Goal: Task Accomplishment & Management: Use online tool/utility

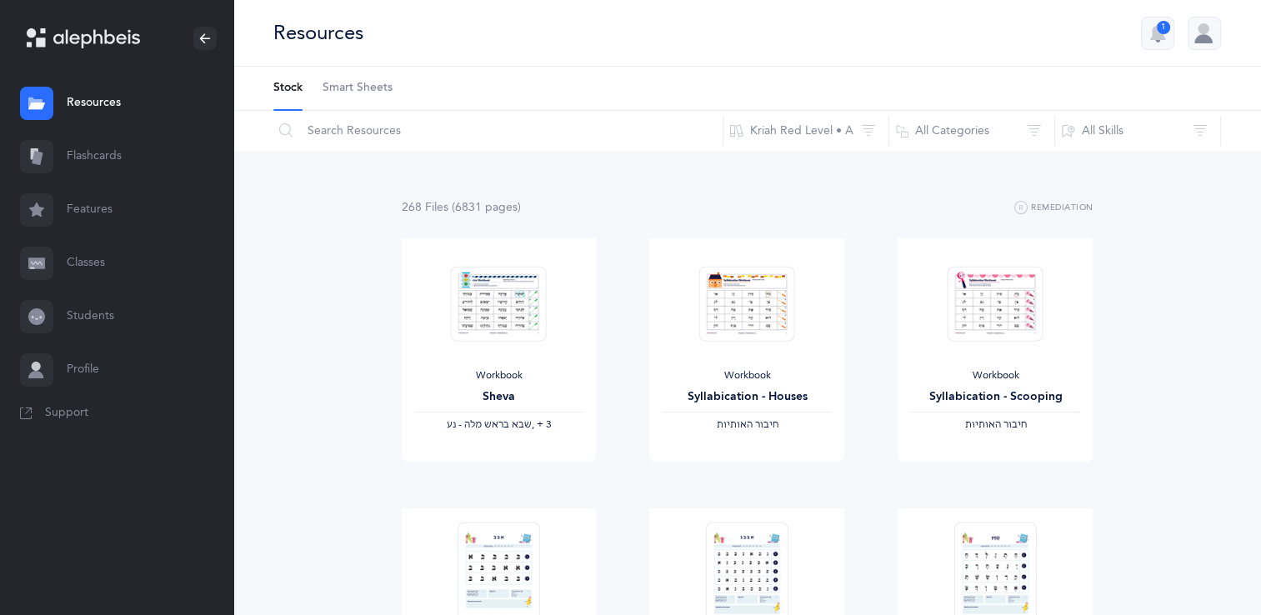
click at [93, 156] on link "Flashcards" at bounding box center [116, 156] width 233 height 53
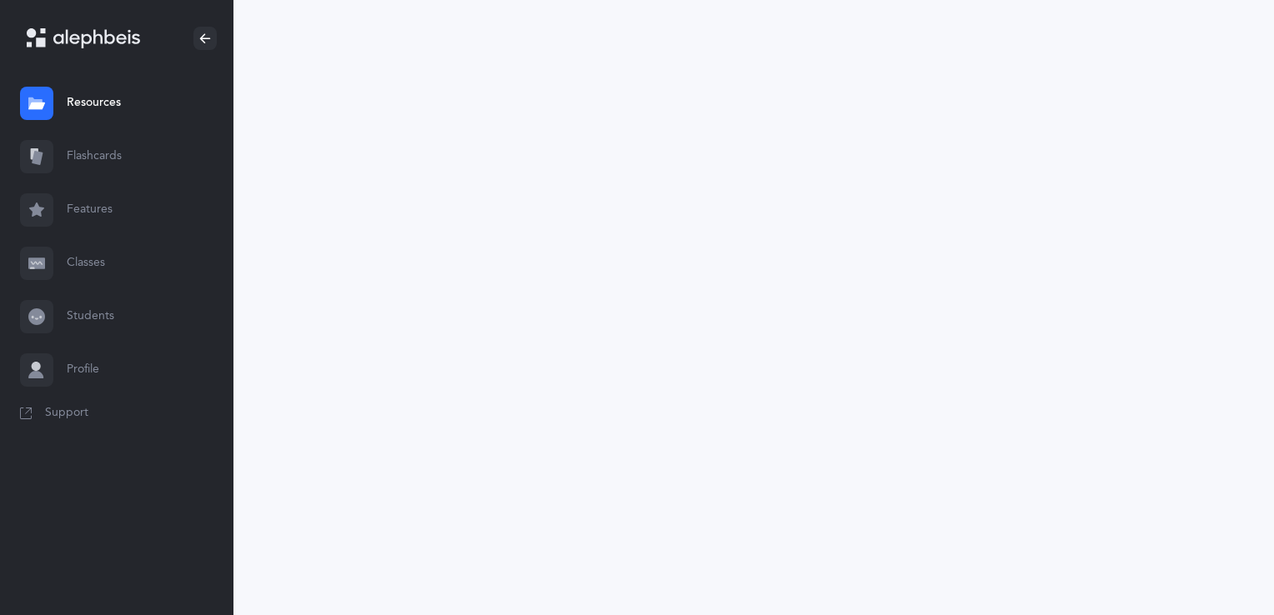
click at [93, 156] on link "Flashcards" at bounding box center [116, 156] width 233 height 53
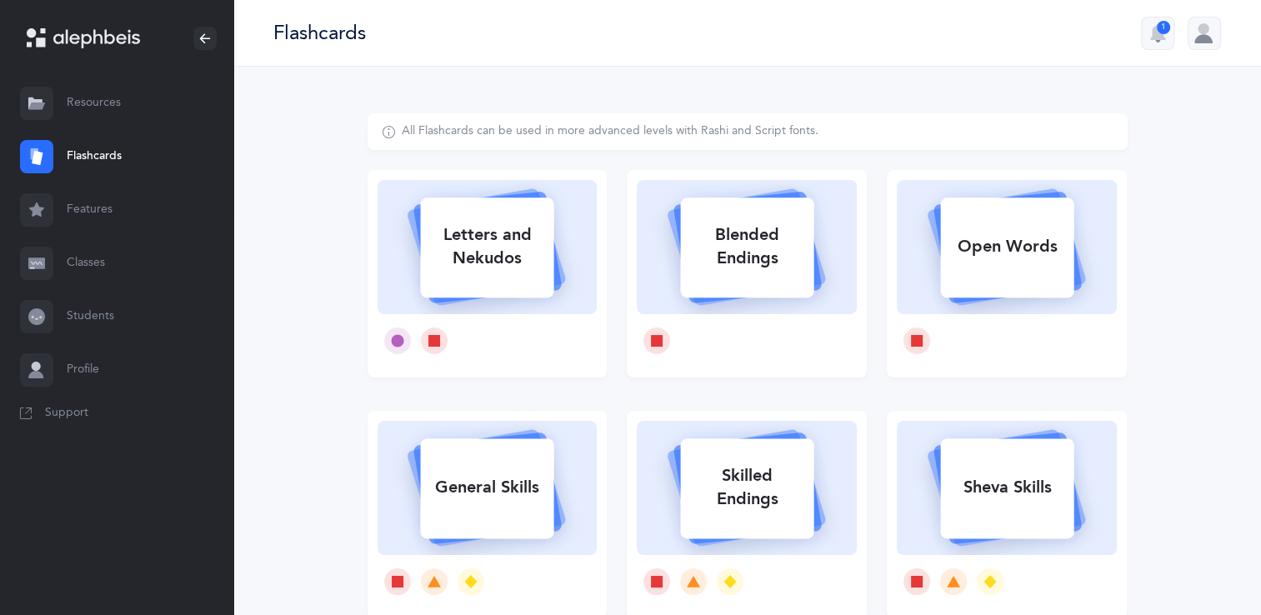
click at [456, 267] on div "Letters and Nekudos" at bounding box center [486, 246] width 133 height 67
select select
select select "single"
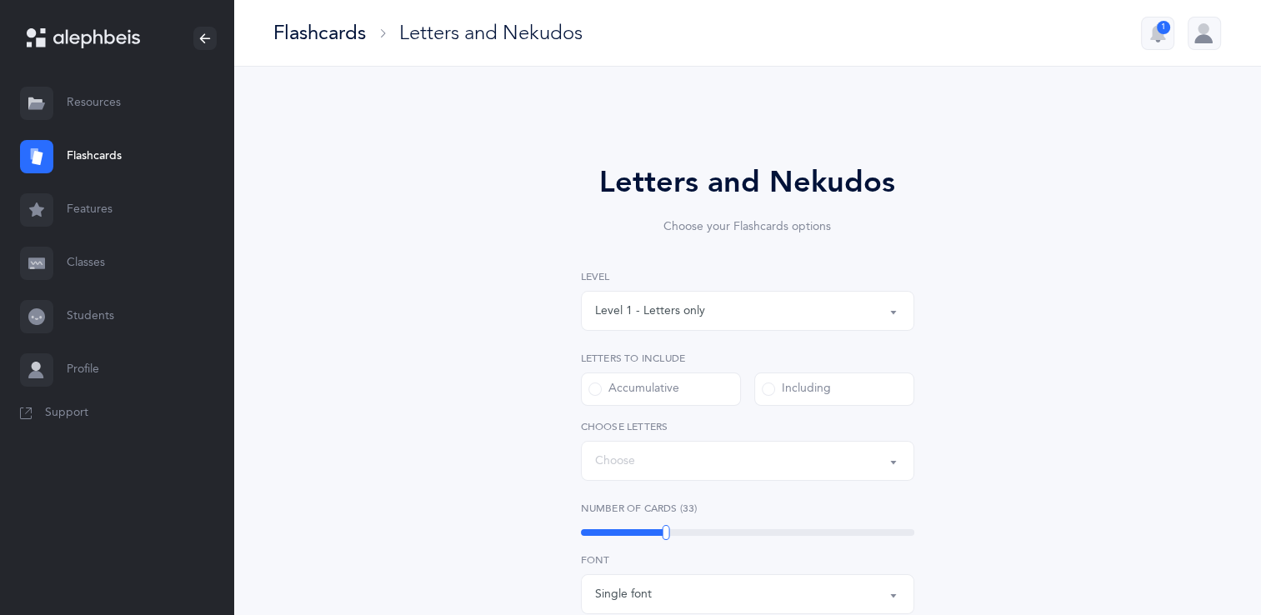
click at [456, 267] on div "Letters and Nekudos Choose your Flashcards options Level 1 - Letters only Level…" at bounding box center [748, 576] width 760 height 926
select select "27"
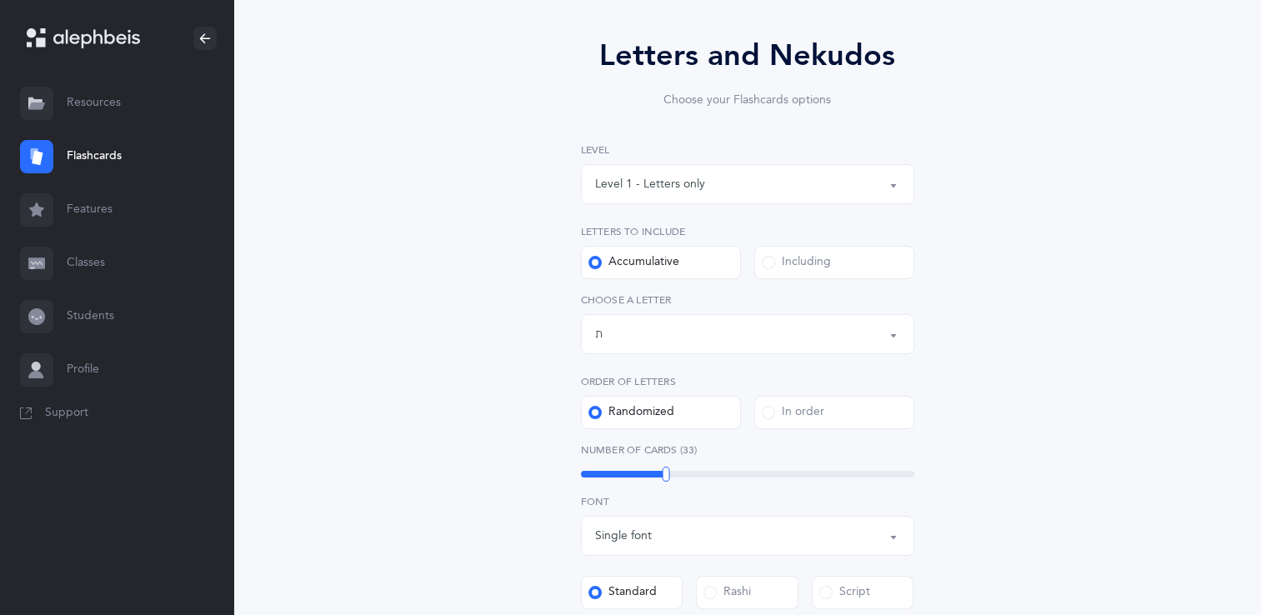
scroll to position [127, 0]
click at [890, 182] on button "Level 1 - Letters only" at bounding box center [747, 184] width 333 height 40
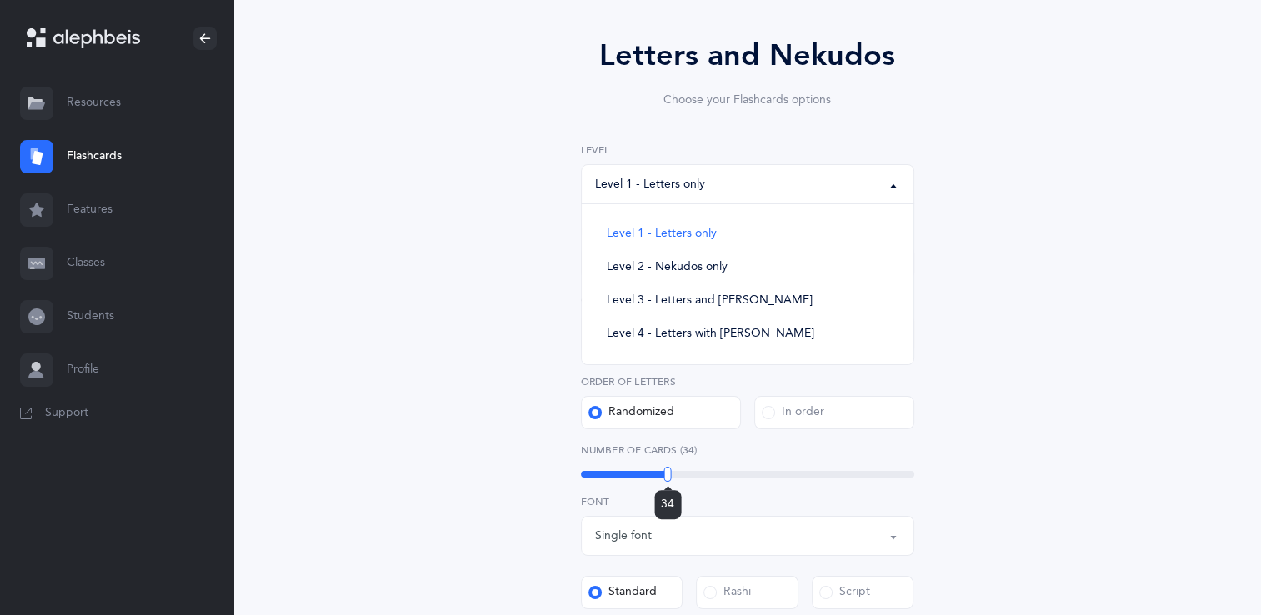
click at [668, 472] on div at bounding box center [668, 474] width 8 height 15
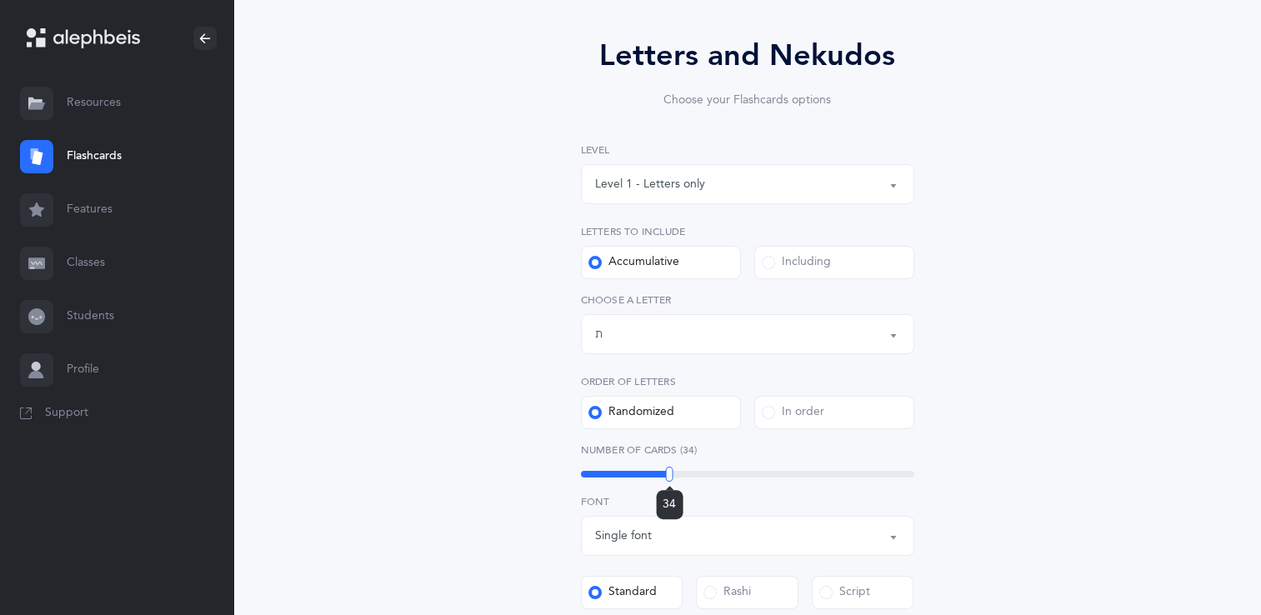
click at [657, 475] on div "34" at bounding box center [747, 474] width 333 height 7
click at [657, 475] on div at bounding box center [658, 474] width 8 height 15
click at [654, 478] on div "30" at bounding box center [747, 474] width 333 height 13
click at [894, 185] on button "Level 1 - Letters only" at bounding box center [747, 184] width 333 height 40
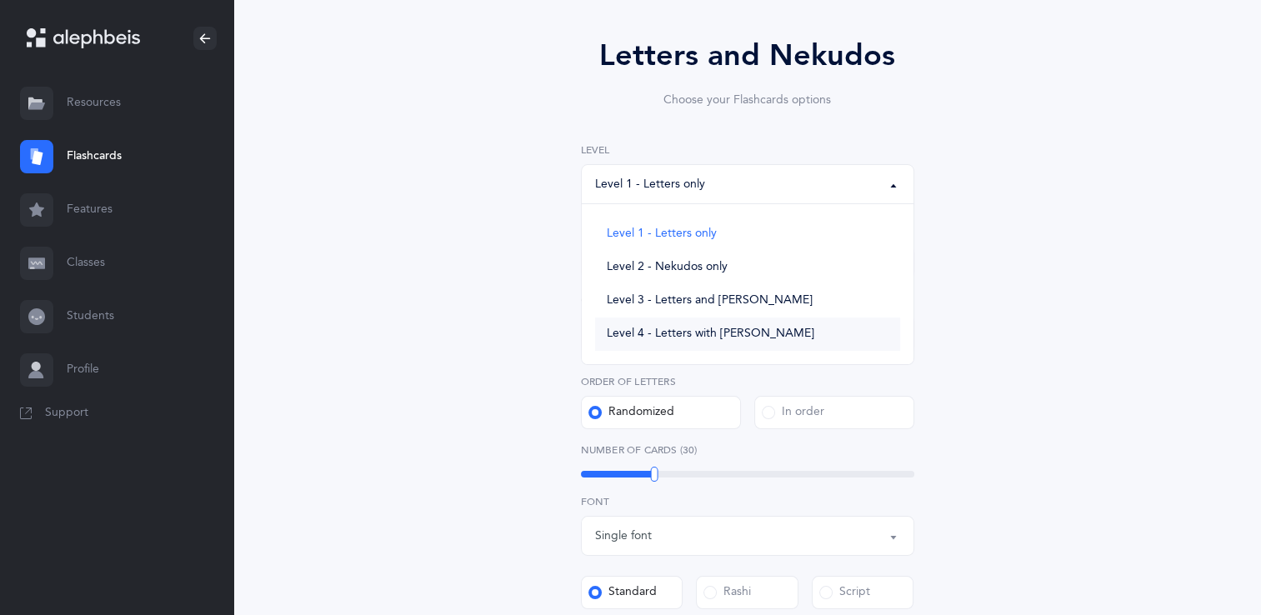
click at [758, 332] on span "Level 4 - Letters with [PERSON_NAME]" at bounding box center [711, 334] width 208 height 15
select select "4"
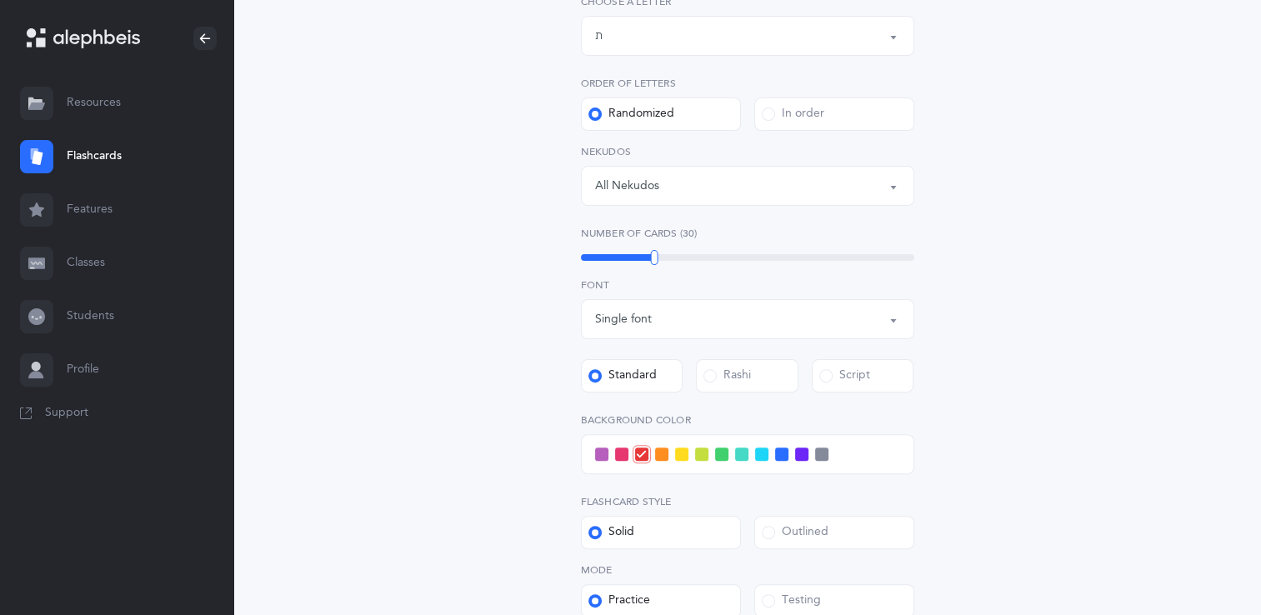
scroll to position [640, 0]
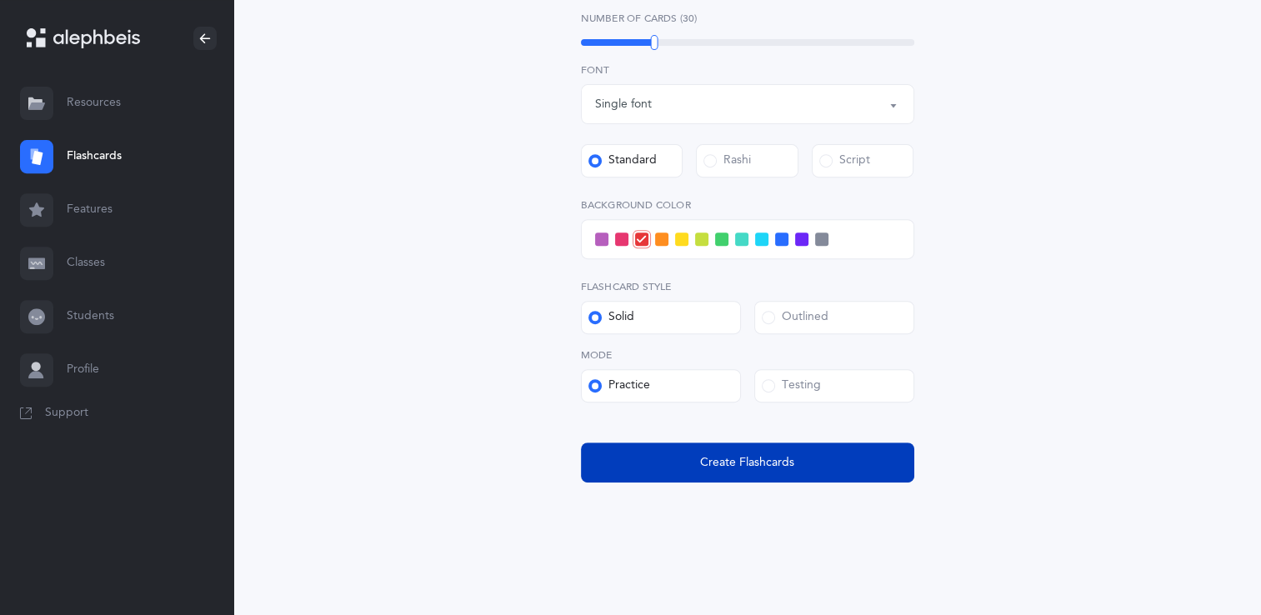
click at [787, 466] on span "Create Flashcards" at bounding box center [747, 463] width 94 height 18
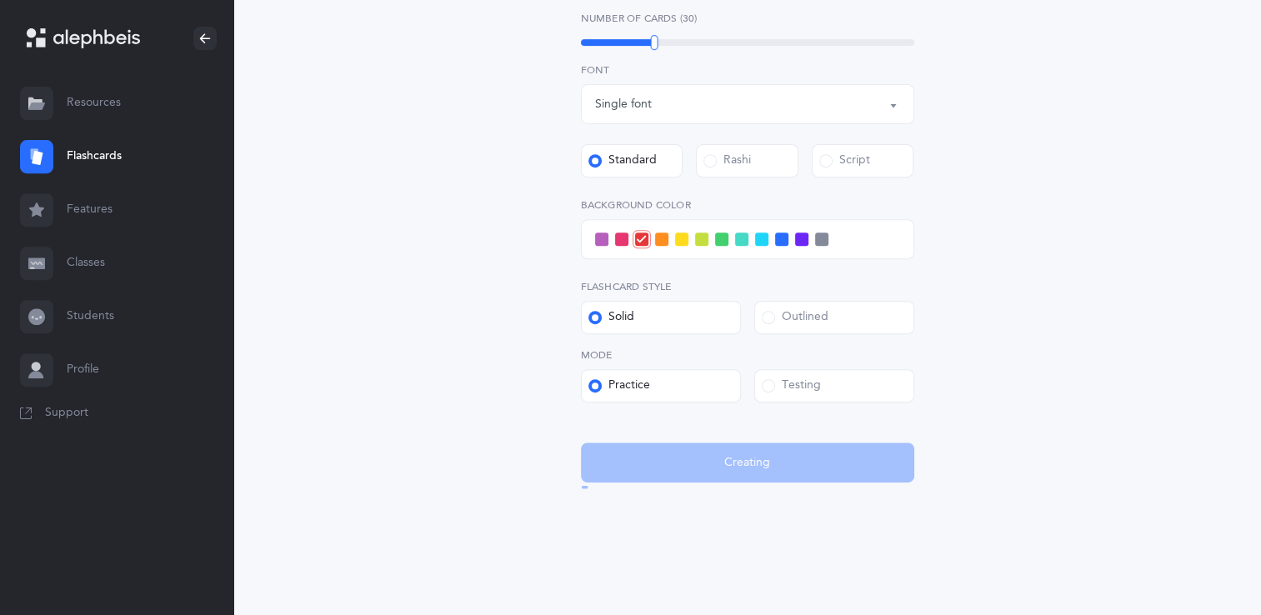
scroll to position [0, 0]
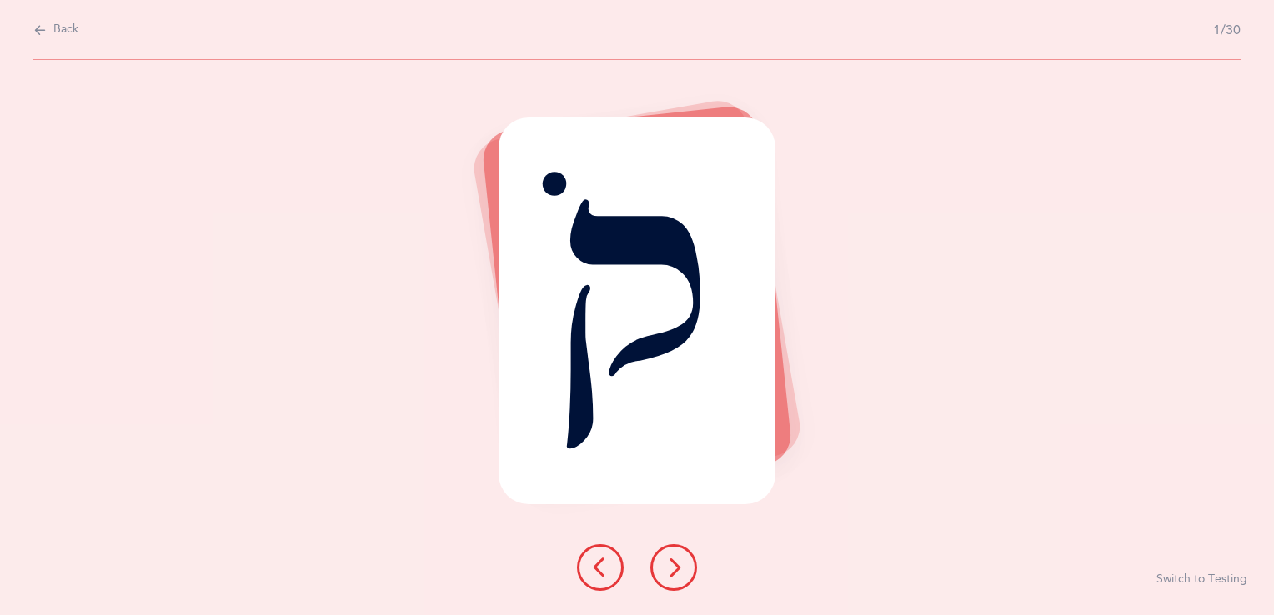
click at [669, 570] on icon at bounding box center [674, 568] width 20 height 20
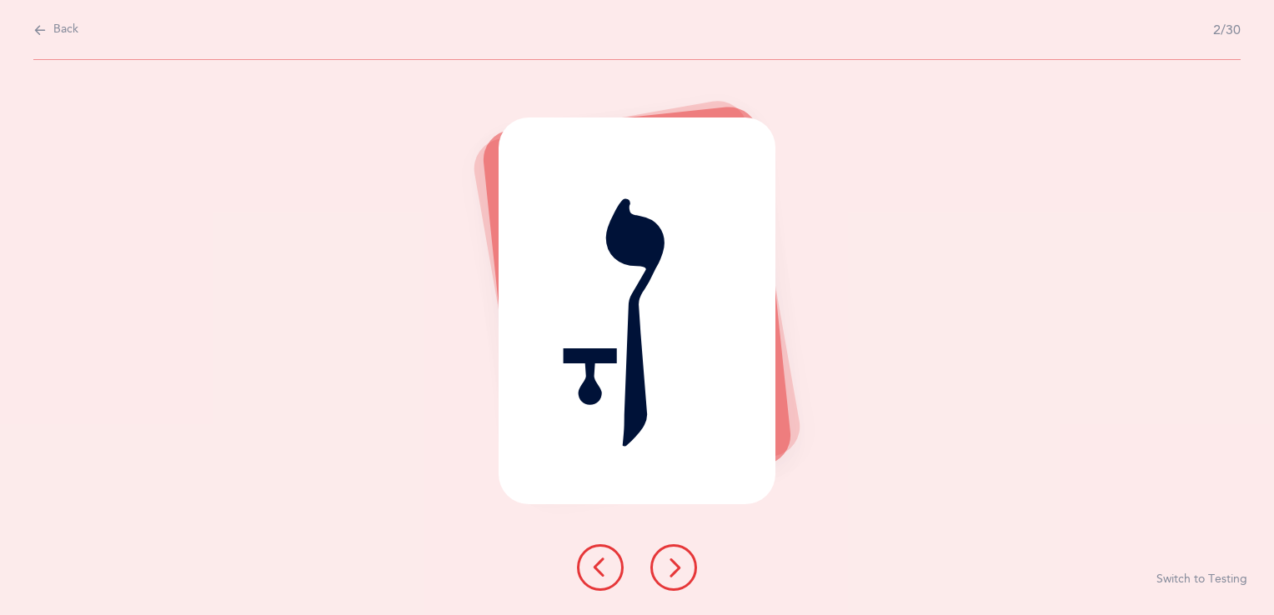
click at [669, 570] on icon at bounding box center [674, 568] width 20 height 20
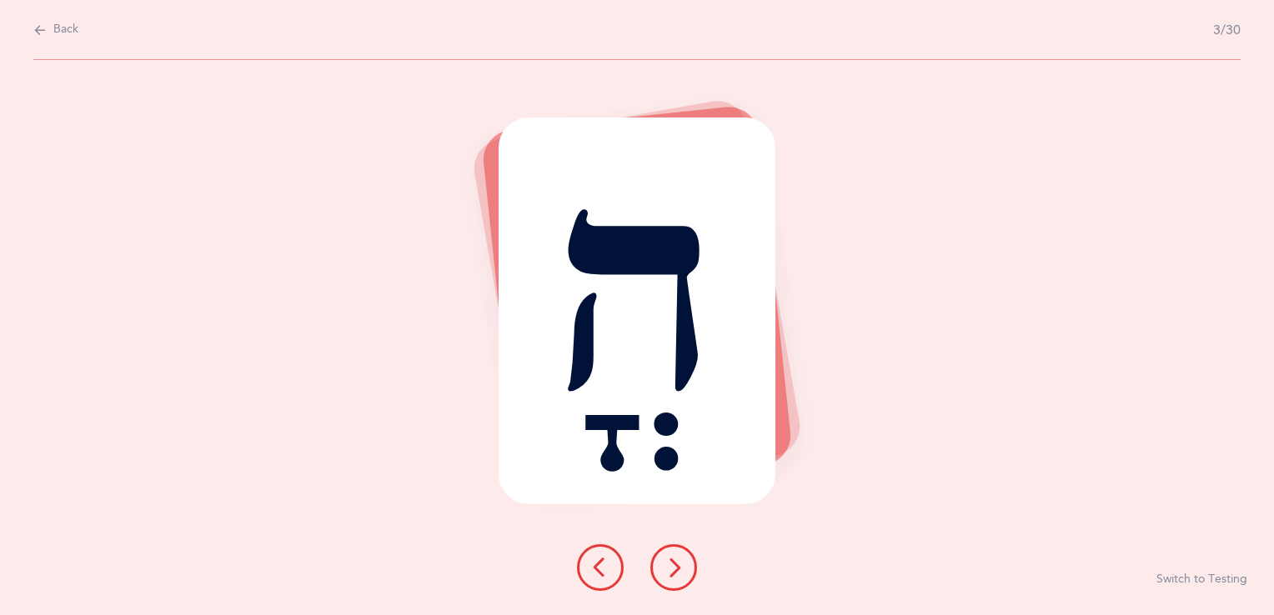
click at [669, 570] on icon at bounding box center [674, 568] width 20 height 20
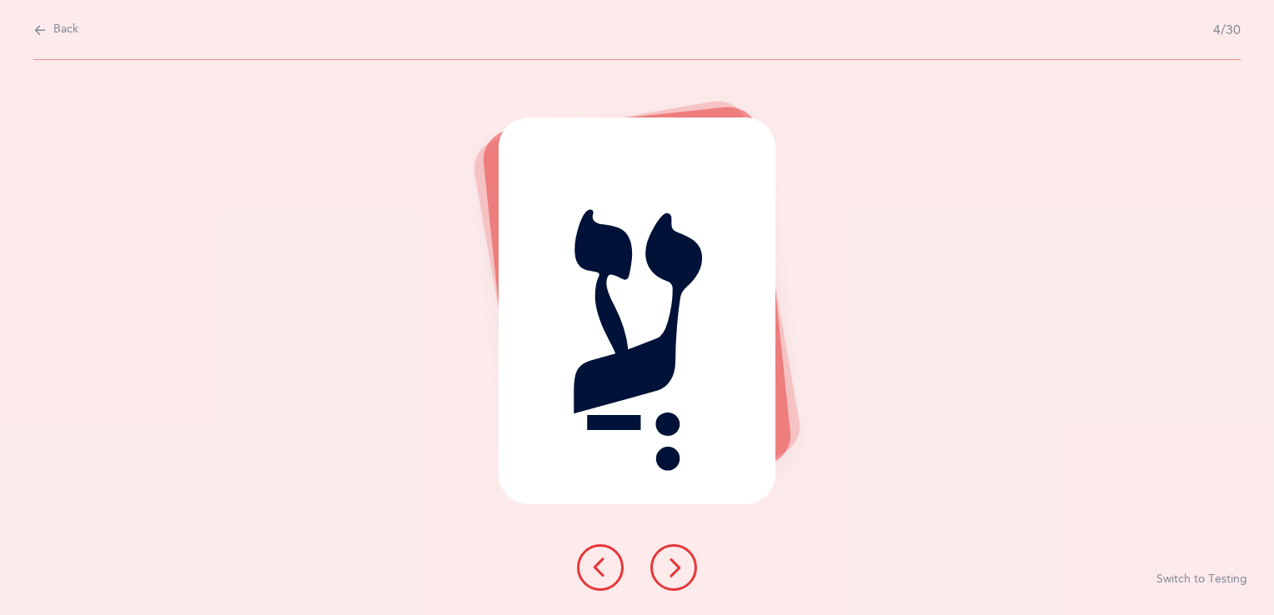
click at [669, 570] on icon at bounding box center [674, 568] width 20 height 20
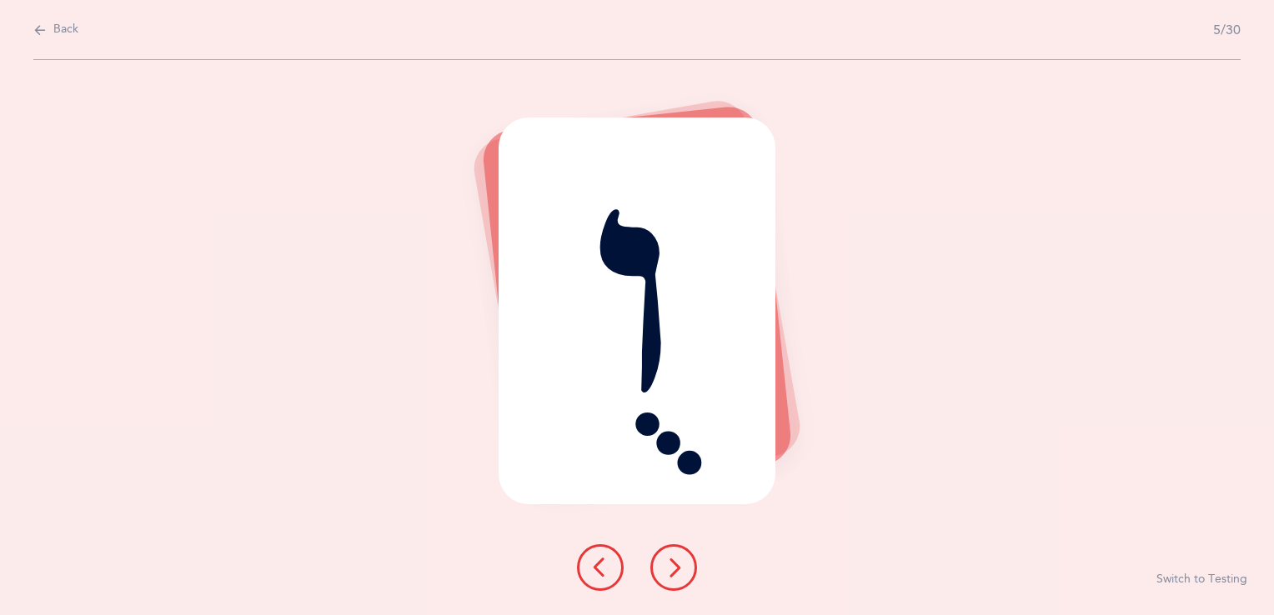
click at [669, 570] on icon at bounding box center [674, 568] width 20 height 20
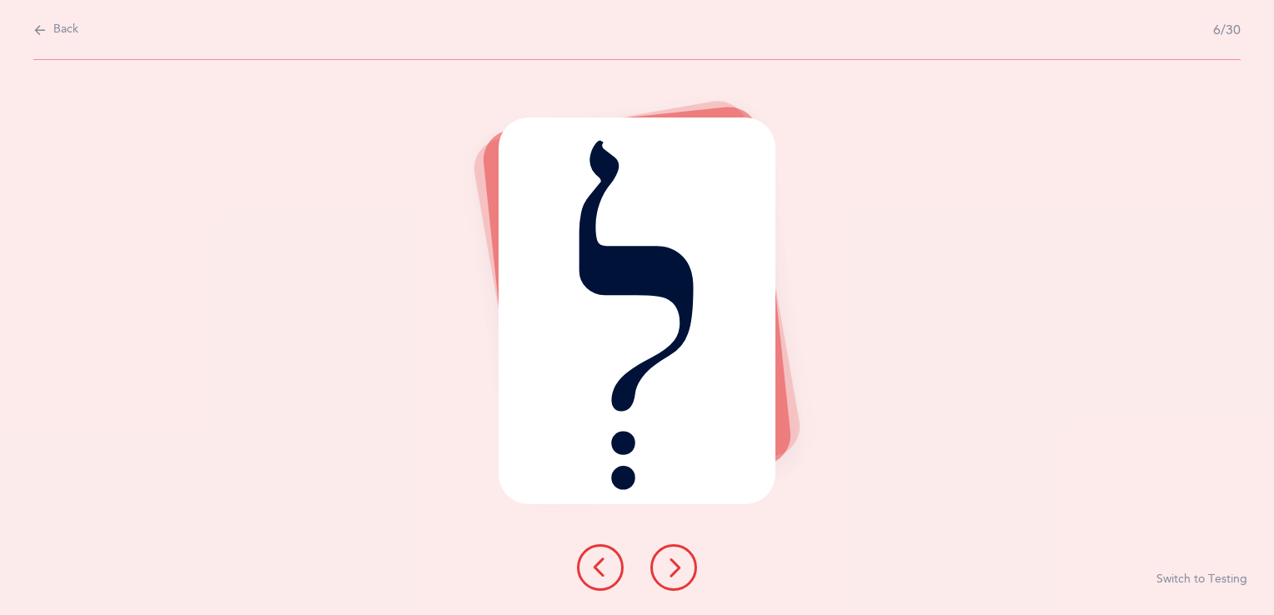
click at [669, 570] on icon at bounding box center [674, 568] width 20 height 20
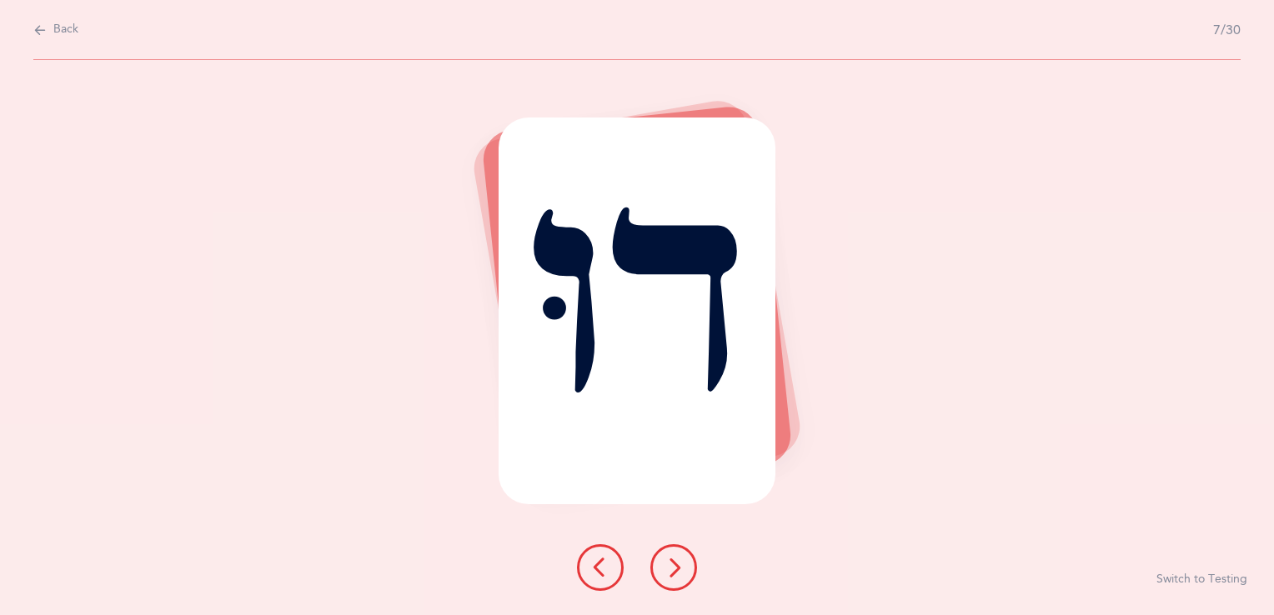
click at [669, 570] on icon at bounding box center [674, 568] width 20 height 20
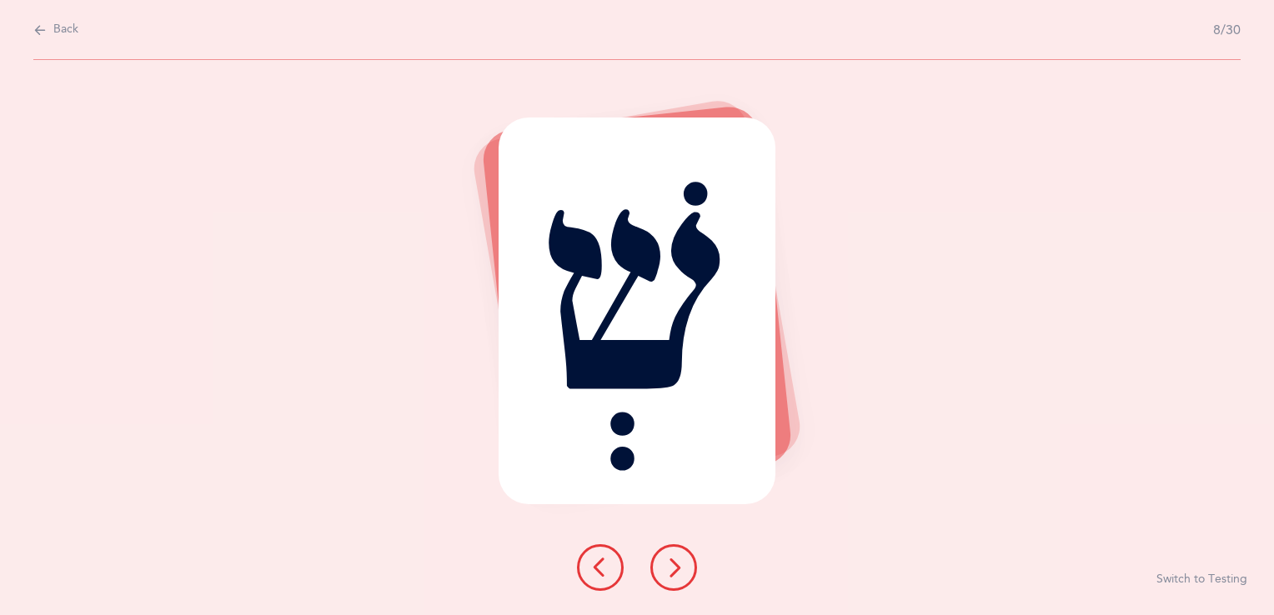
click at [669, 570] on icon at bounding box center [674, 568] width 20 height 20
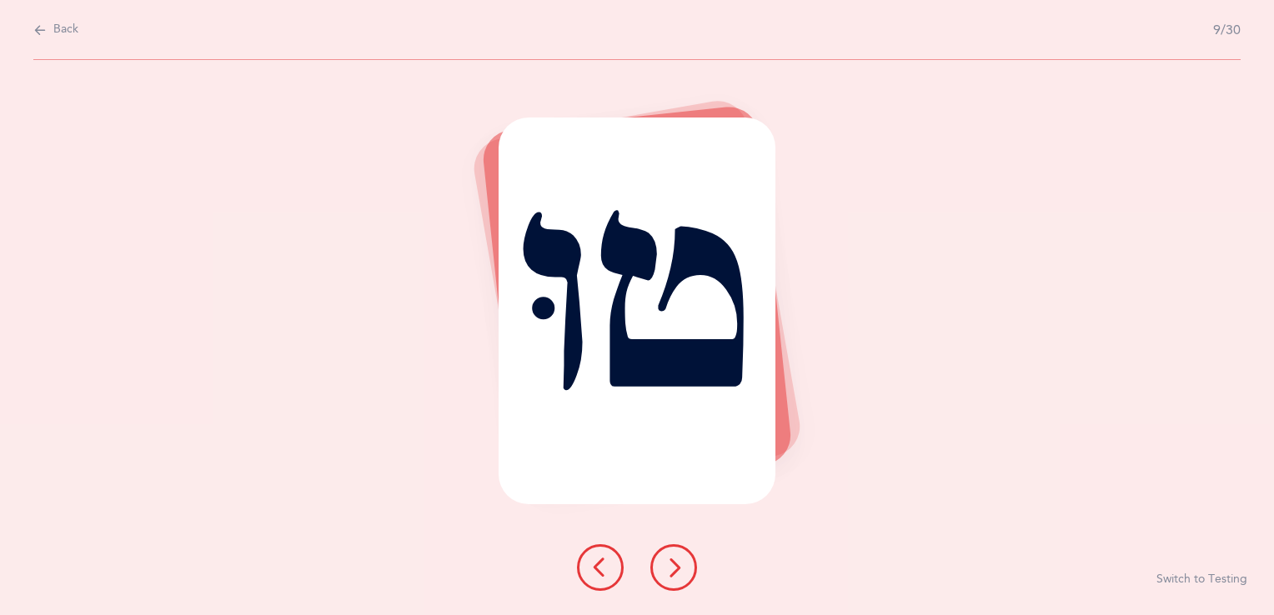
click at [669, 570] on icon at bounding box center [674, 568] width 20 height 20
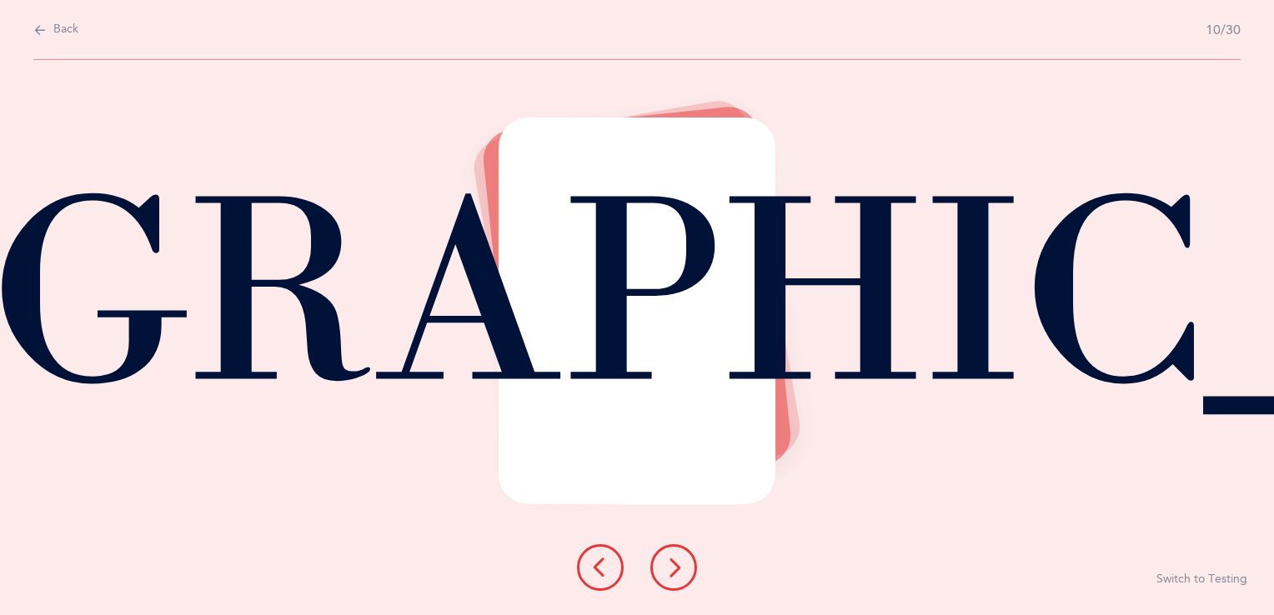
click at [669, 570] on icon at bounding box center [674, 568] width 20 height 20
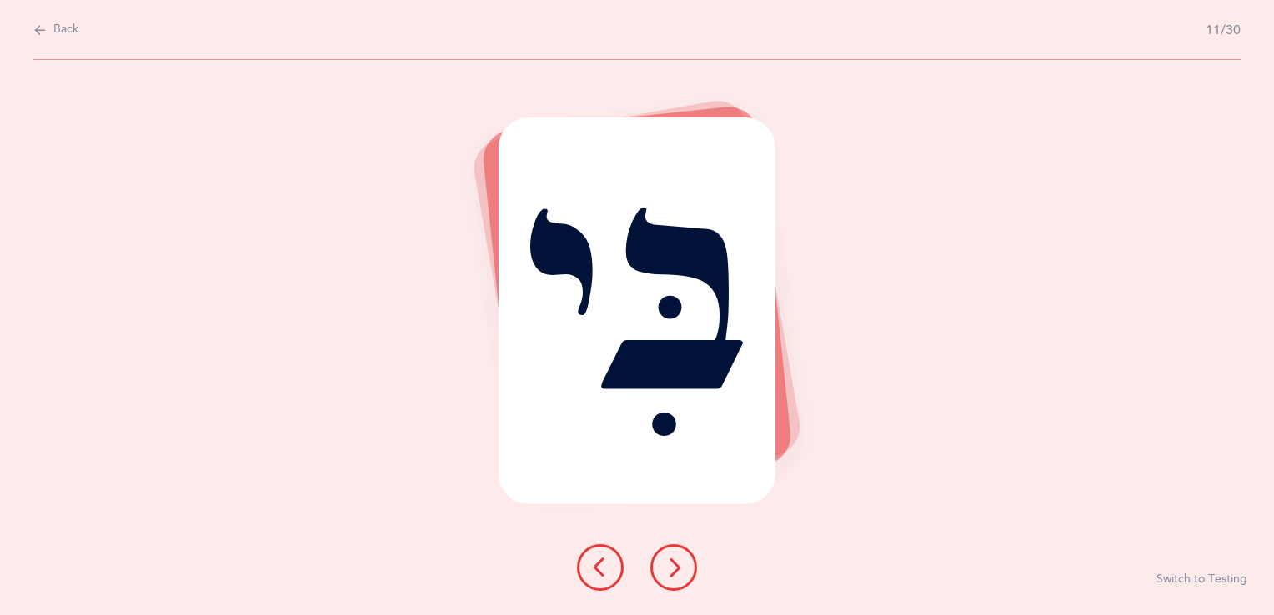
click at [669, 570] on icon at bounding box center [674, 568] width 20 height 20
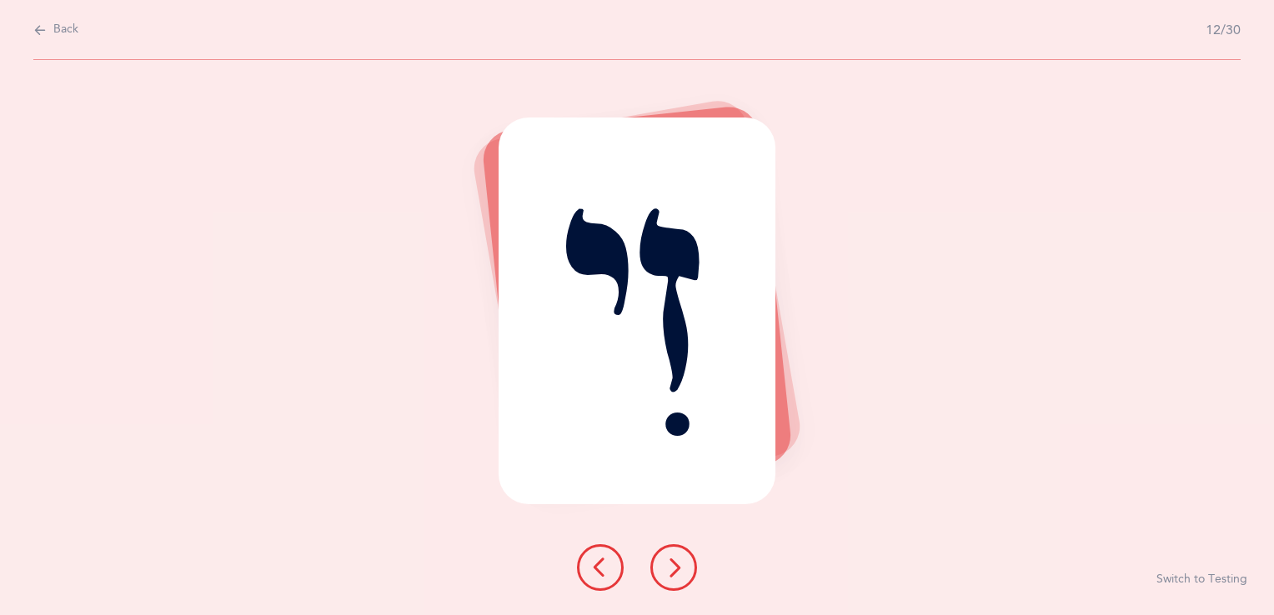
click at [669, 570] on icon at bounding box center [674, 568] width 20 height 20
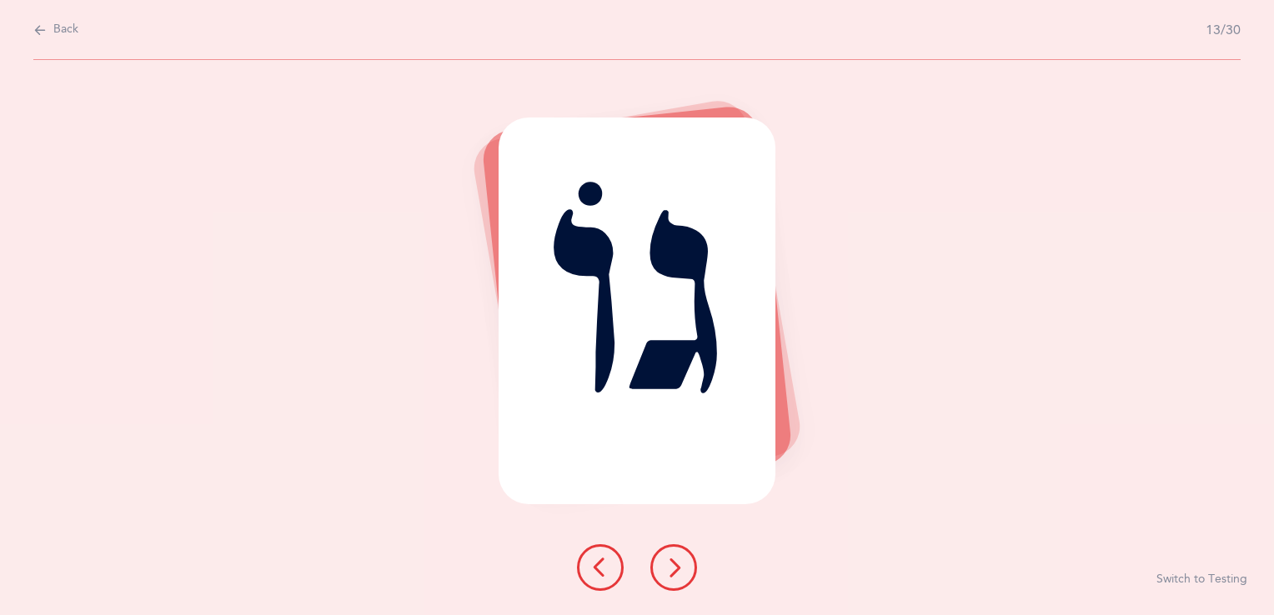
click at [669, 570] on icon at bounding box center [674, 568] width 20 height 20
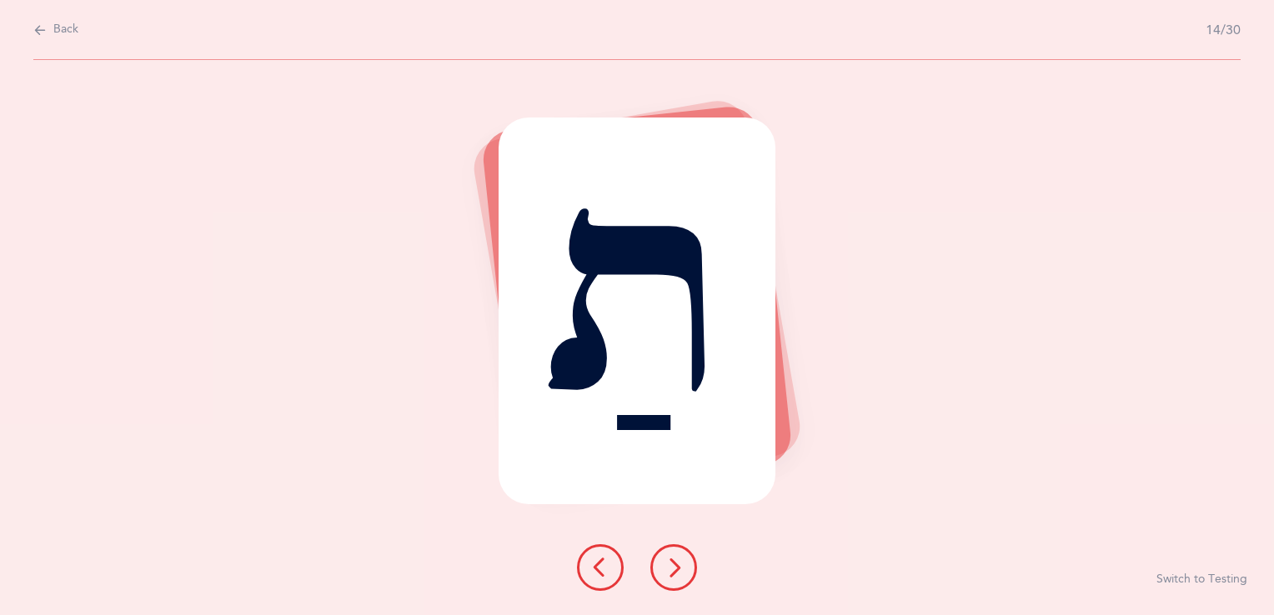
click at [669, 570] on icon at bounding box center [674, 568] width 20 height 20
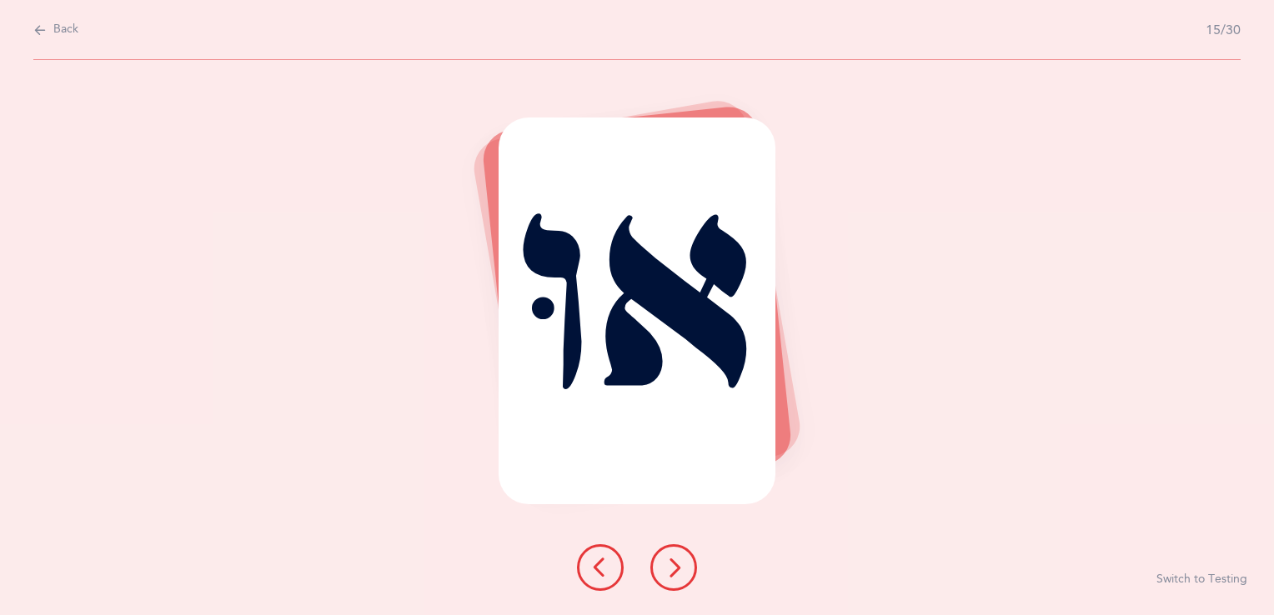
click at [669, 570] on icon at bounding box center [674, 568] width 20 height 20
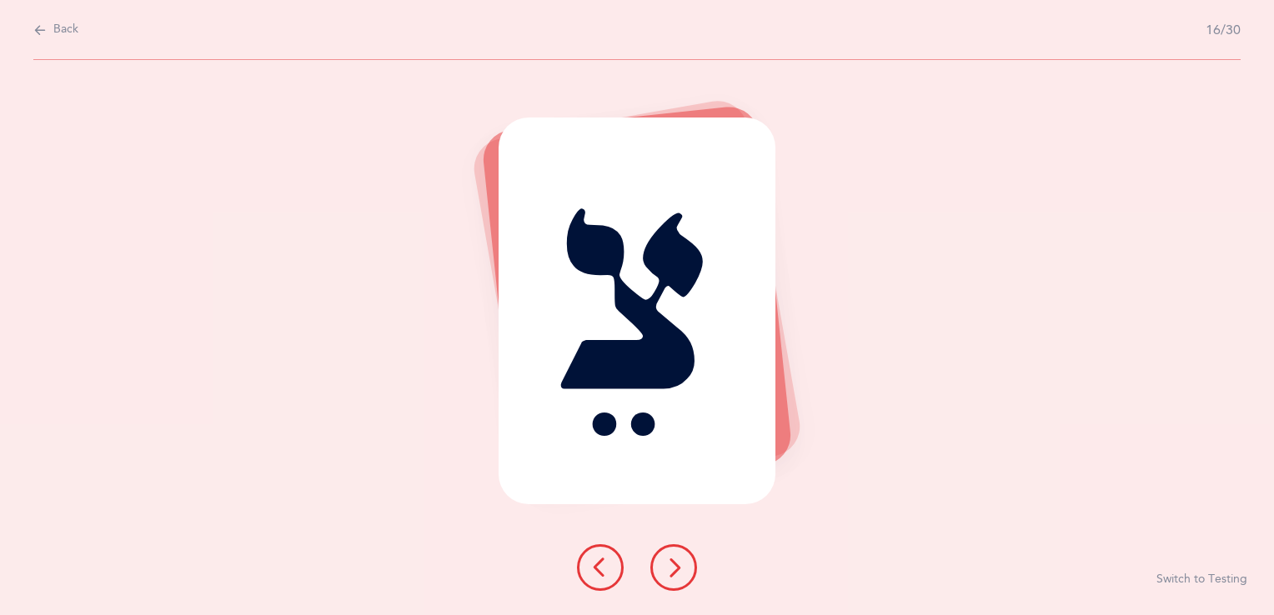
click at [669, 570] on icon at bounding box center [674, 568] width 20 height 20
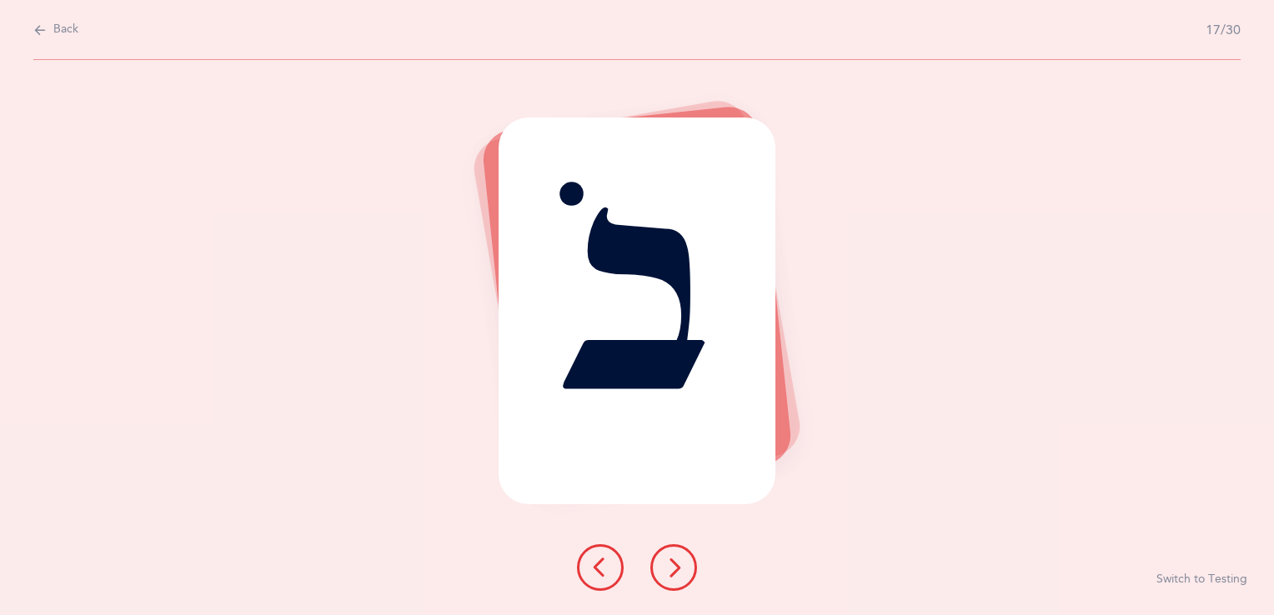
click at [669, 570] on icon at bounding box center [674, 568] width 20 height 20
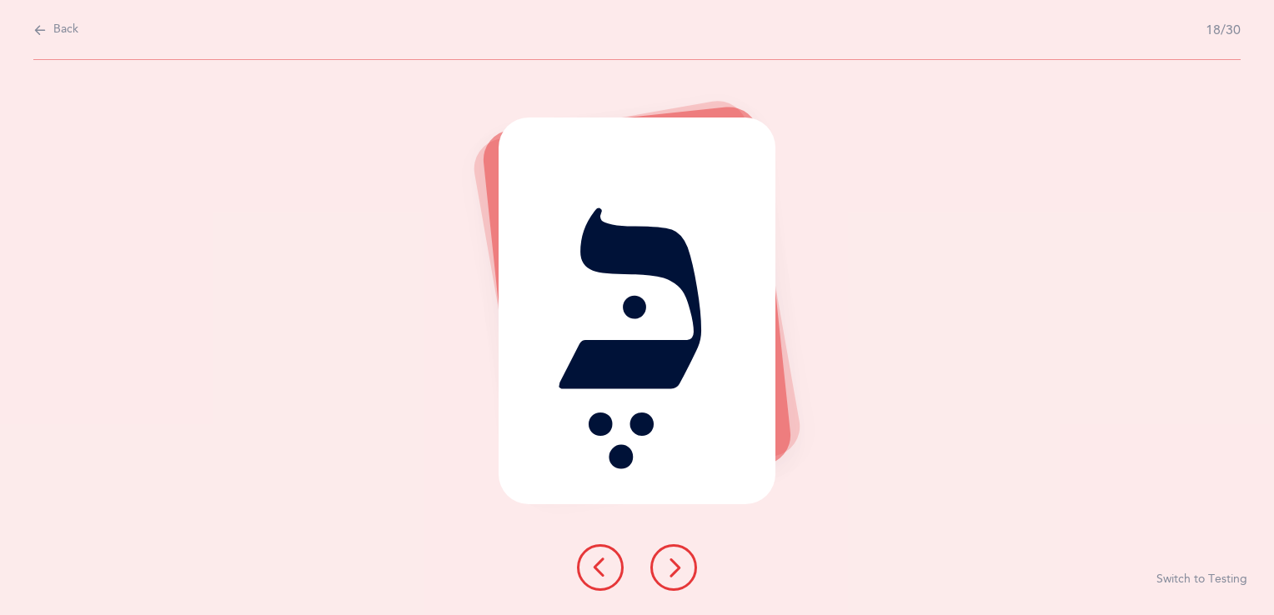
click at [669, 570] on icon at bounding box center [674, 568] width 20 height 20
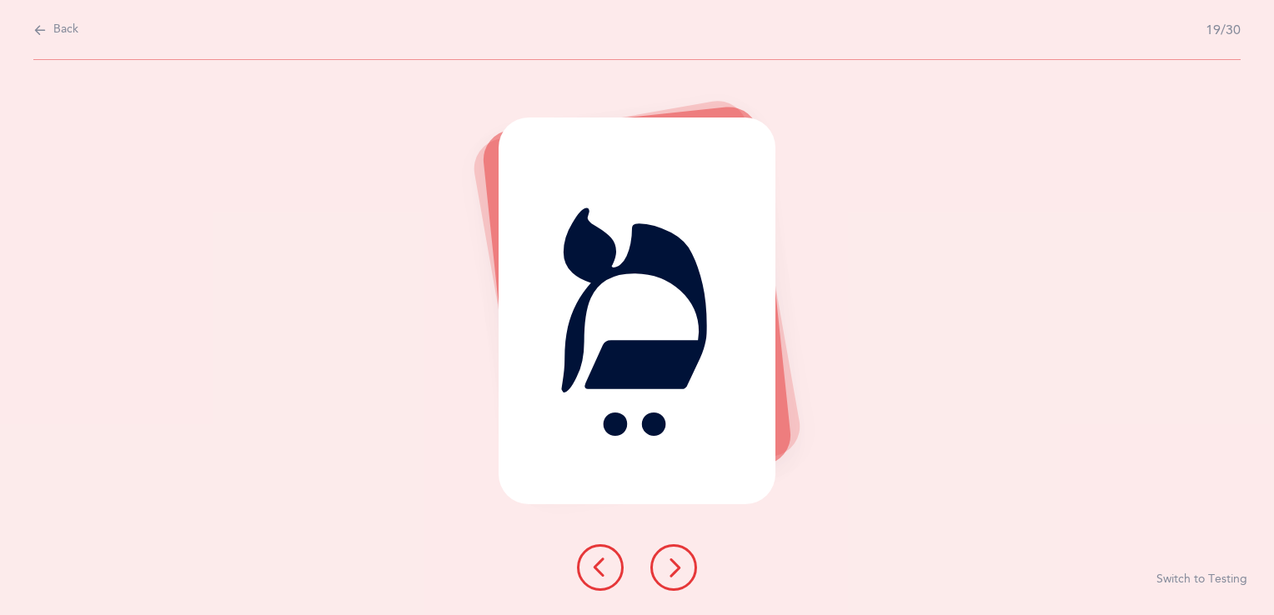
click at [669, 570] on icon at bounding box center [674, 568] width 20 height 20
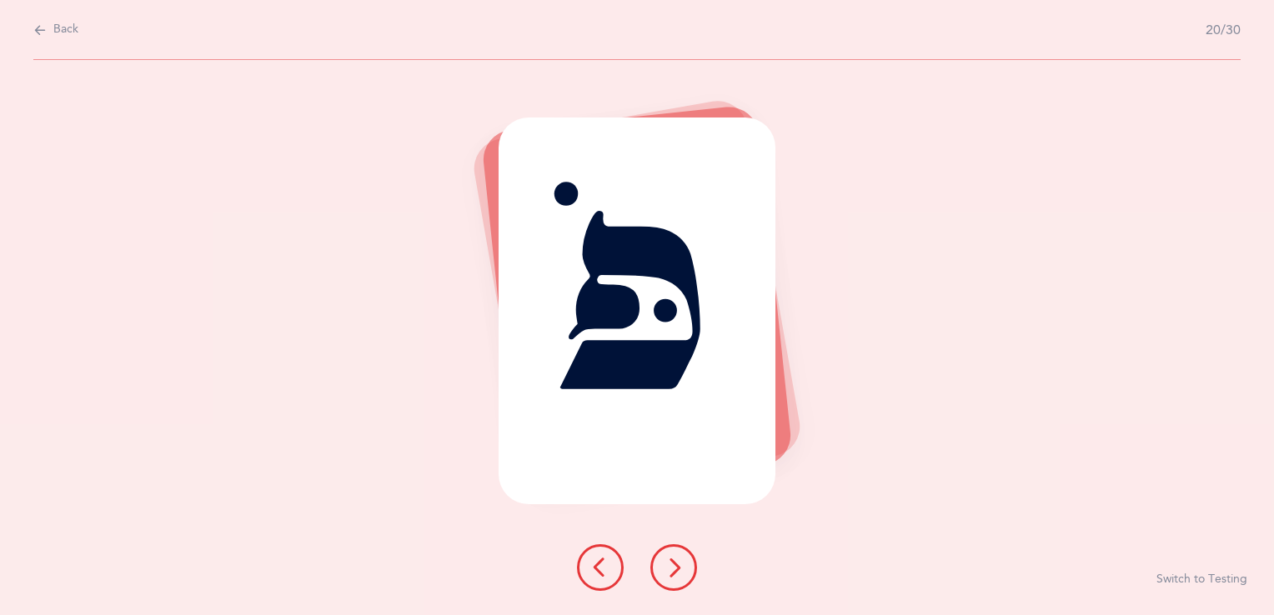
click at [669, 570] on icon at bounding box center [674, 568] width 20 height 20
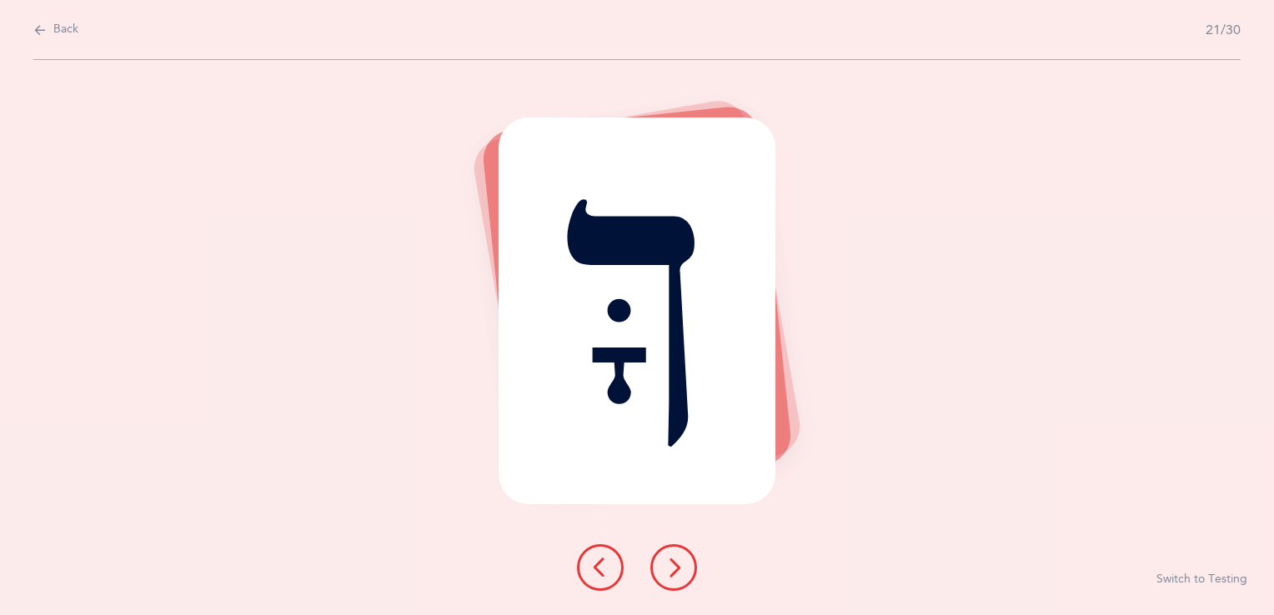
click at [669, 570] on icon at bounding box center [674, 568] width 20 height 20
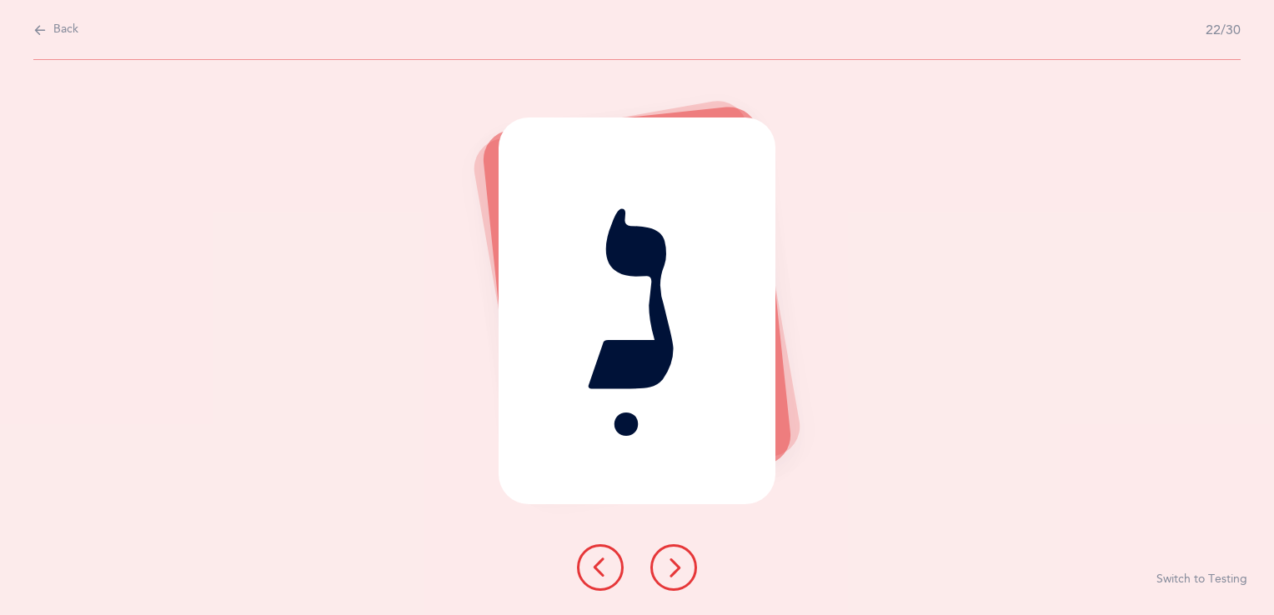
click at [669, 570] on icon at bounding box center [674, 568] width 20 height 20
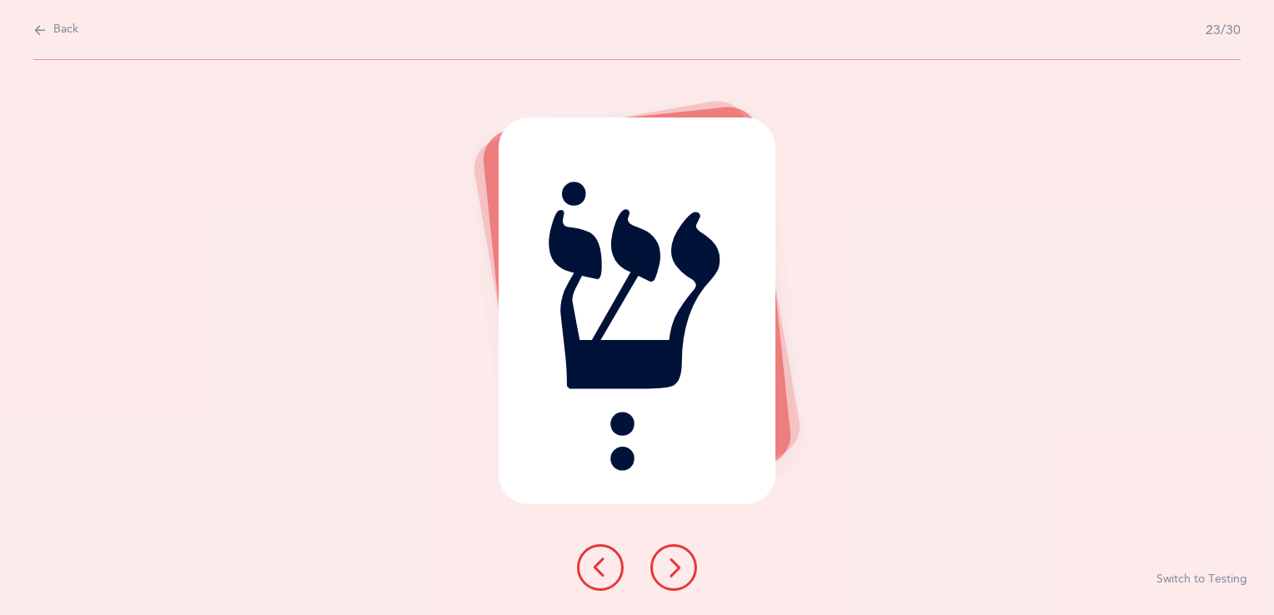
click at [669, 570] on icon at bounding box center [674, 568] width 20 height 20
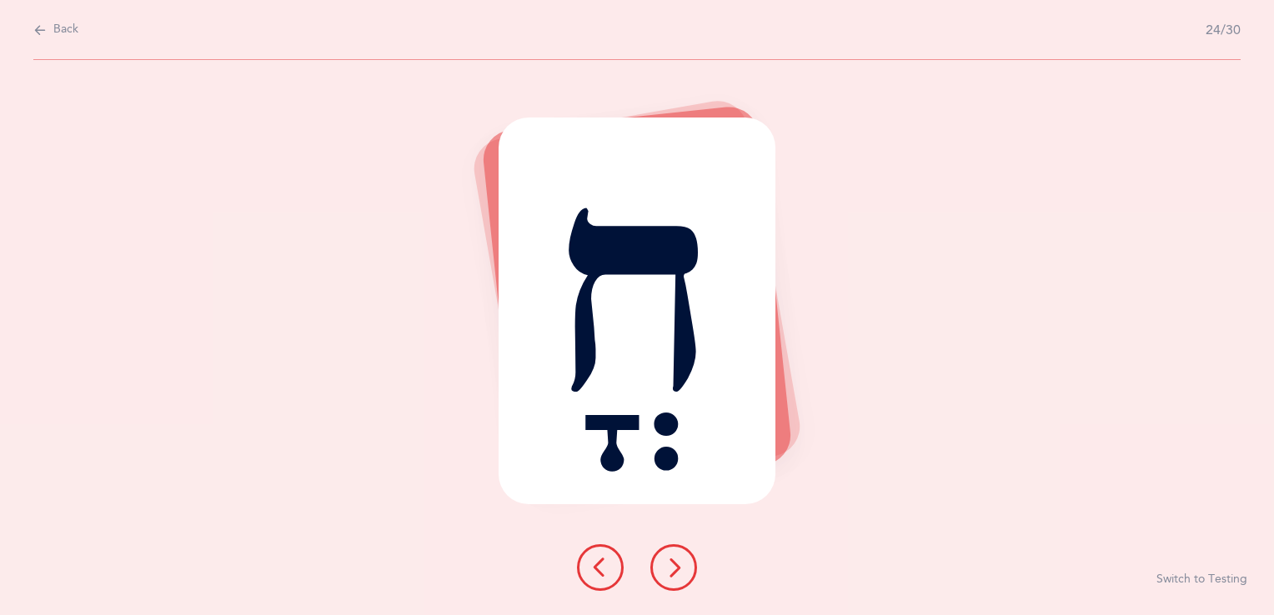
click at [669, 570] on icon at bounding box center [674, 568] width 20 height 20
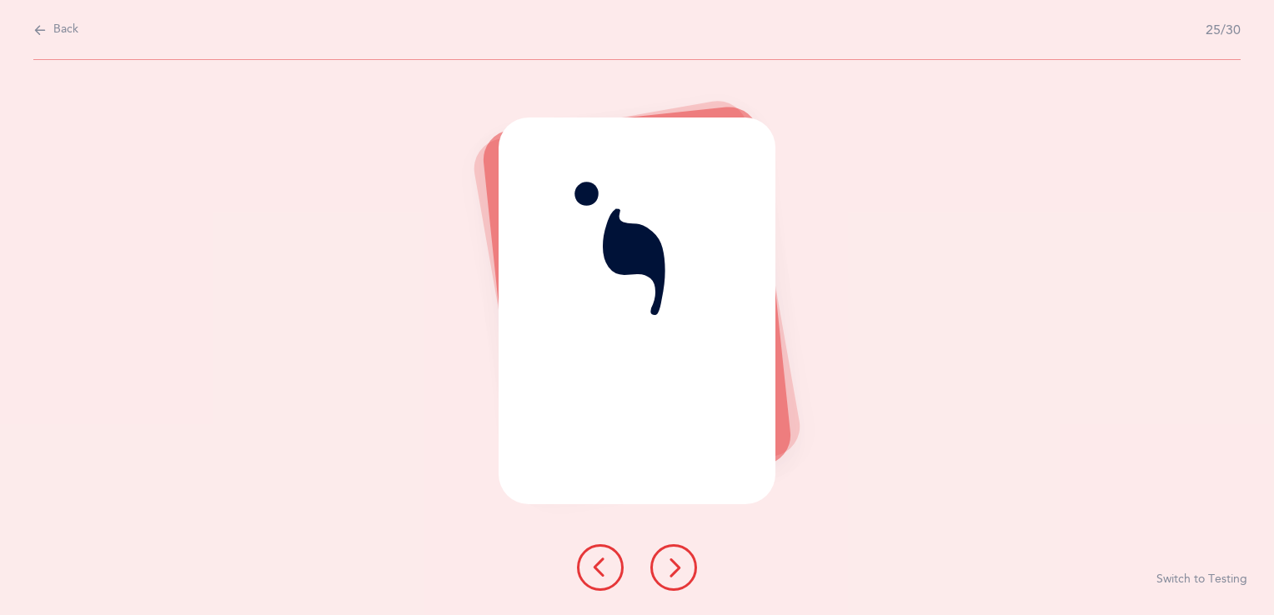
click at [669, 570] on icon at bounding box center [674, 568] width 20 height 20
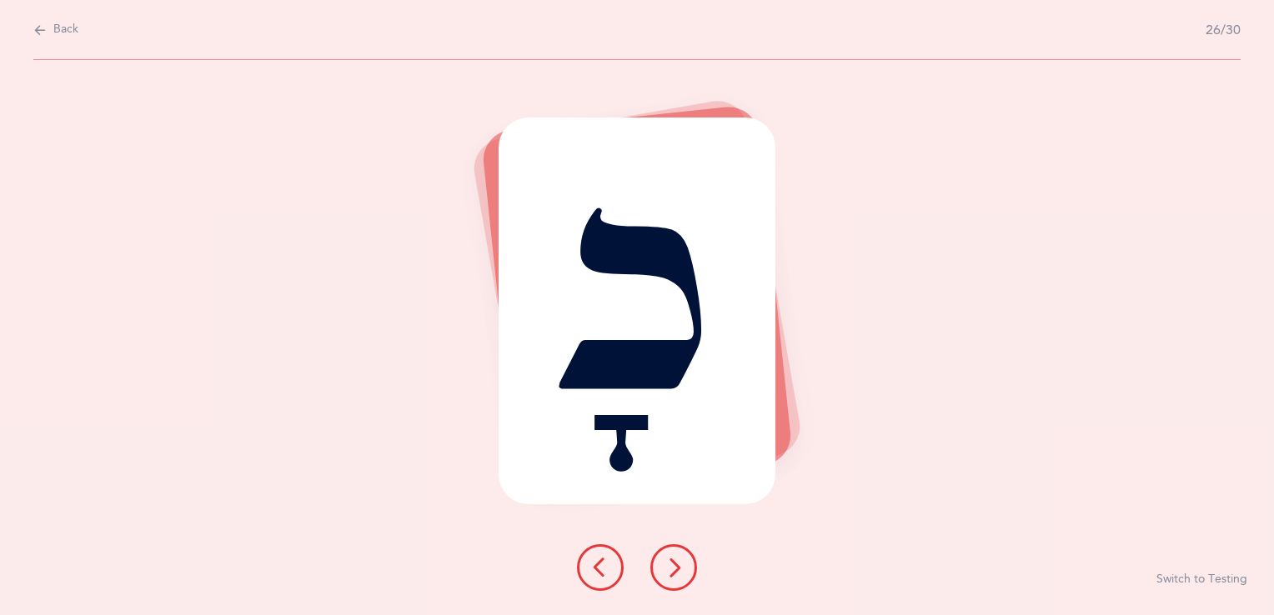
click at [669, 570] on icon at bounding box center [674, 568] width 20 height 20
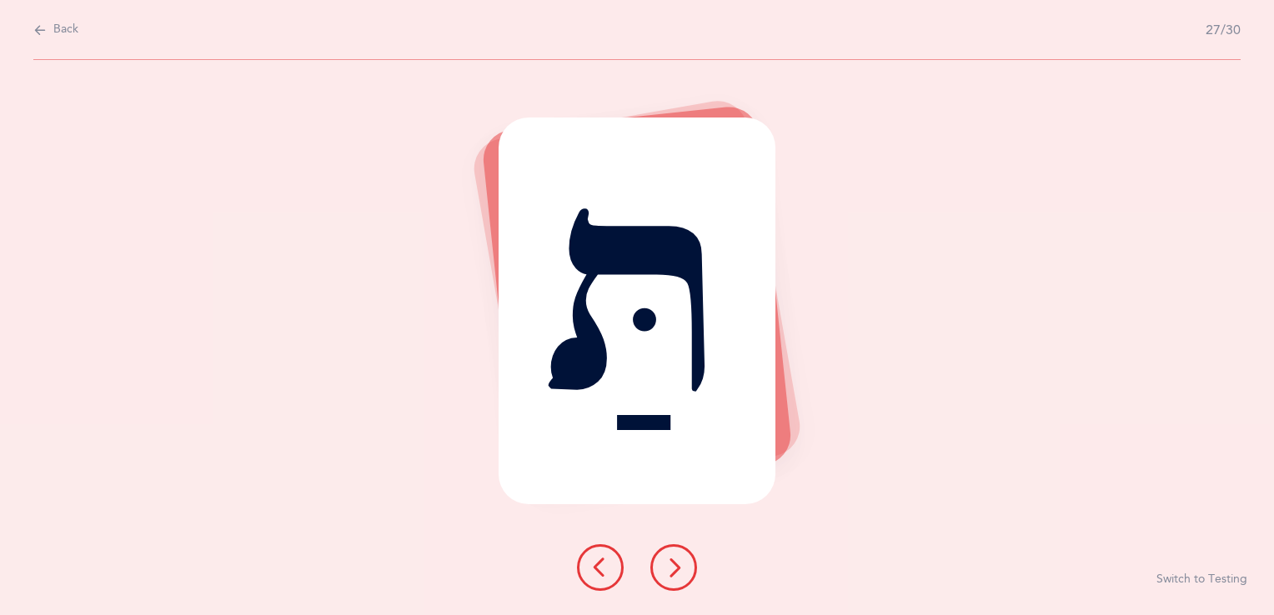
click at [669, 570] on icon at bounding box center [674, 568] width 20 height 20
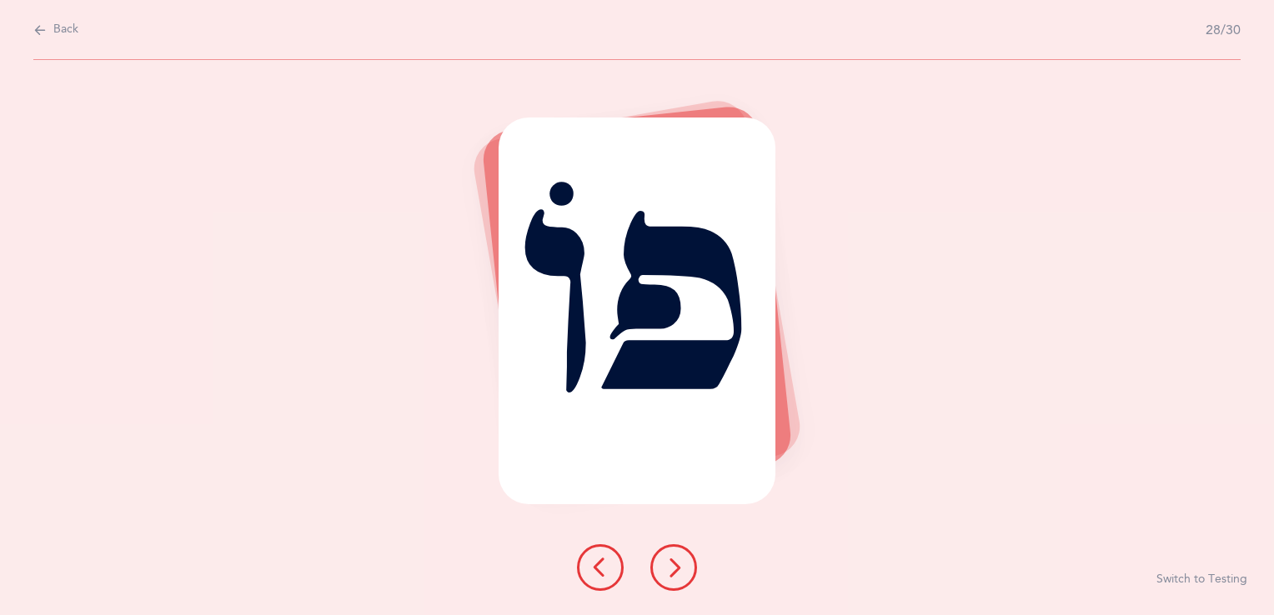
click at [669, 570] on icon at bounding box center [674, 568] width 20 height 20
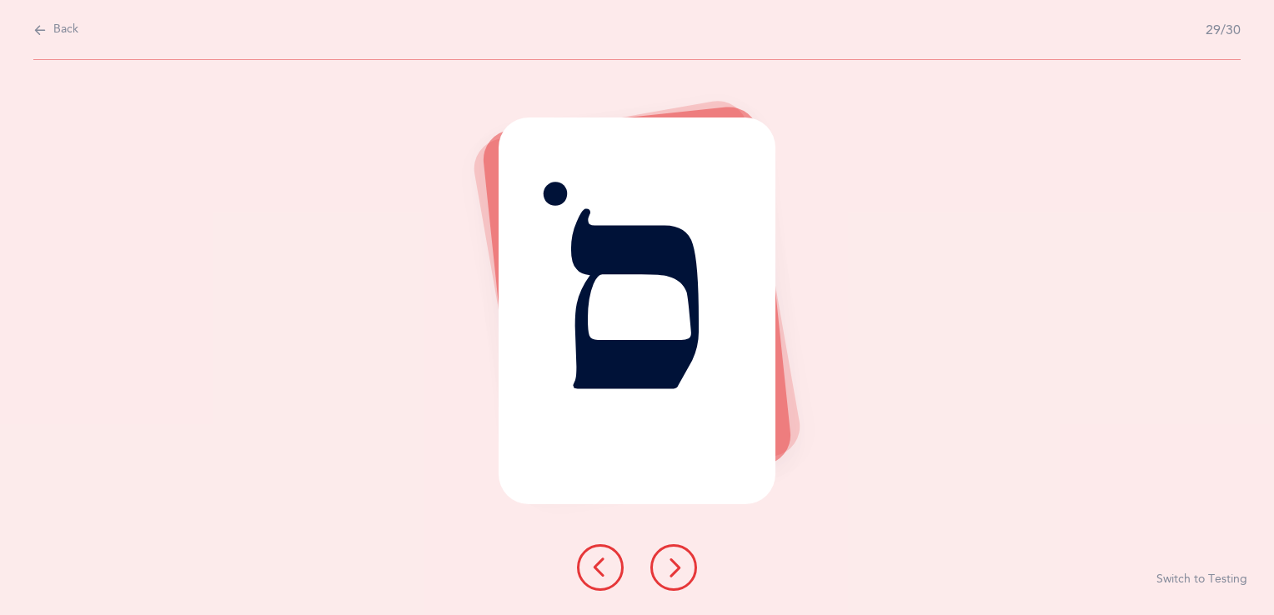
click at [669, 570] on icon at bounding box center [674, 568] width 20 height 20
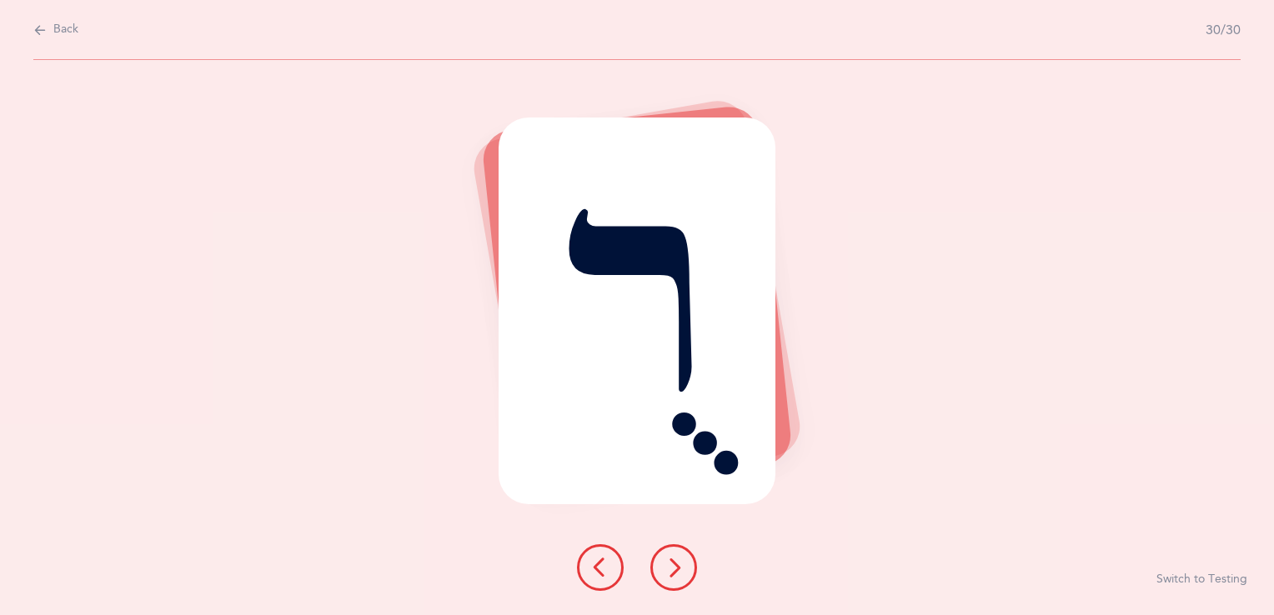
click at [672, 562] on icon at bounding box center [674, 568] width 20 height 20
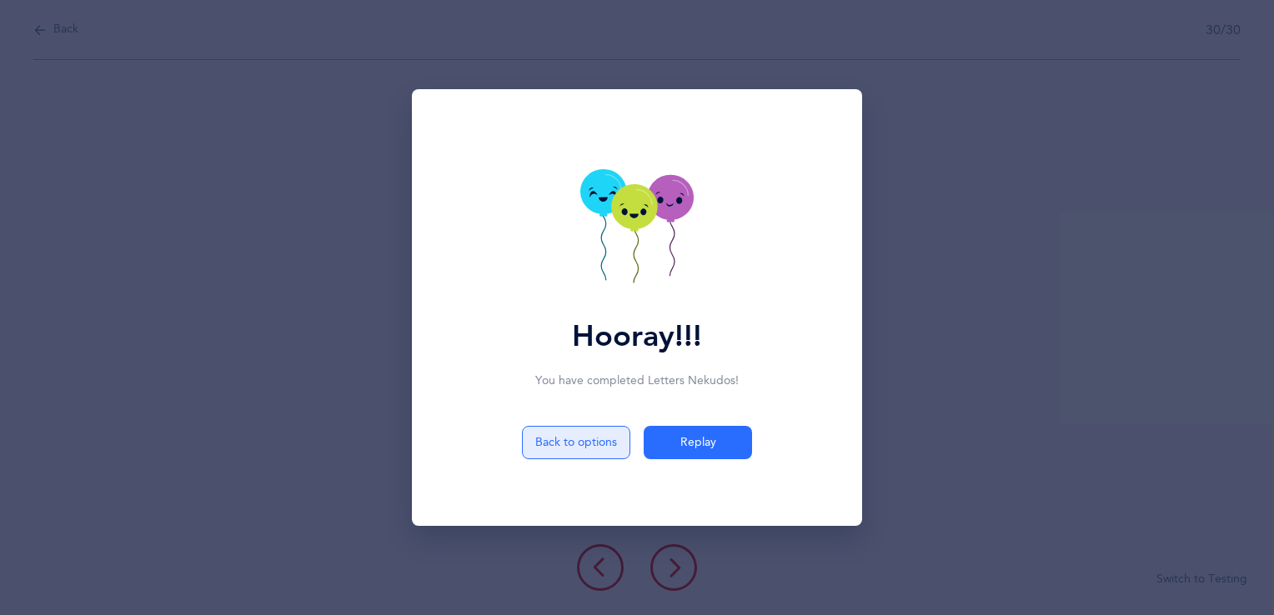
click at [570, 449] on button "Back to options" at bounding box center [576, 442] width 108 height 33
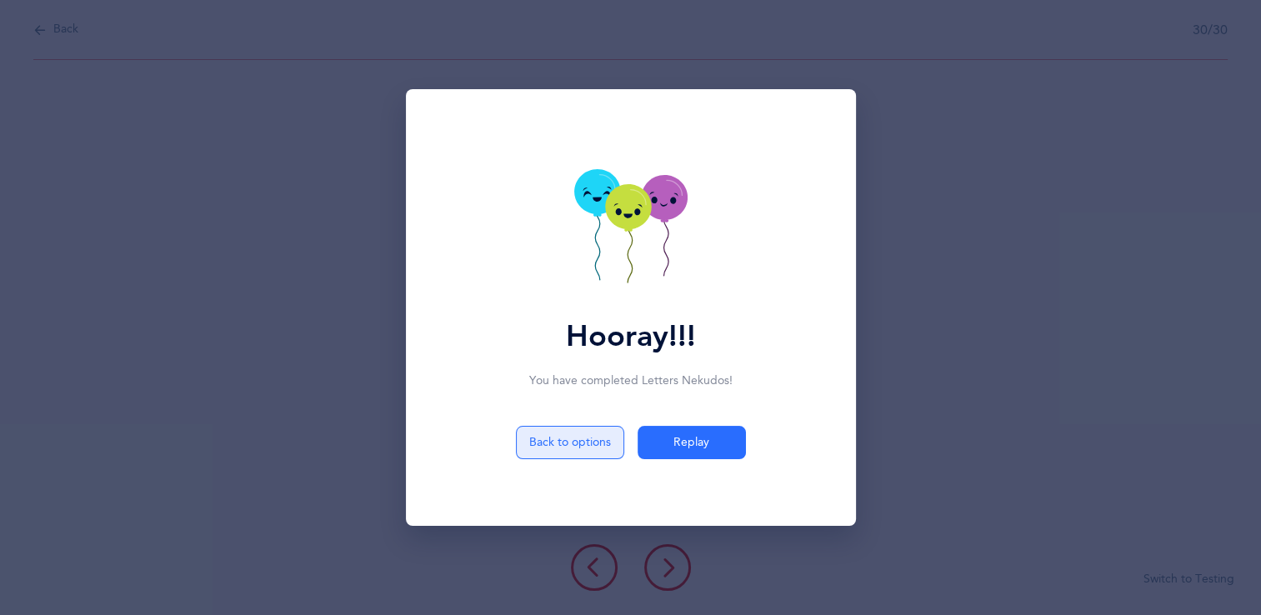
select select "4"
select select "27"
select select "single"
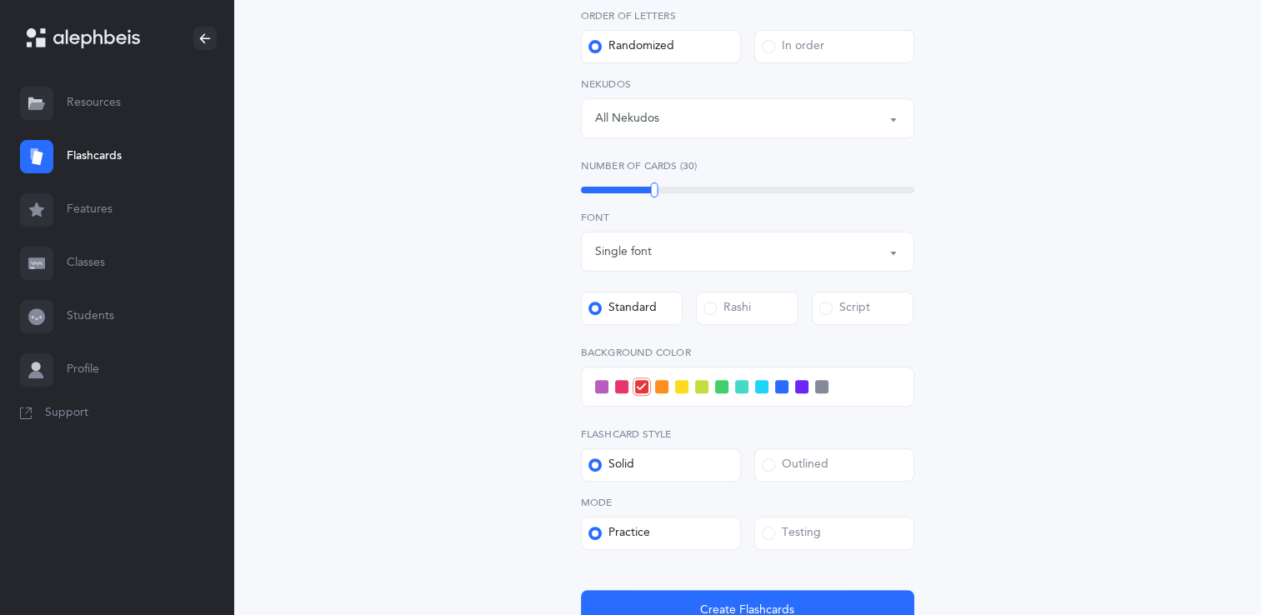
scroll to position [640, 0]
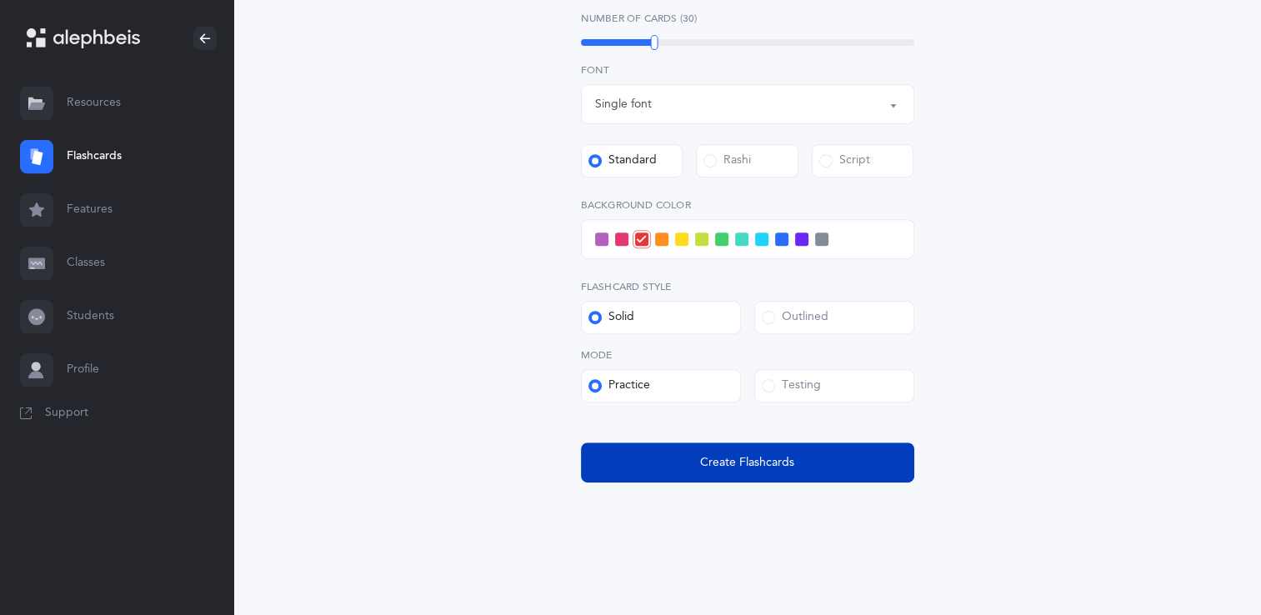
click at [755, 459] on span "Create Flashcards" at bounding box center [747, 463] width 94 height 18
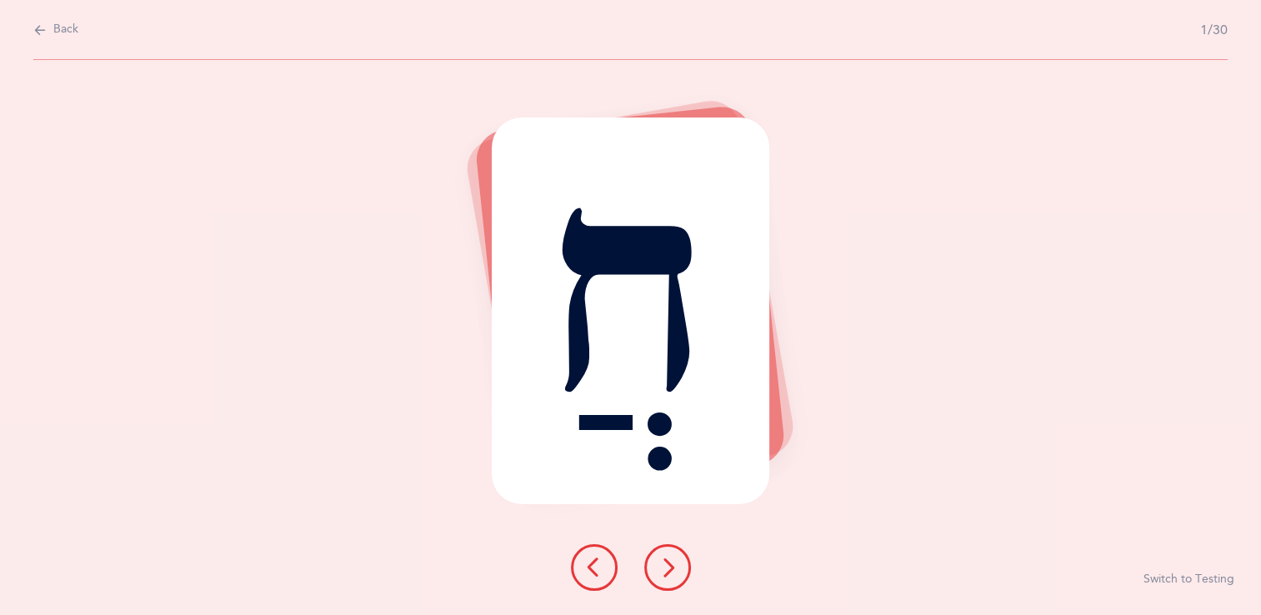
scroll to position [0, 0]
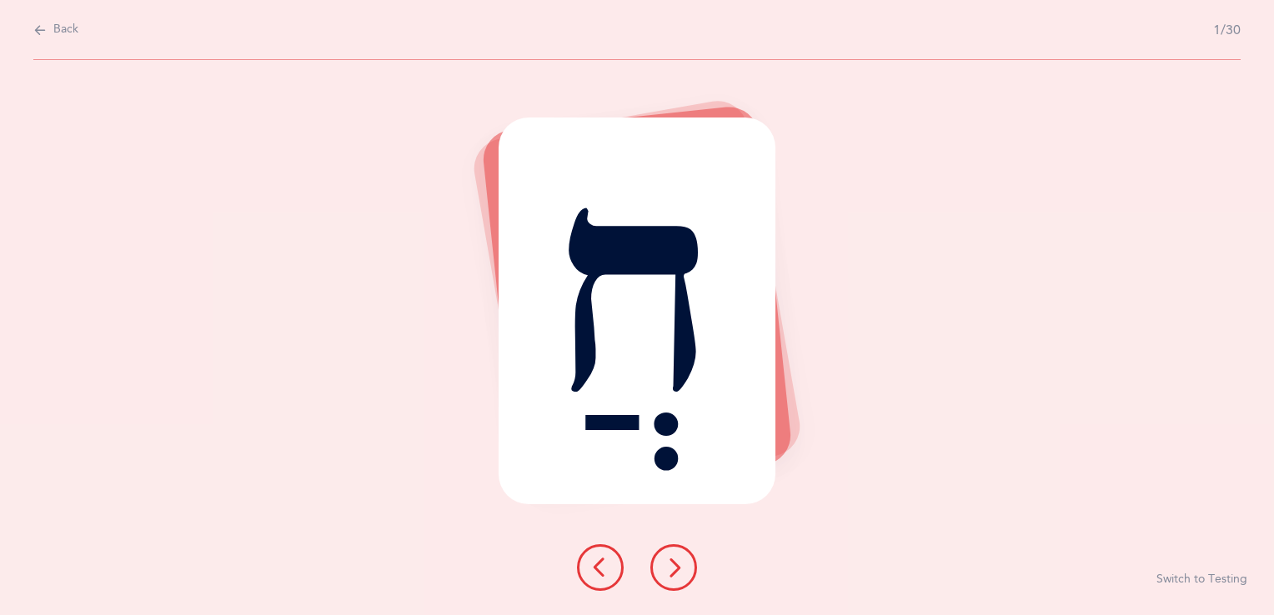
click at [672, 580] on button at bounding box center [673, 567] width 47 height 47
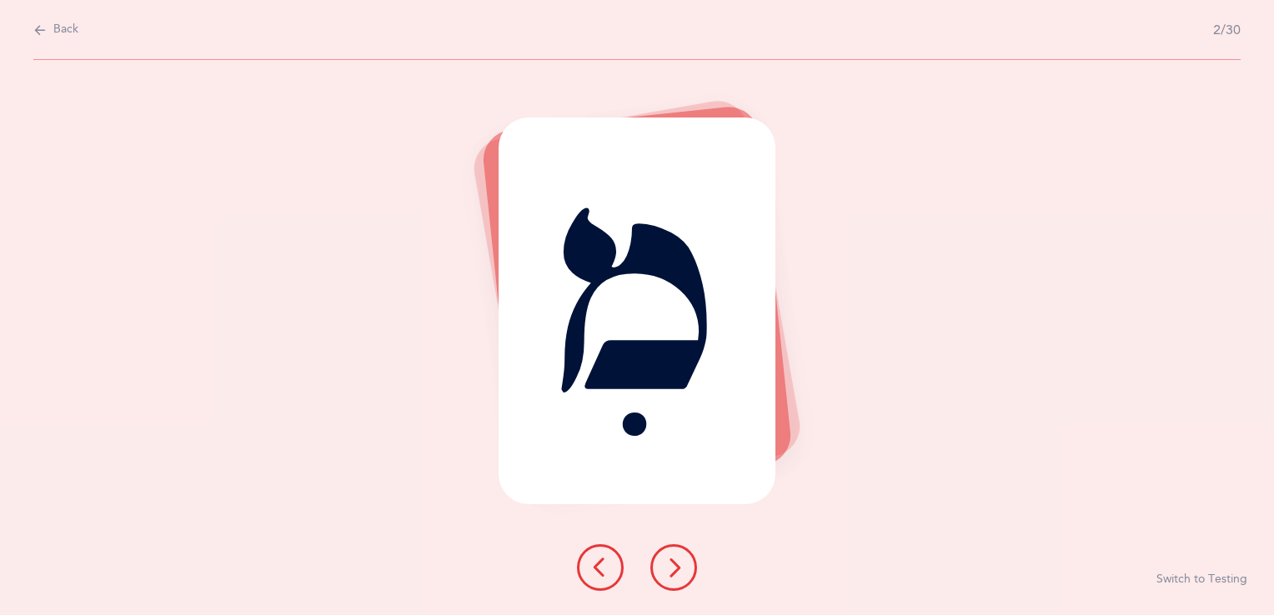
click at [672, 580] on button at bounding box center [673, 567] width 47 height 47
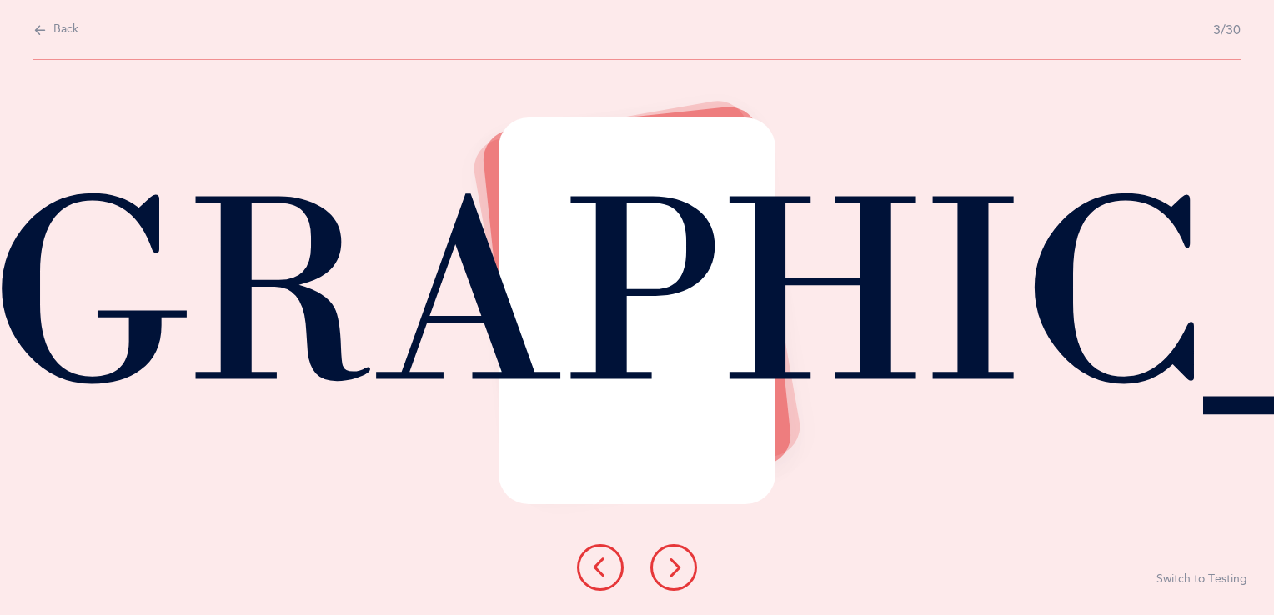
click at [599, 569] on icon at bounding box center [600, 568] width 20 height 20
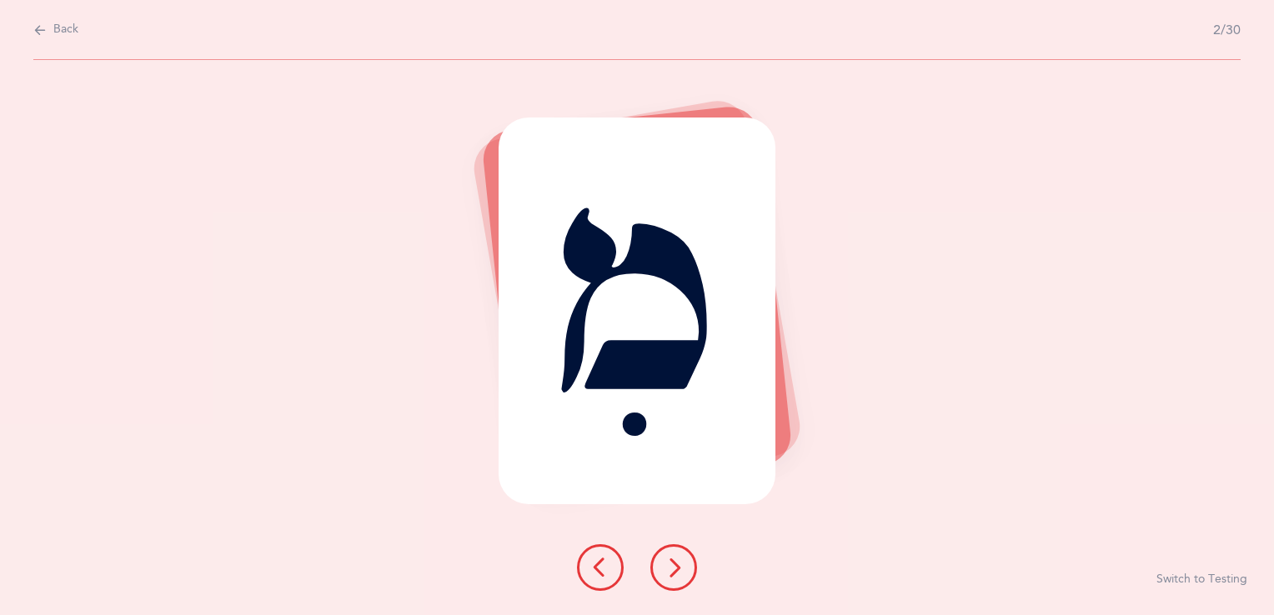
click at [599, 569] on icon at bounding box center [600, 568] width 20 height 20
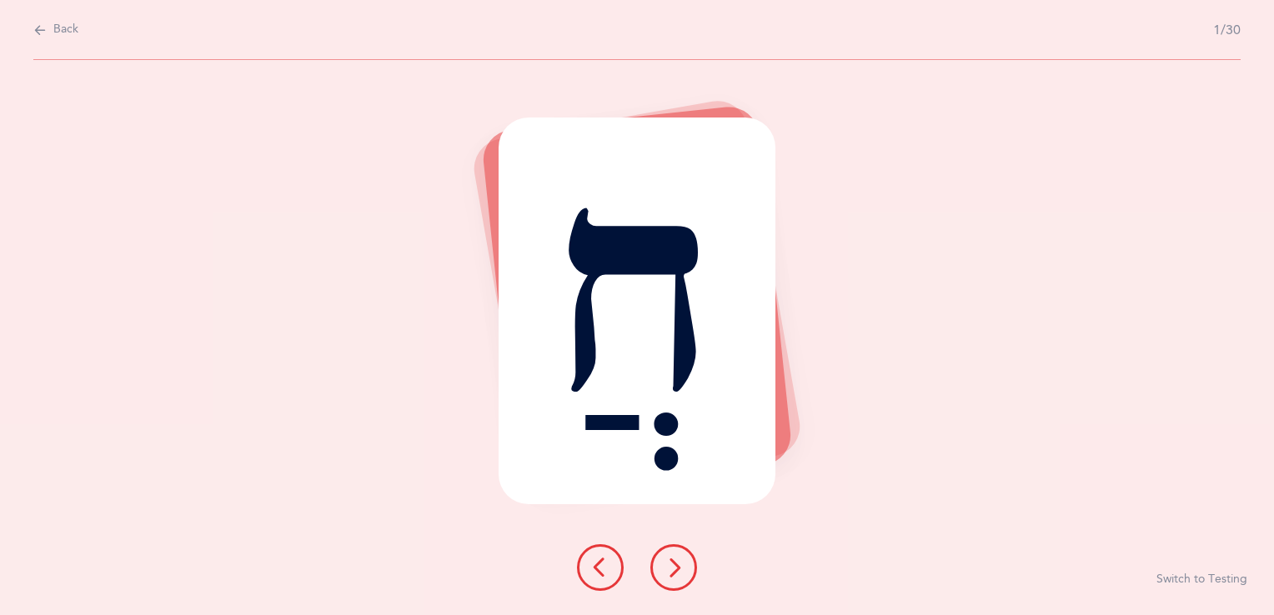
click at [680, 569] on icon at bounding box center [674, 568] width 20 height 20
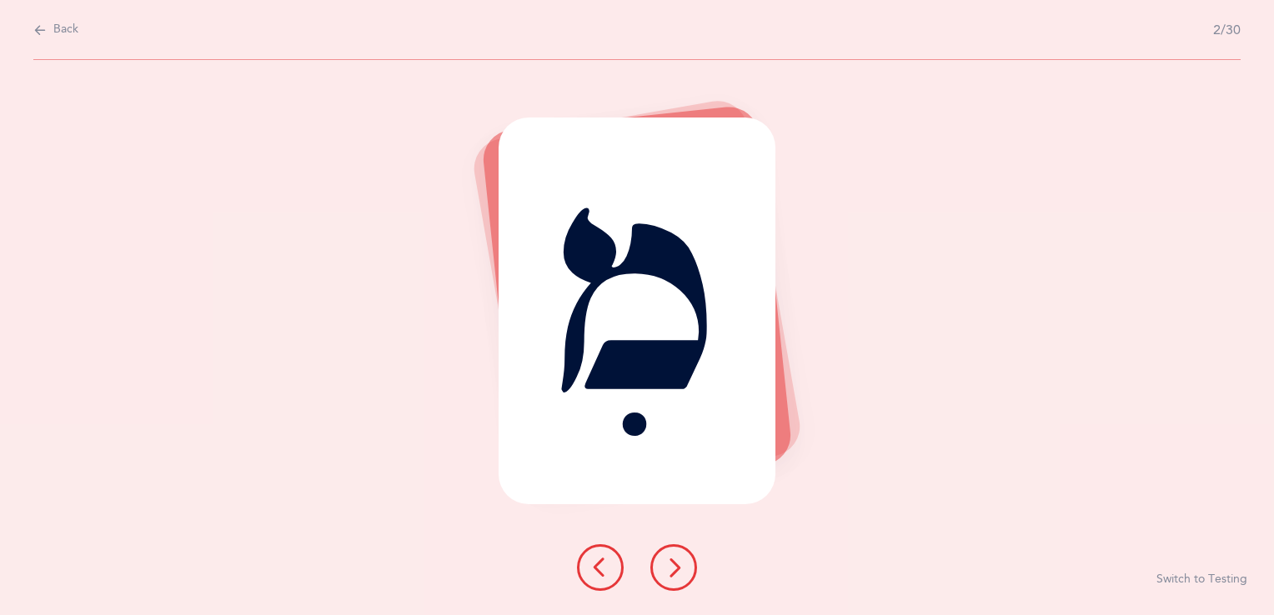
click at [680, 569] on icon at bounding box center [674, 568] width 20 height 20
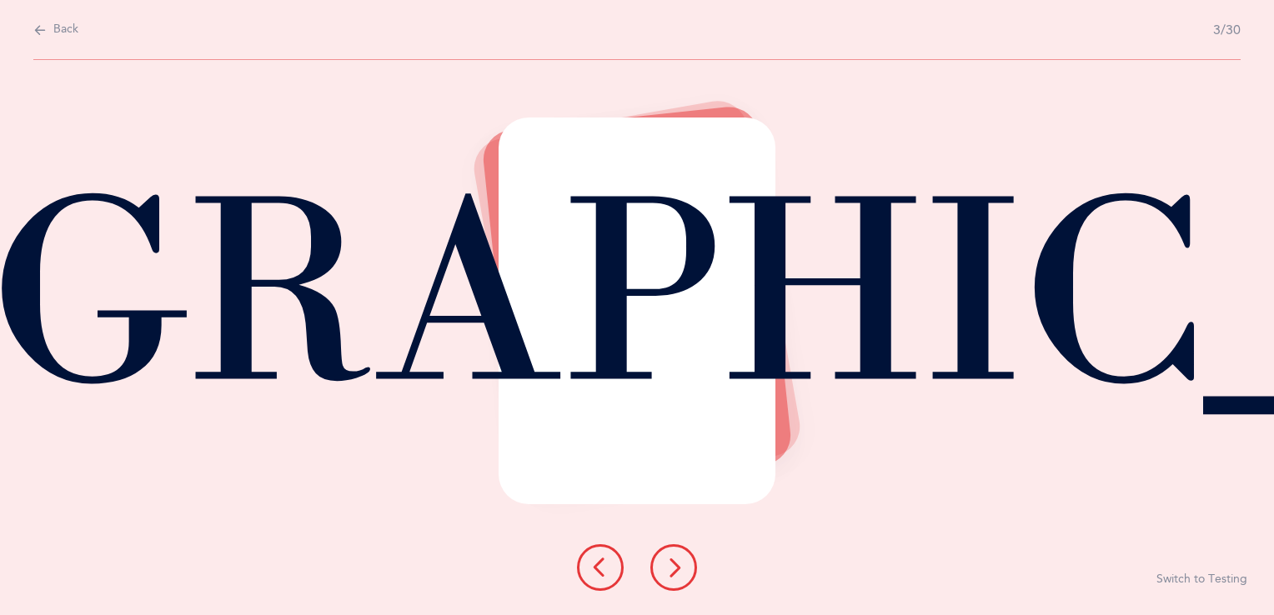
click at [680, 569] on icon at bounding box center [674, 568] width 20 height 20
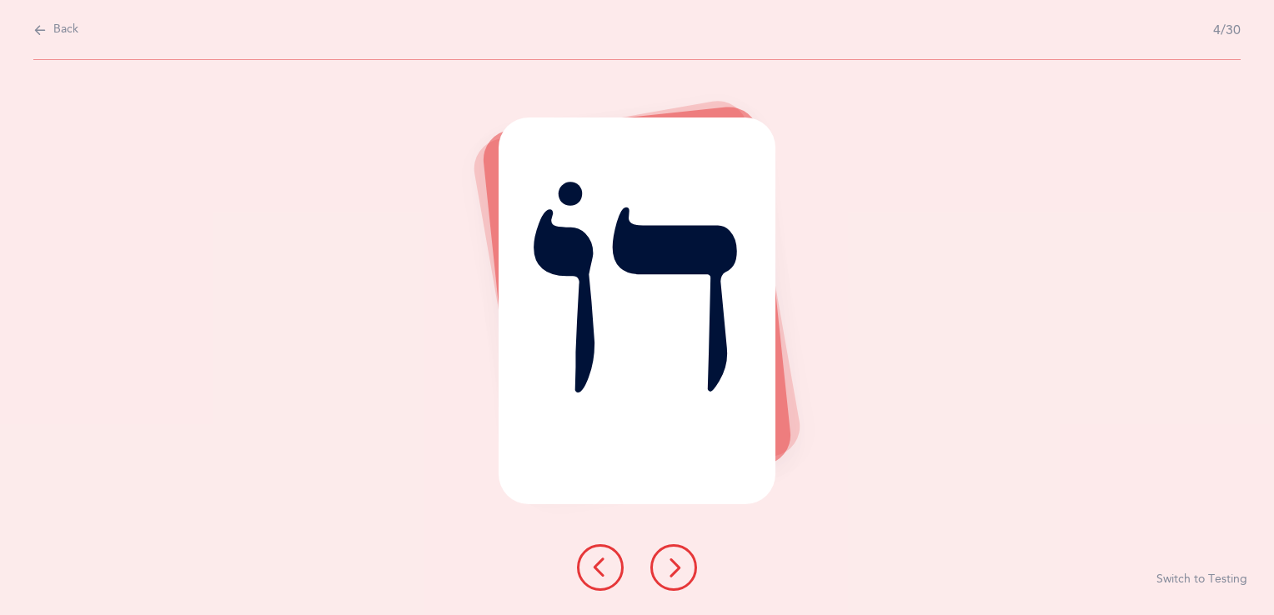
click at [680, 569] on icon at bounding box center [674, 568] width 20 height 20
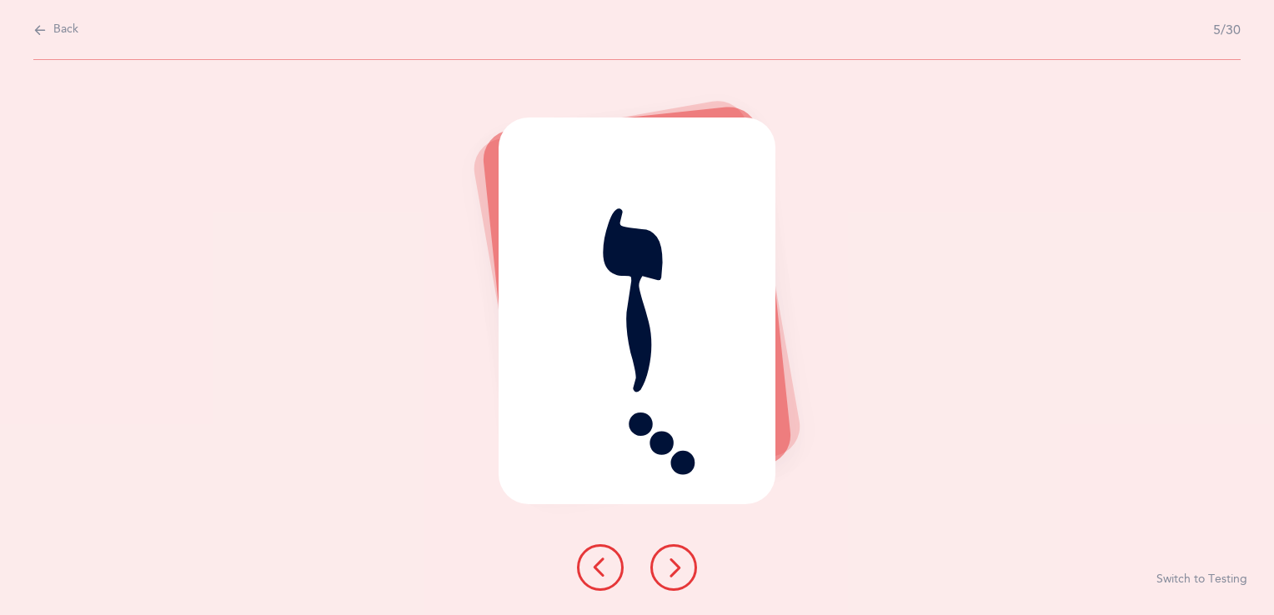
click at [680, 569] on icon at bounding box center [674, 568] width 20 height 20
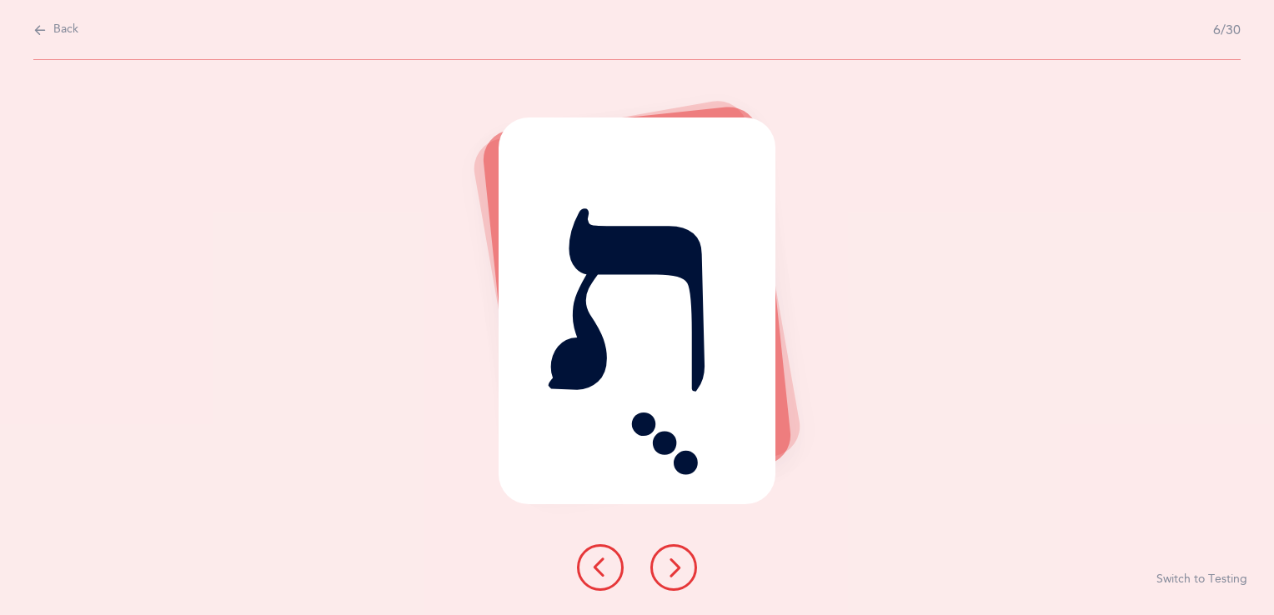
click at [680, 569] on icon at bounding box center [674, 568] width 20 height 20
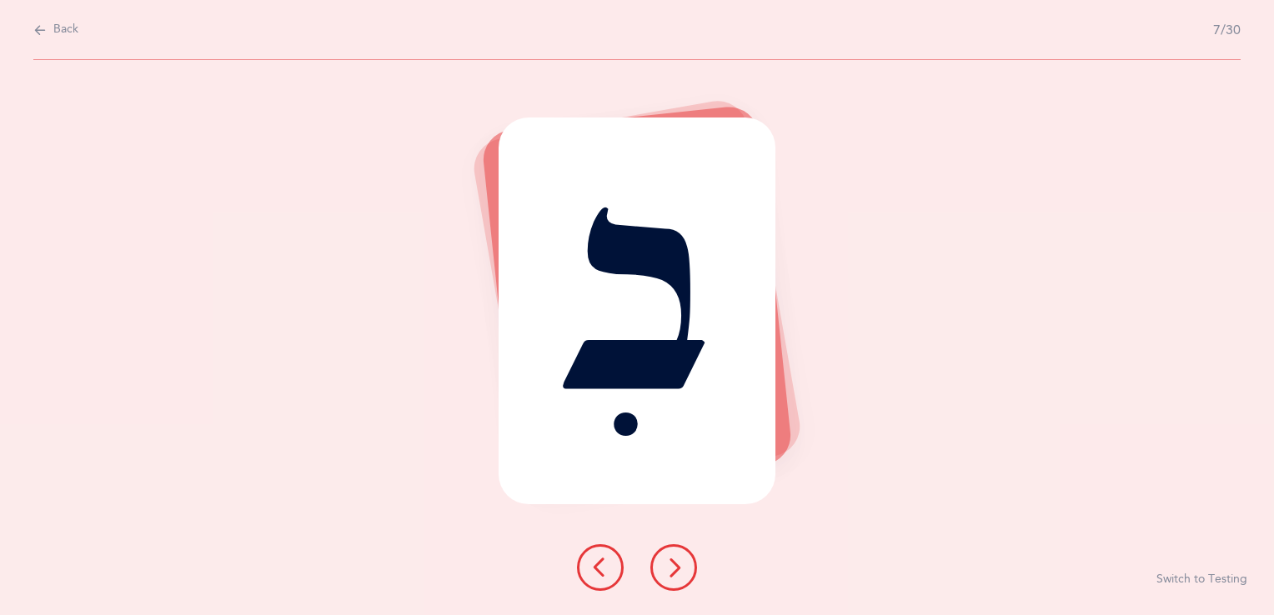
click at [680, 569] on icon at bounding box center [674, 568] width 20 height 20
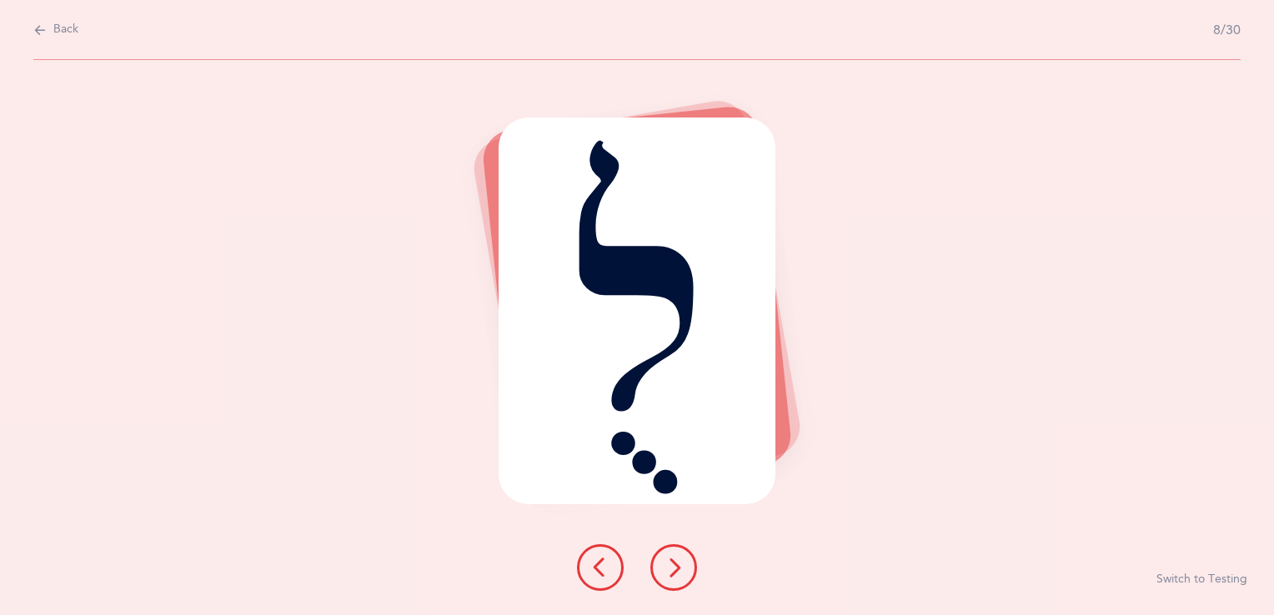
click at [680, 569] on icon at bounding box center [674, 568] width 20 height 20
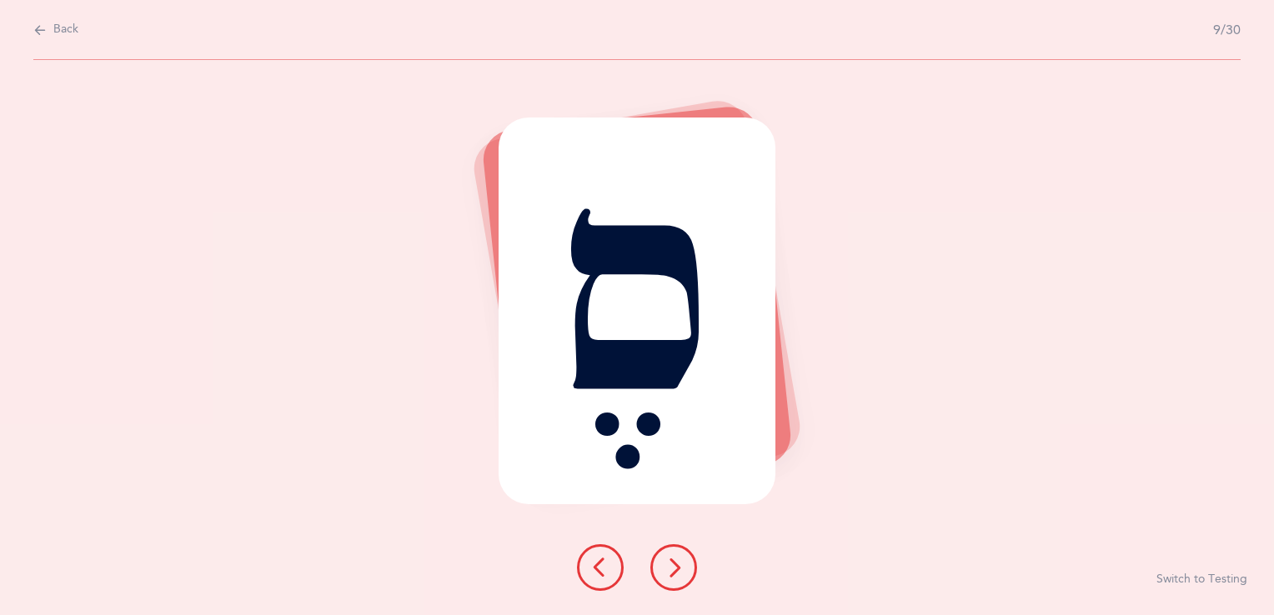
click at [680, 569] on icon at bounding box center [674, 568] width 20 height 20
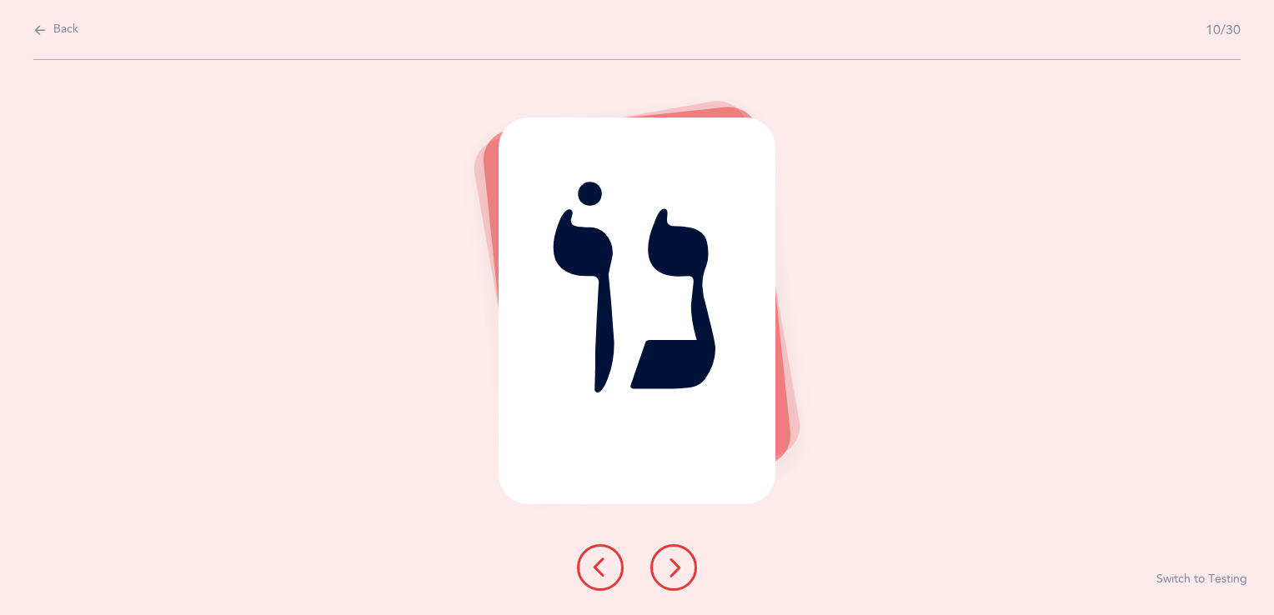
click at [680, 569] on icon at bounding box center [674, 568] width 20 height 20
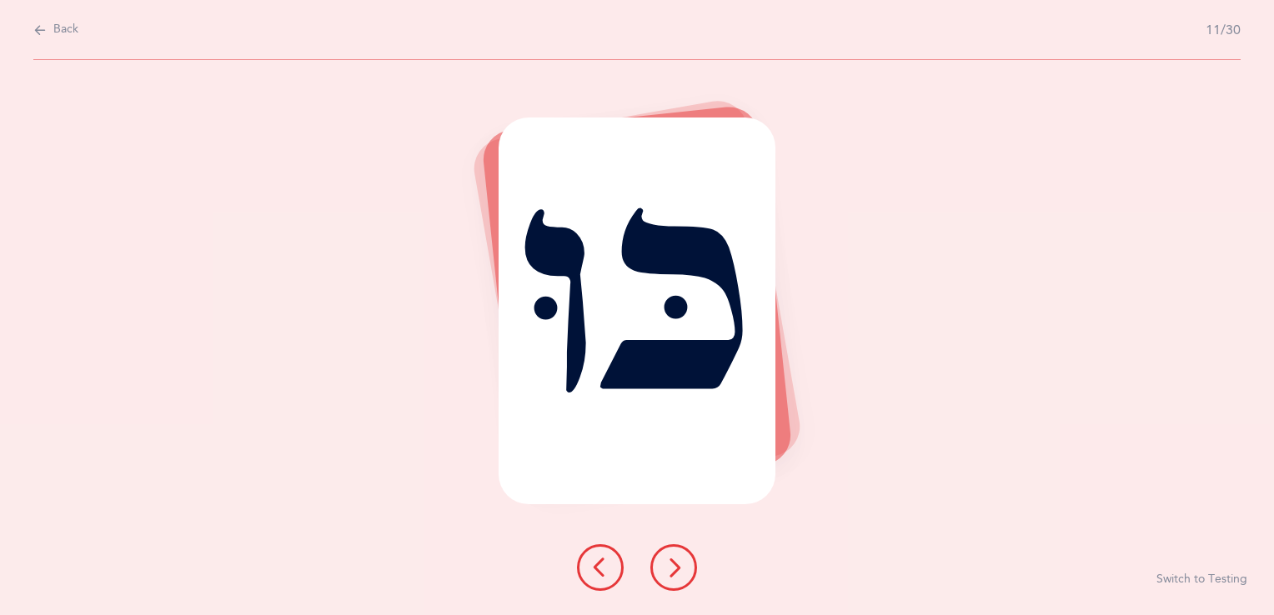
click at [680, 569] on icon at bounding box center [674, 568] width 20 height 20
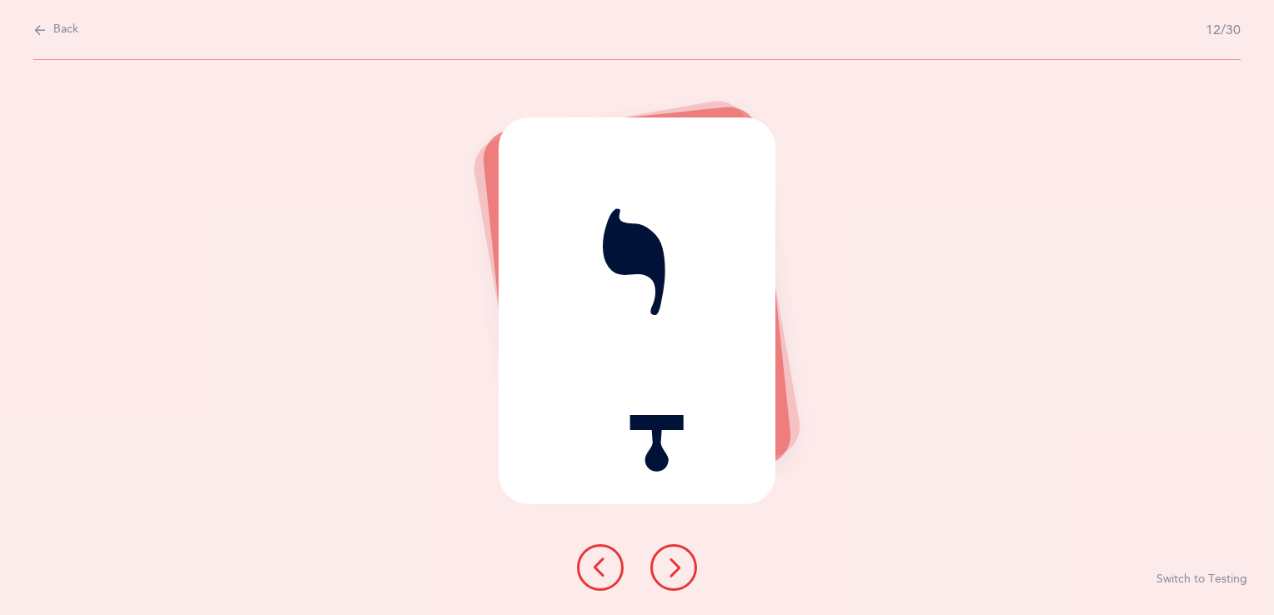
click at [680, 569] on icon at bounding box center [674, 568] width 20 height 20
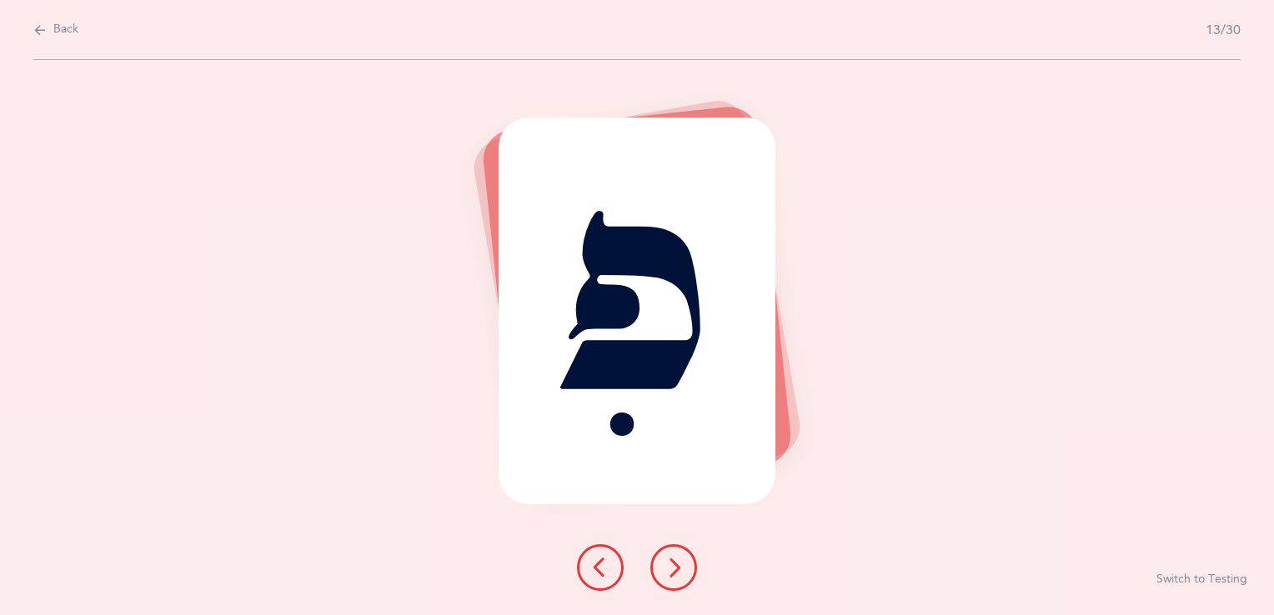
click at [680, 569] on icon at bounding box center [674, 568] width 20 height 20
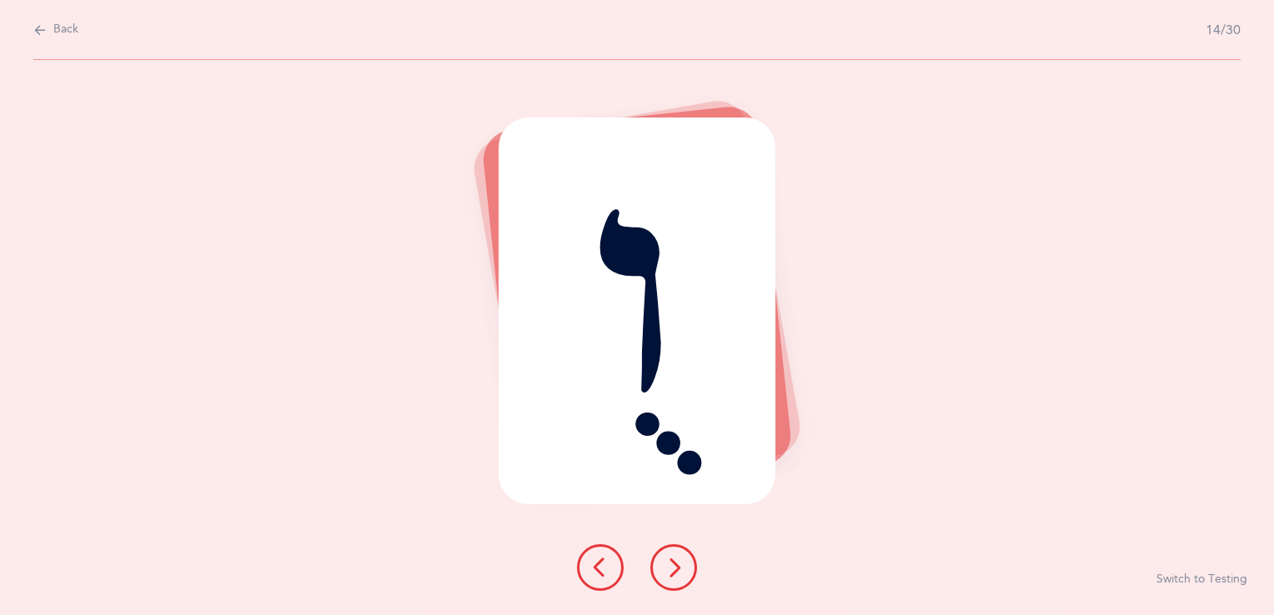
click at [680, 569] on icon at bounding box center [674, 568] width 20 height 20
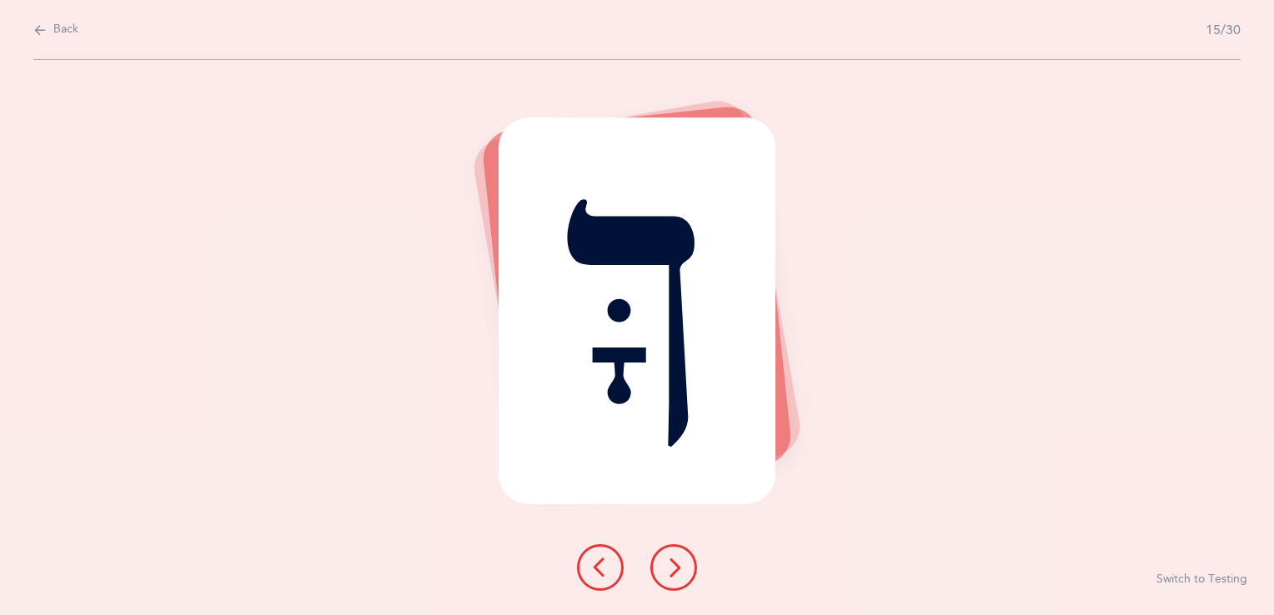
click at [680, 569] on icon at bounding box center [674, 568] width 20 height 20
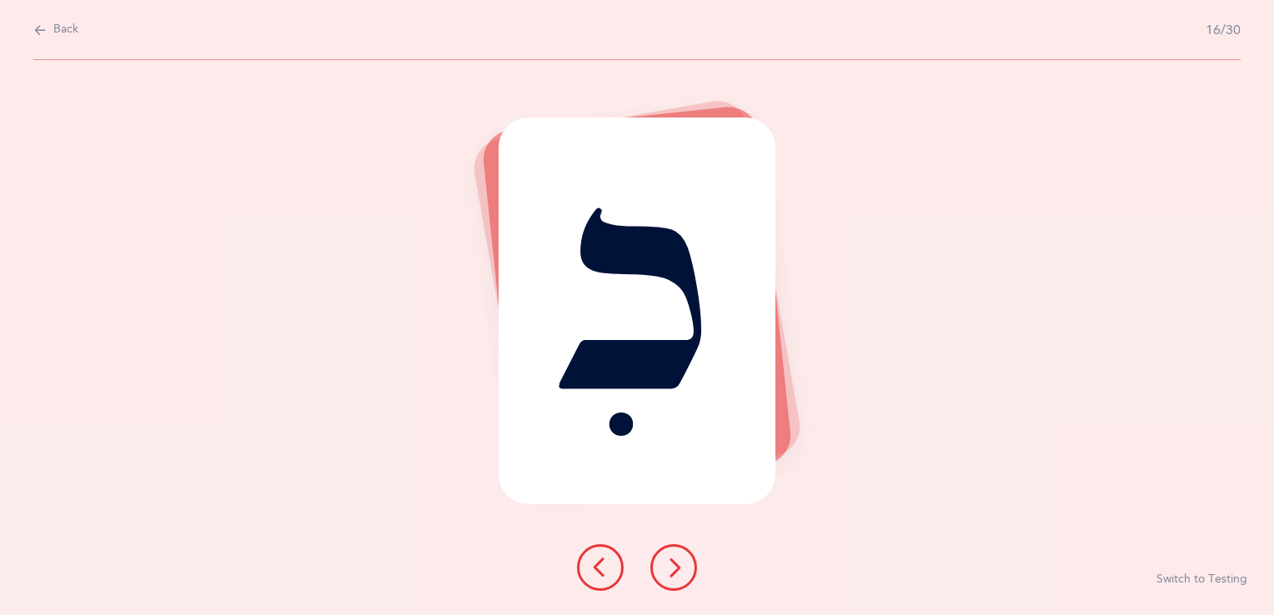
click at [680, 569] on icon at bounding box center [674, 568] width 20 height 20
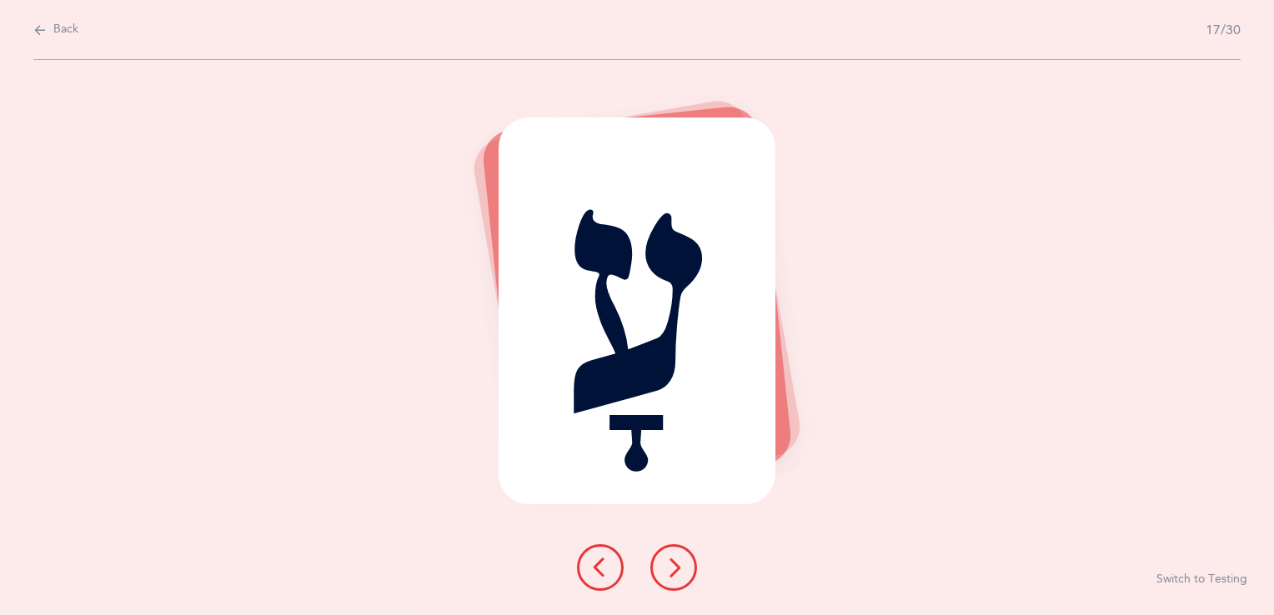
click at [680, 569] on icon at bounding box center [674, 568] width 20 height 20
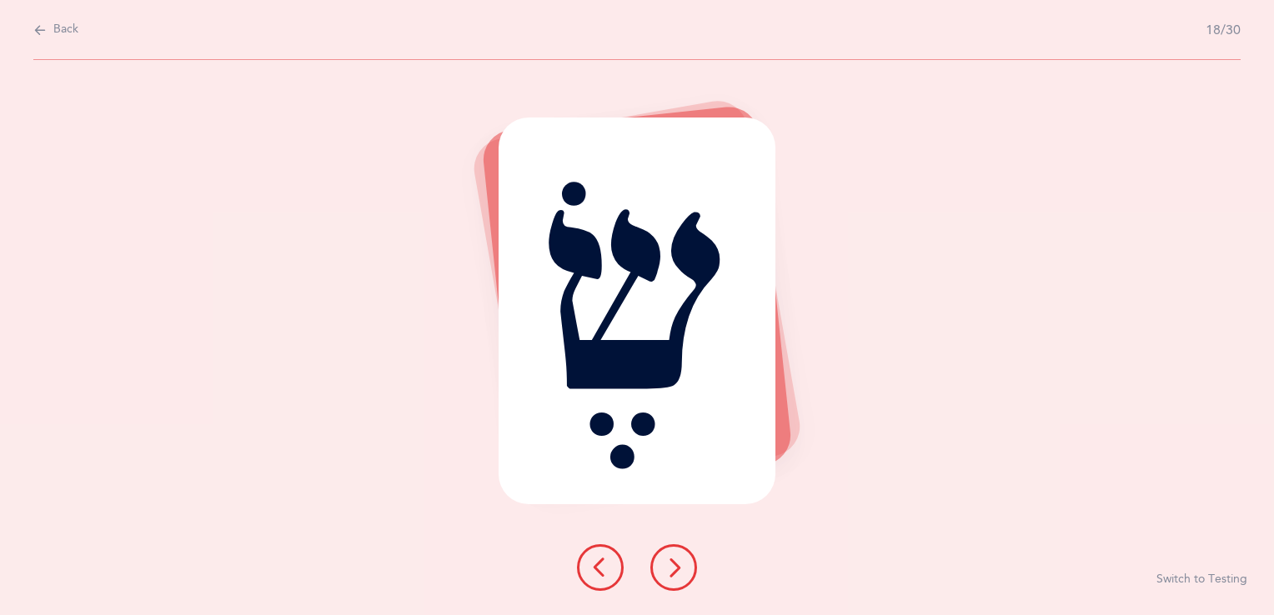
click at [680, 569] on icon at bounding box center [674, 568] width 20 height 20
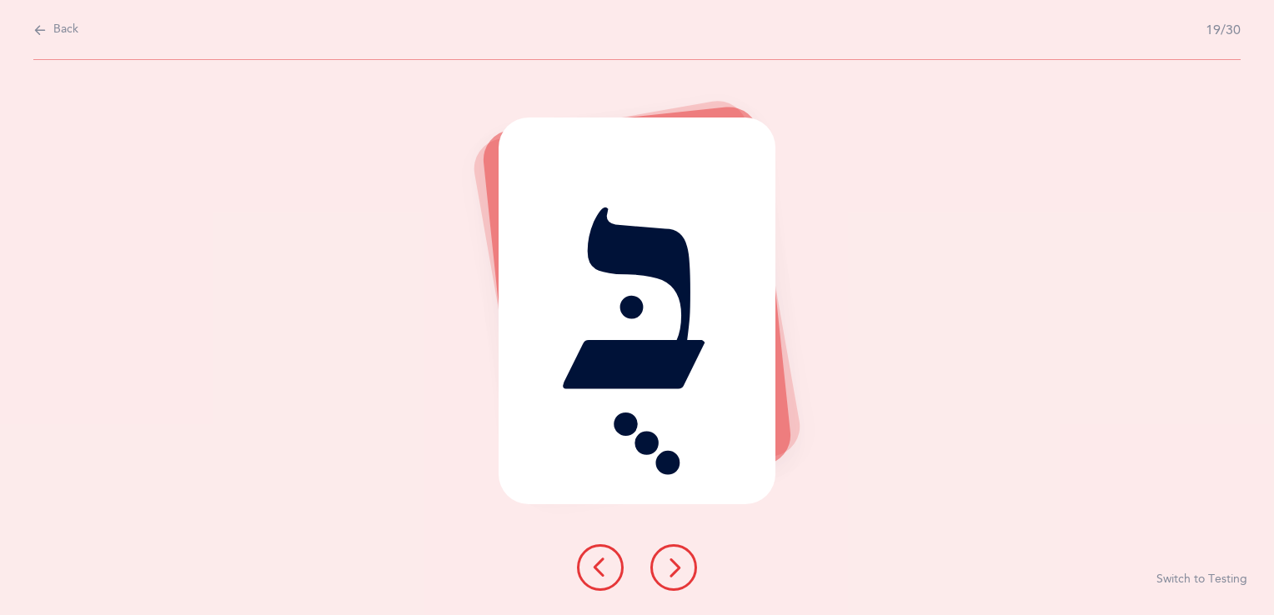
click at [680, 569] on icon at bounding box center [674, 568] width 20 height 20
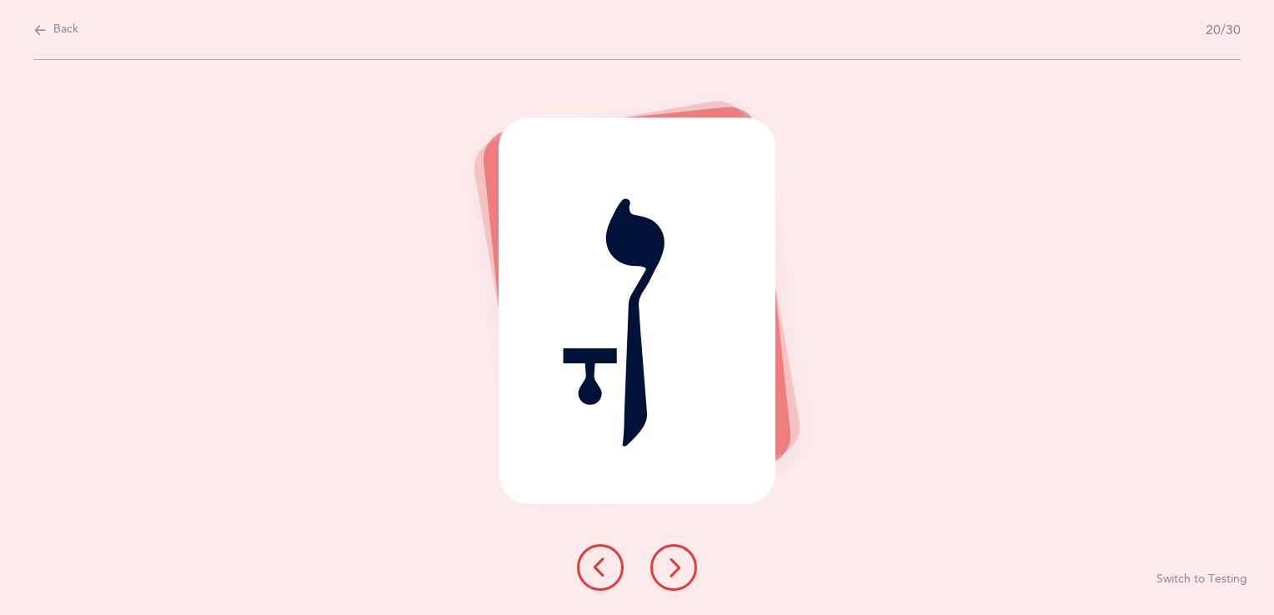
click at [680, 569] on icon at bounding box center [674, 568] width 20 height 20
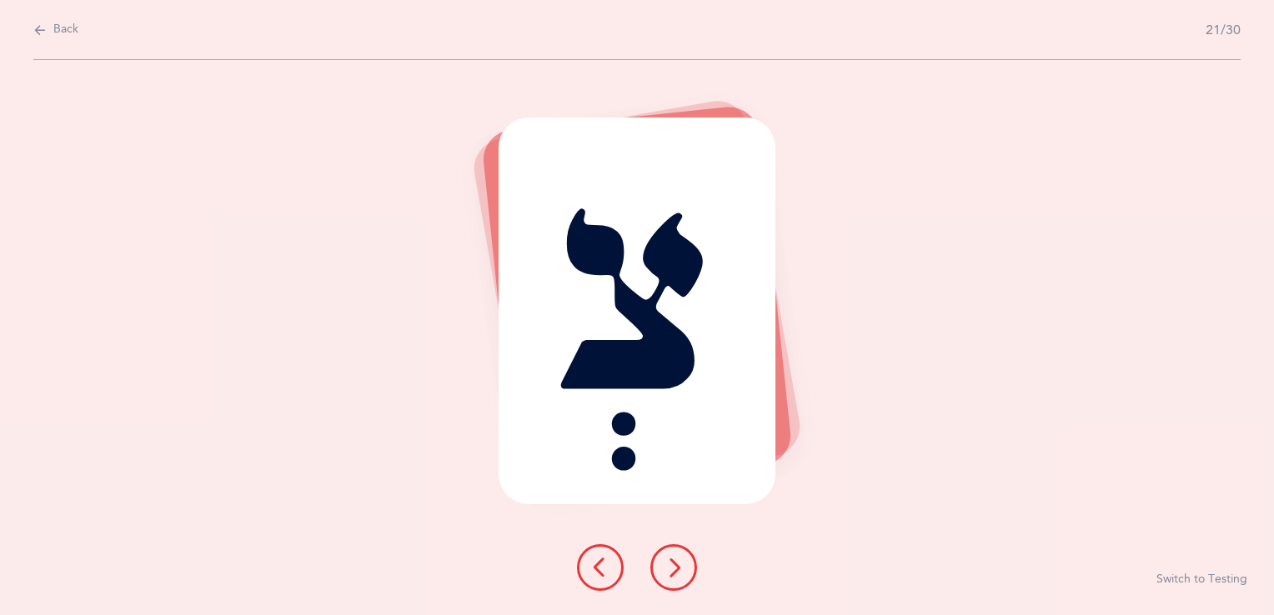
click at [680, 569] on icon at bounding box center [674, 568] width 20 height 20
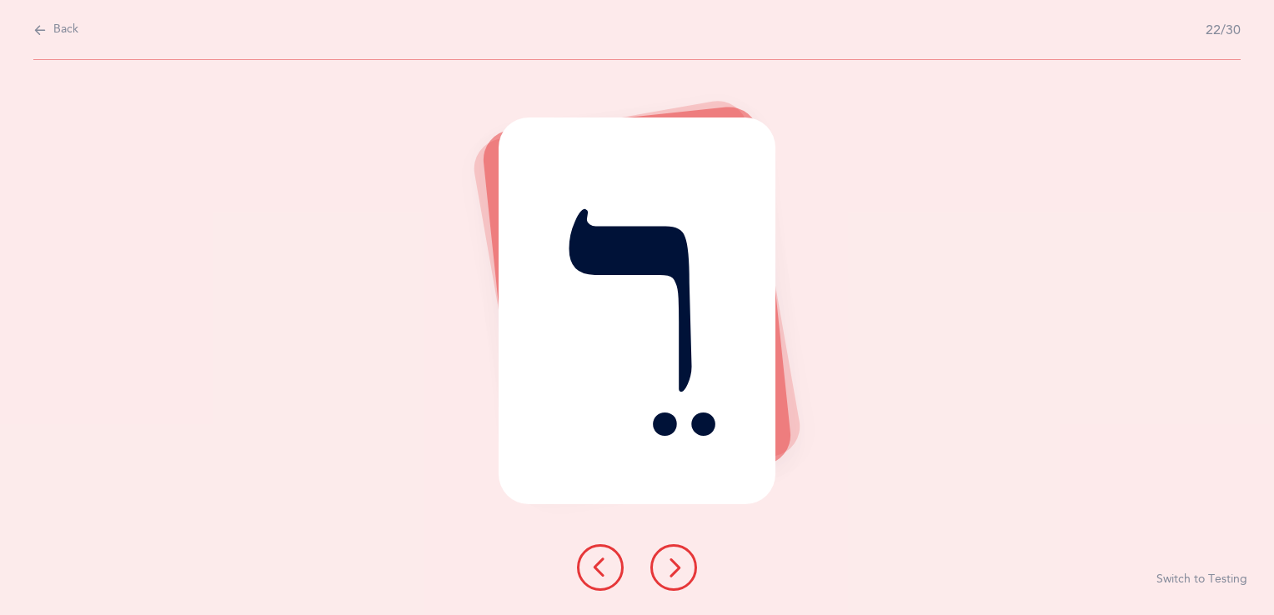
click at [680, 569] on icon at bounding box center [674, 568] width 20 height 20
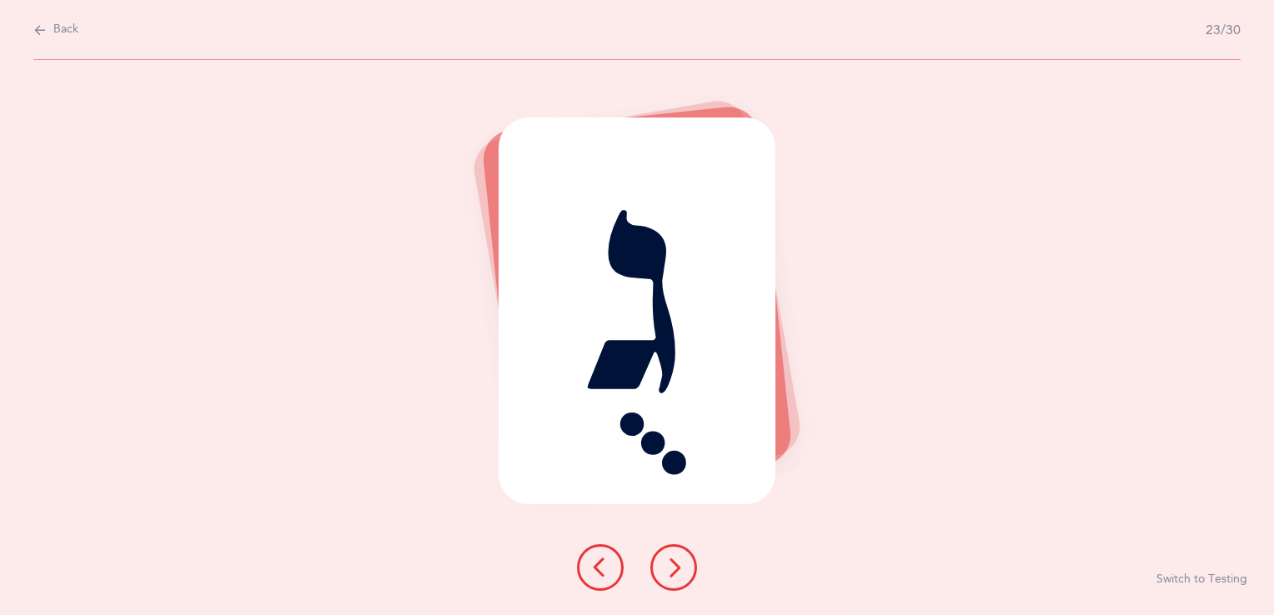
click at [680, 569] on icon at bounding box center [674, 568] width 20 height 20
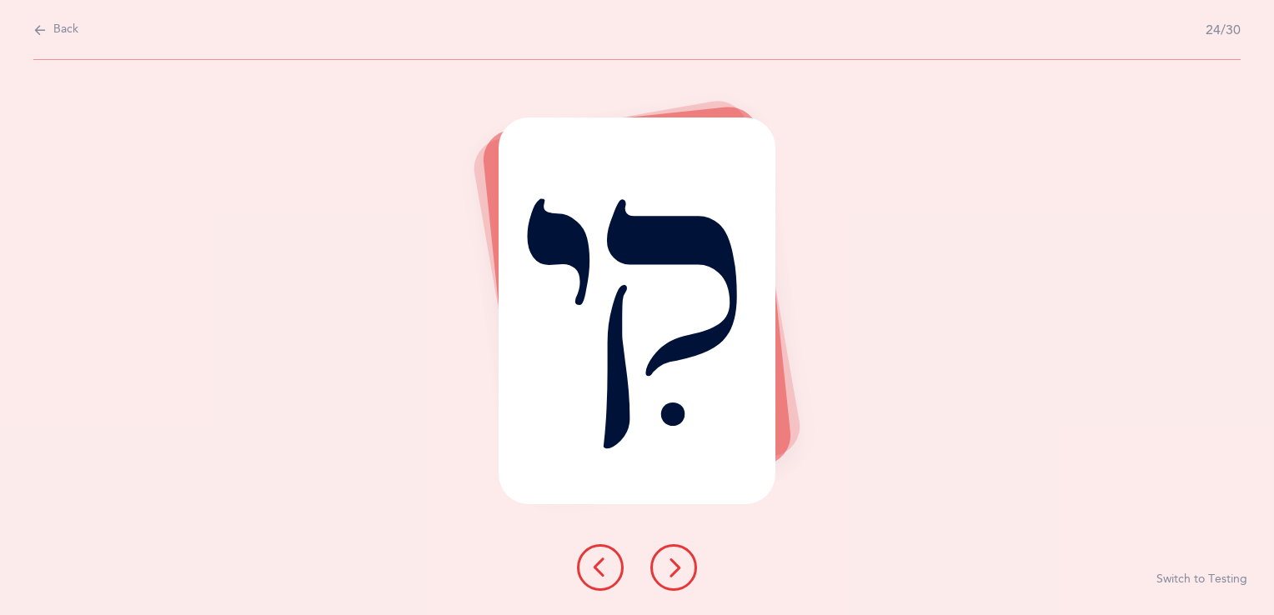
click at [680, 569] on icon at bounding box center [674, 568] width 20 height 20
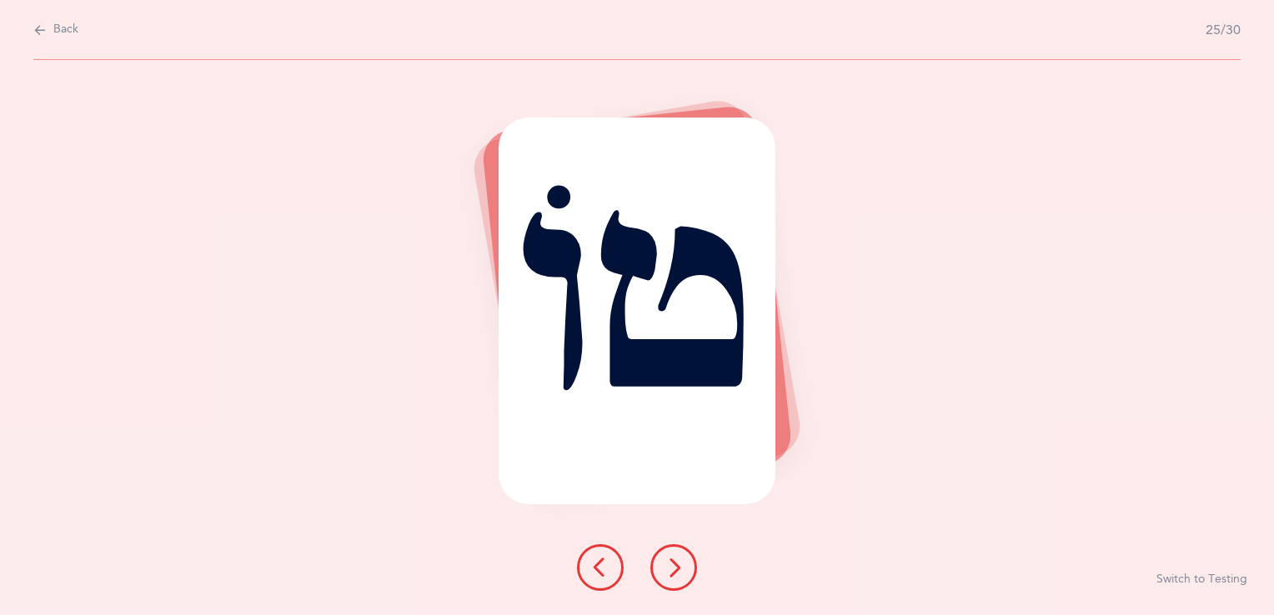
click at [680, 569] on icon at bounding box center [674, 568] width 20 height 20
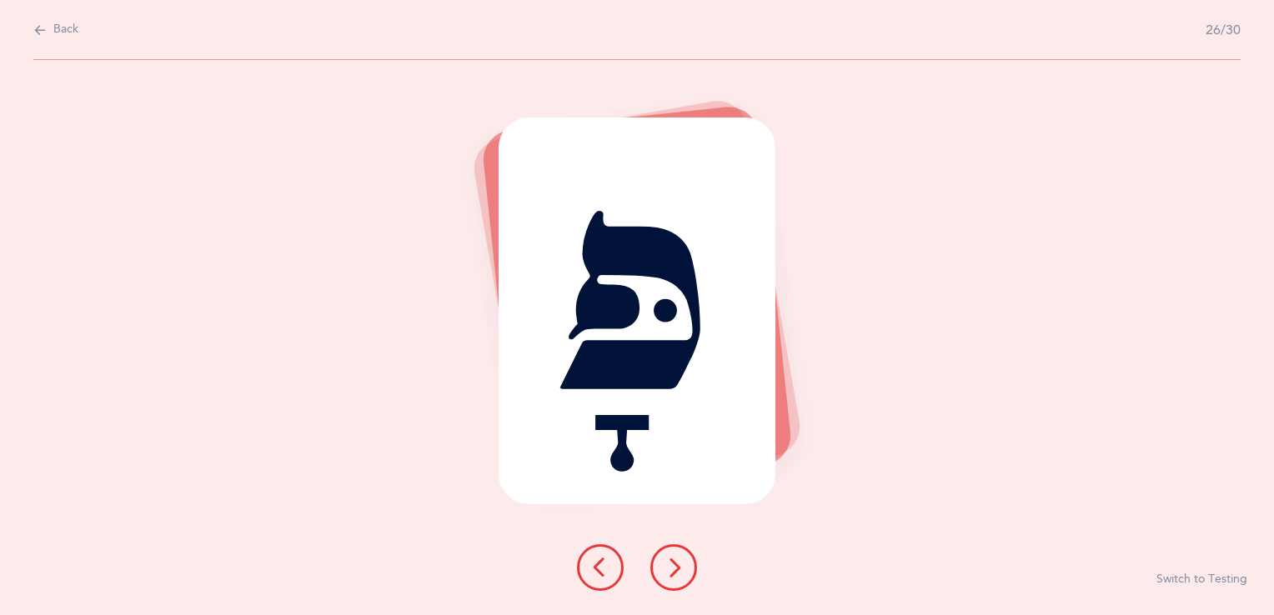
click at [680, 569] on icon at bounding box center [674, 568] width 20 height 20
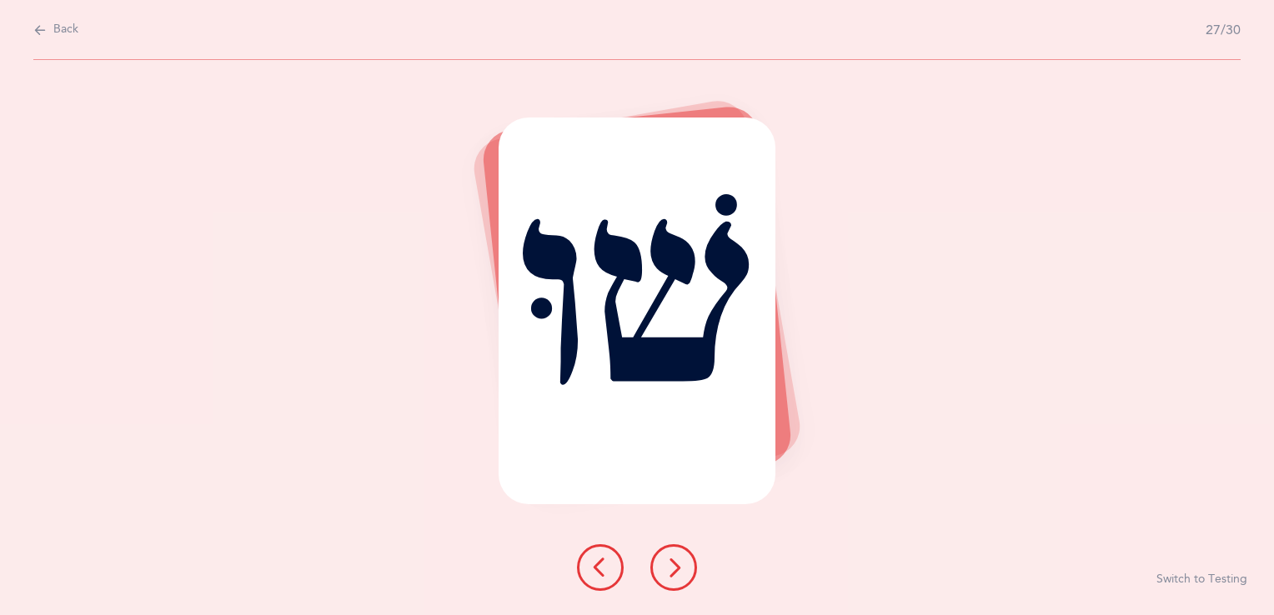
click at [679, 565] on icon at bounding box center [674, 568] width 20 height 20
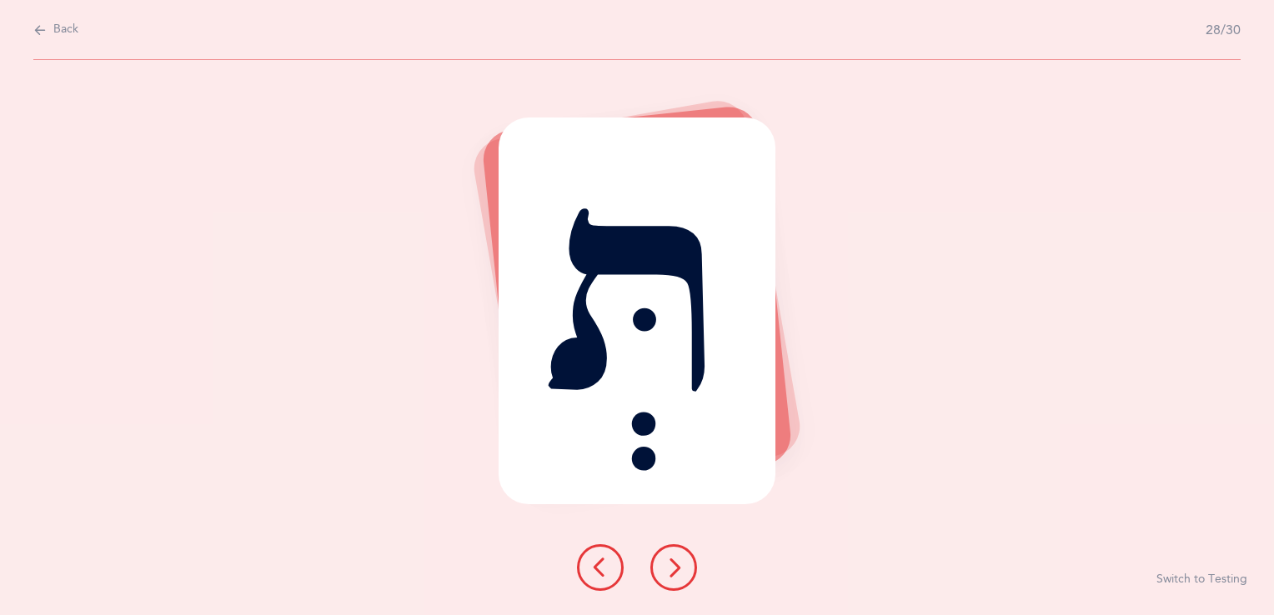
click at [679, 565] on icon at bounding box center [674, 568] width 20 height 20
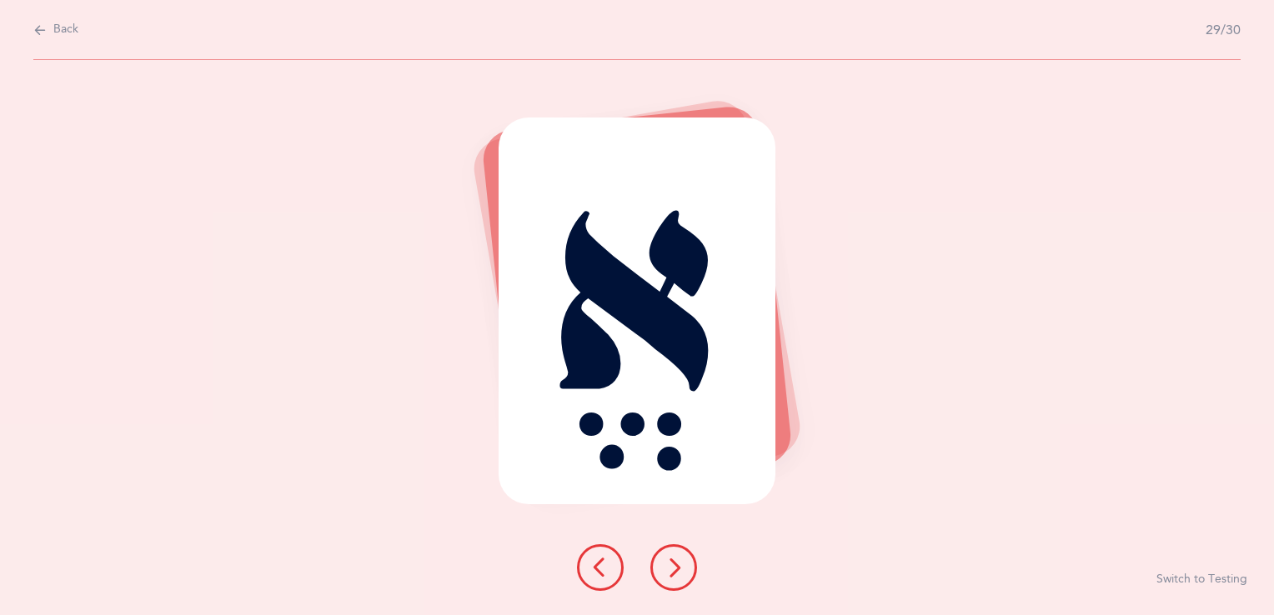
click at [679, 565] on icon at bounding box center [674, 568] width 20 height 20
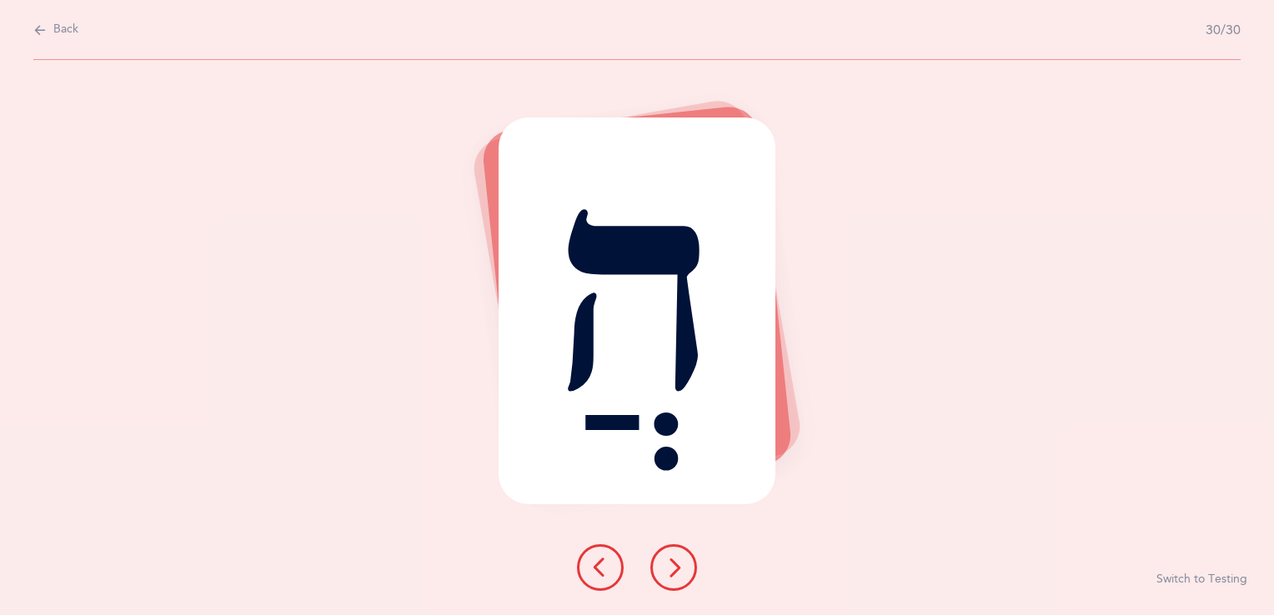
click at [679, 565] on icon at bounding box center [674, 568] width 20 height 20
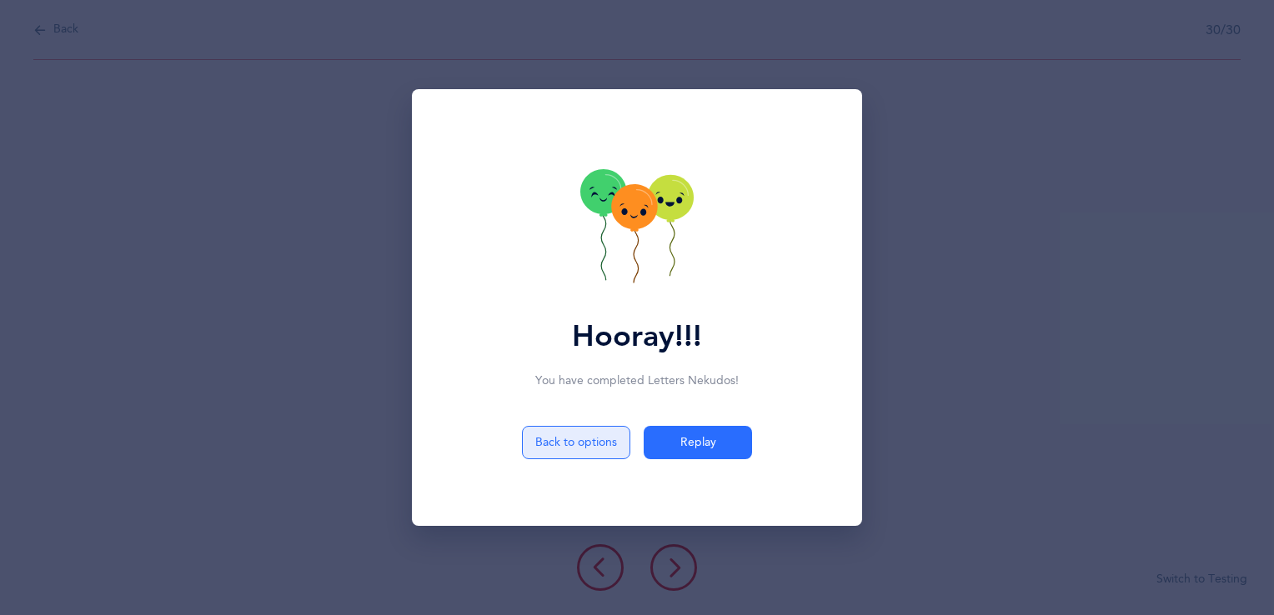
click at [591, 442] on button "Back to options" at bounding box center [576, 442] width 108 height 33
select select "4"
select select "27"
select select "single"
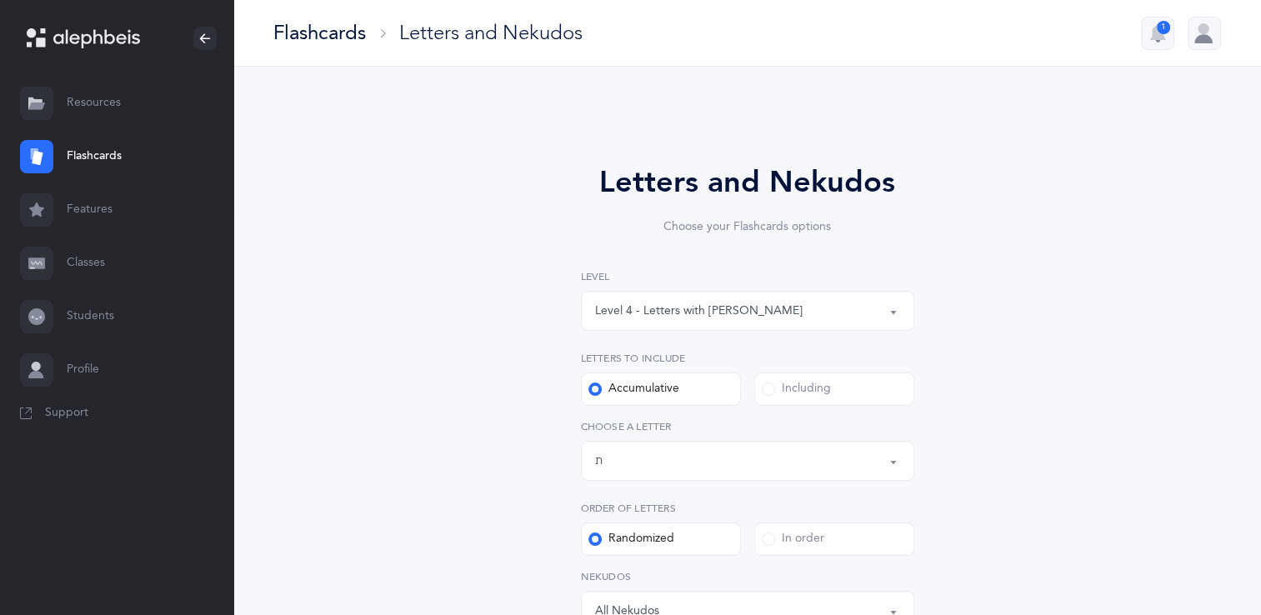
click at [111, 153] on link "Flashcards" at bounding box center [116, 156] width 233 height 53
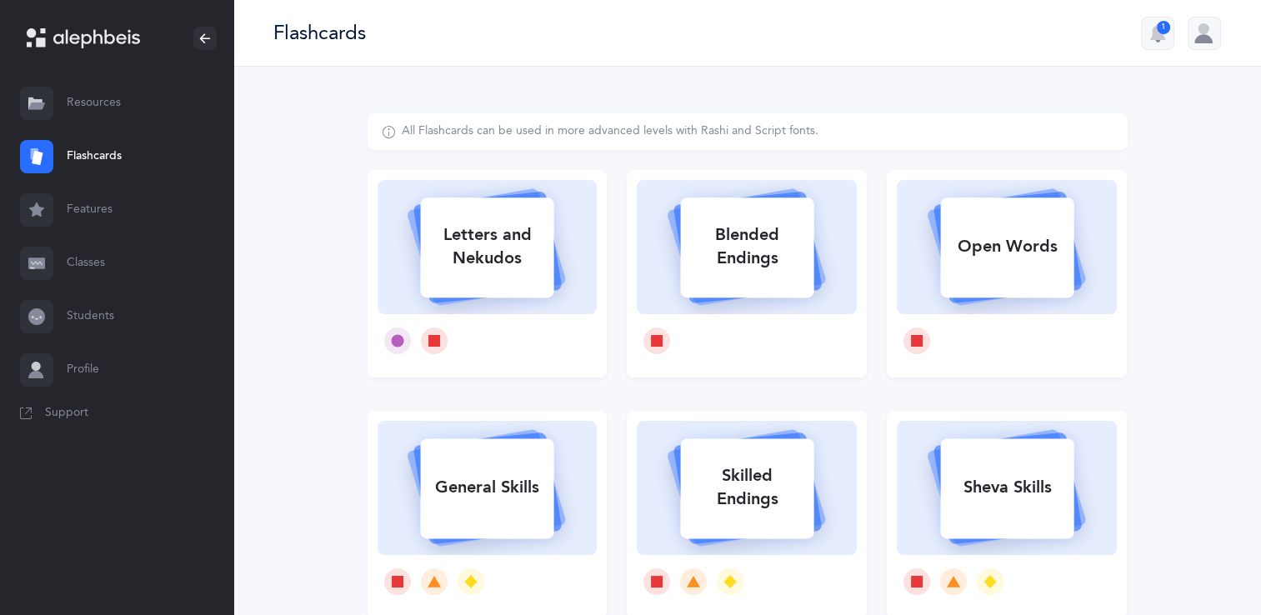
click at [759, 285] on rect at bounding box center [747, 248] width 133 height 100
select select
select select "single"
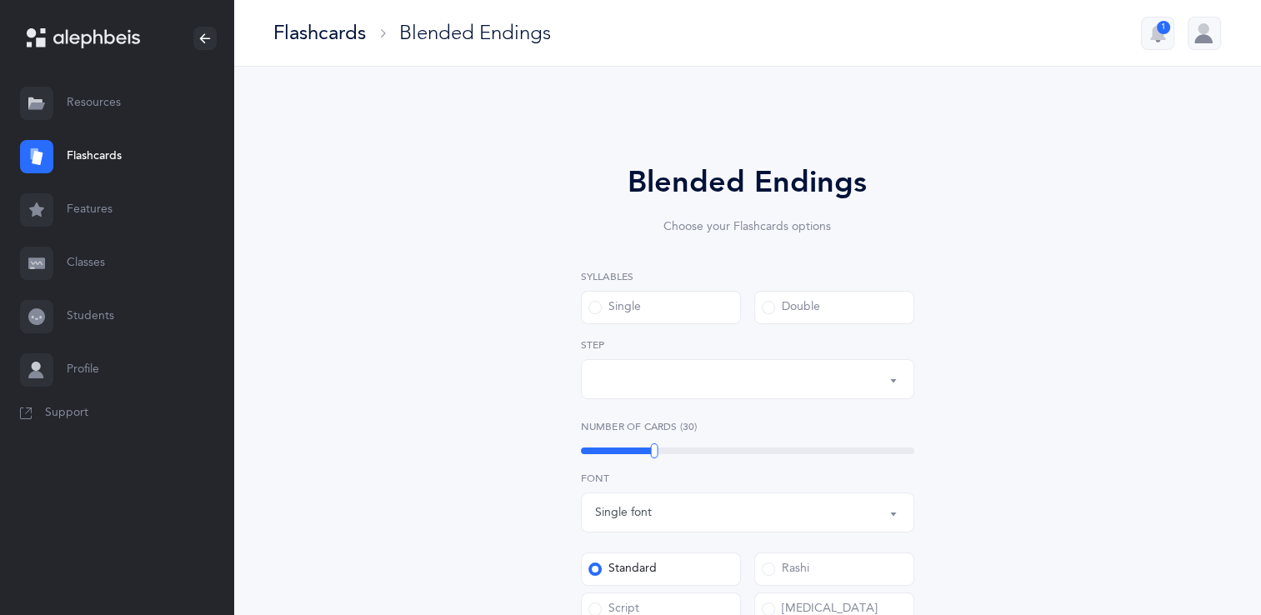
select select "28"
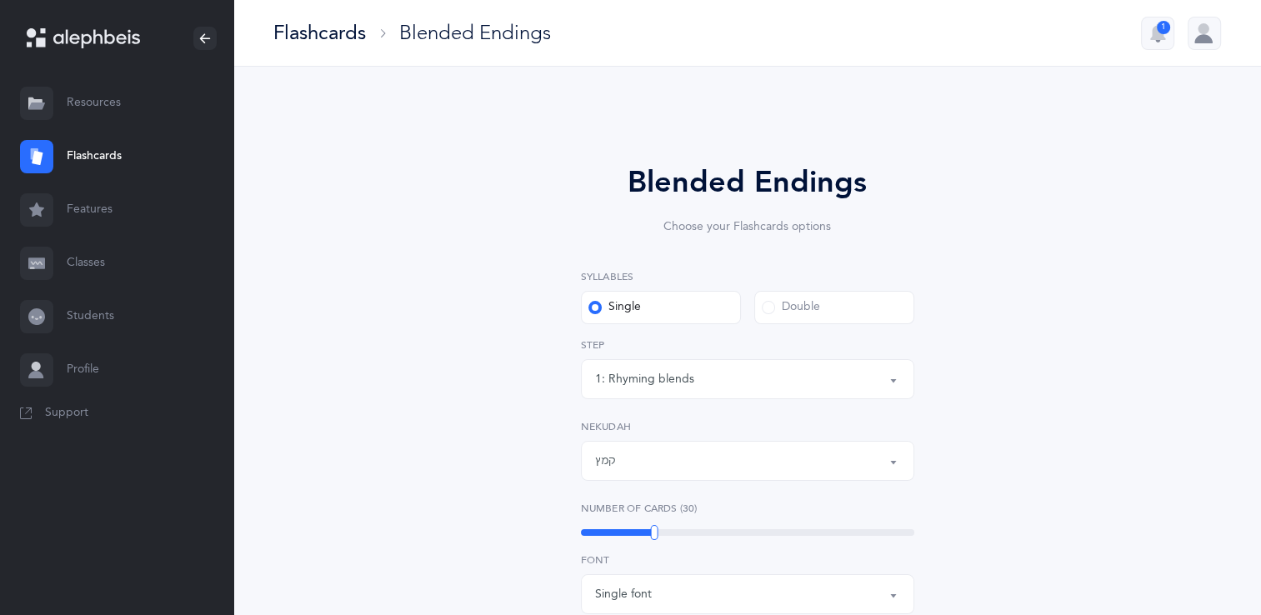
click at [890, 459] on button "קמץ" at bounding box center [747, 461] width 333 height 40
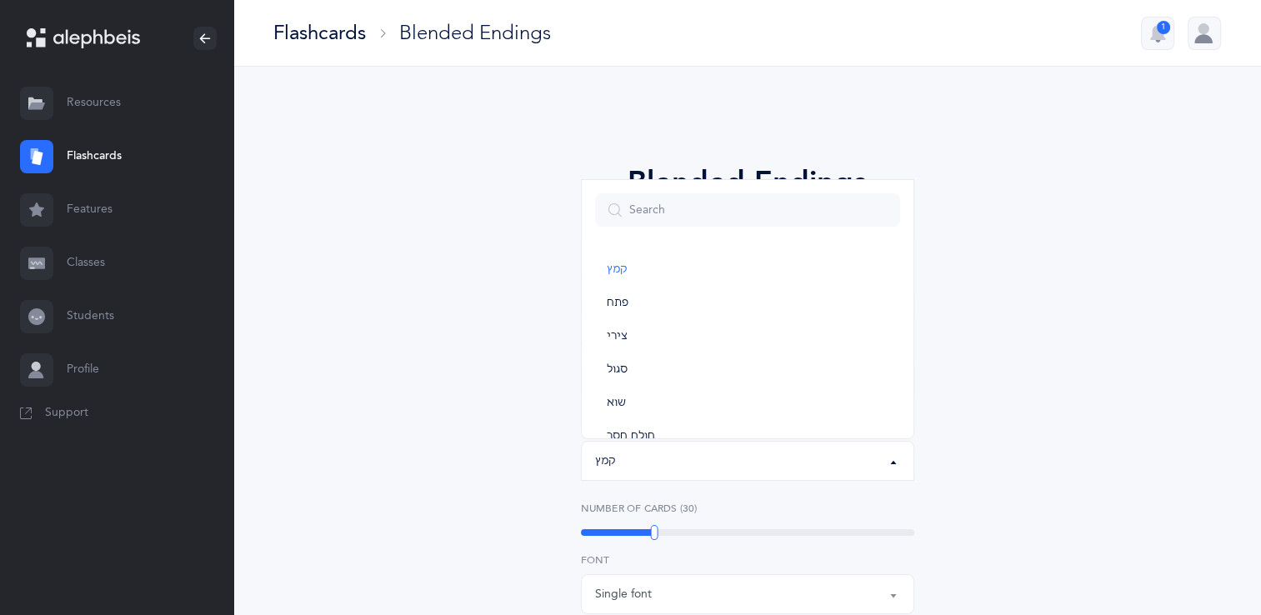
click at [994, 472] on div "Blended Endings Choose your Flashcards options Syllables Single Double 1: Rhymi…" at bounding box center [748, 596] width 760 height 966
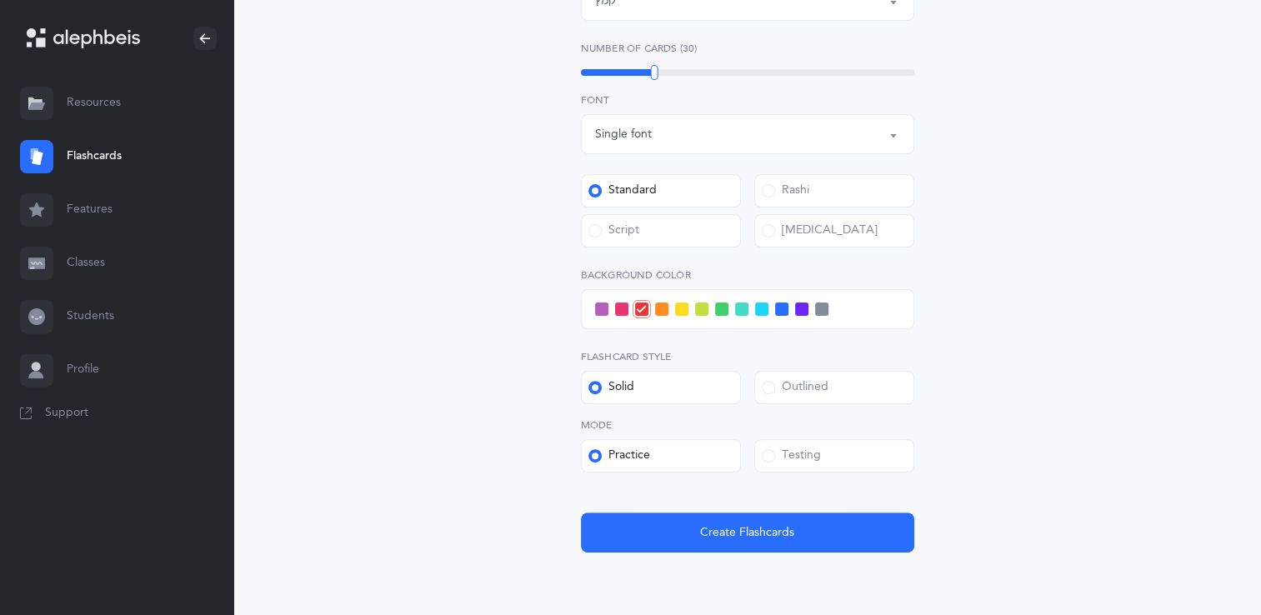
scroll to position [462, 0]
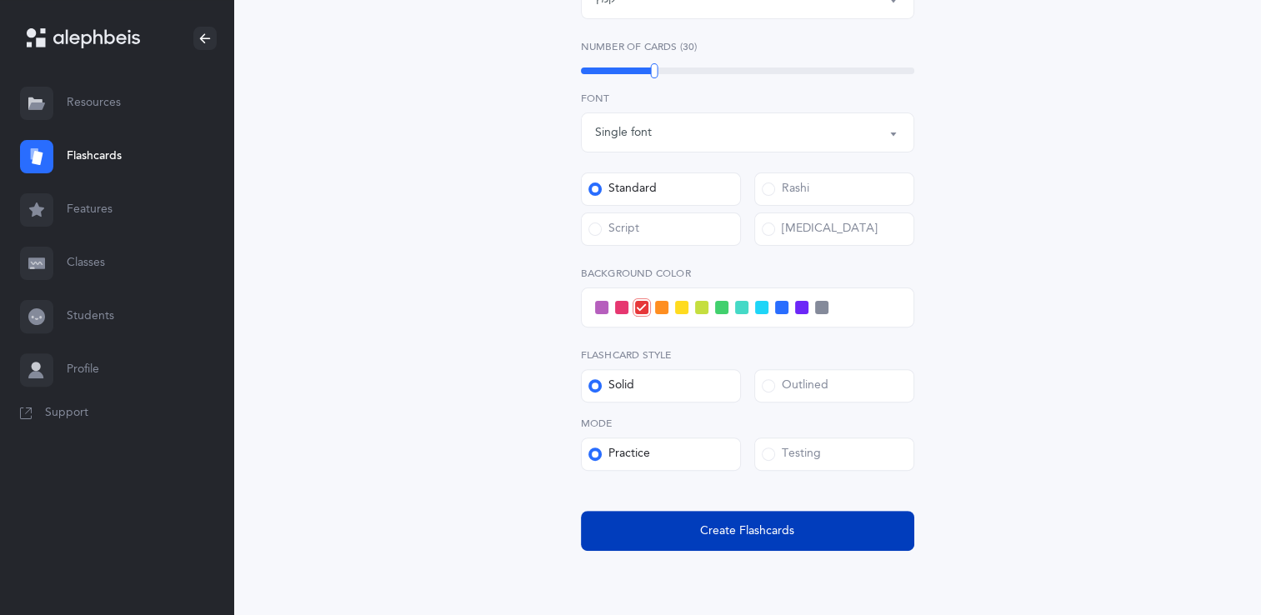
click at [791, 529] on span "Create Flashcards" at bounding box center [747, 532] width 94 height 18
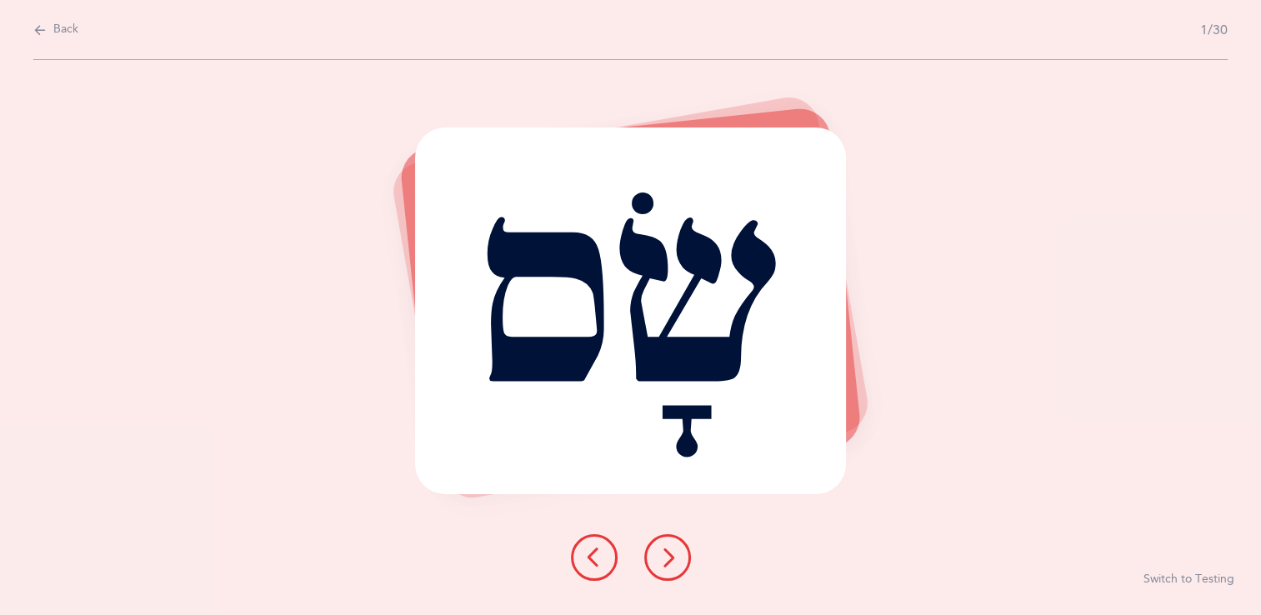
scroll to position [0, 0]
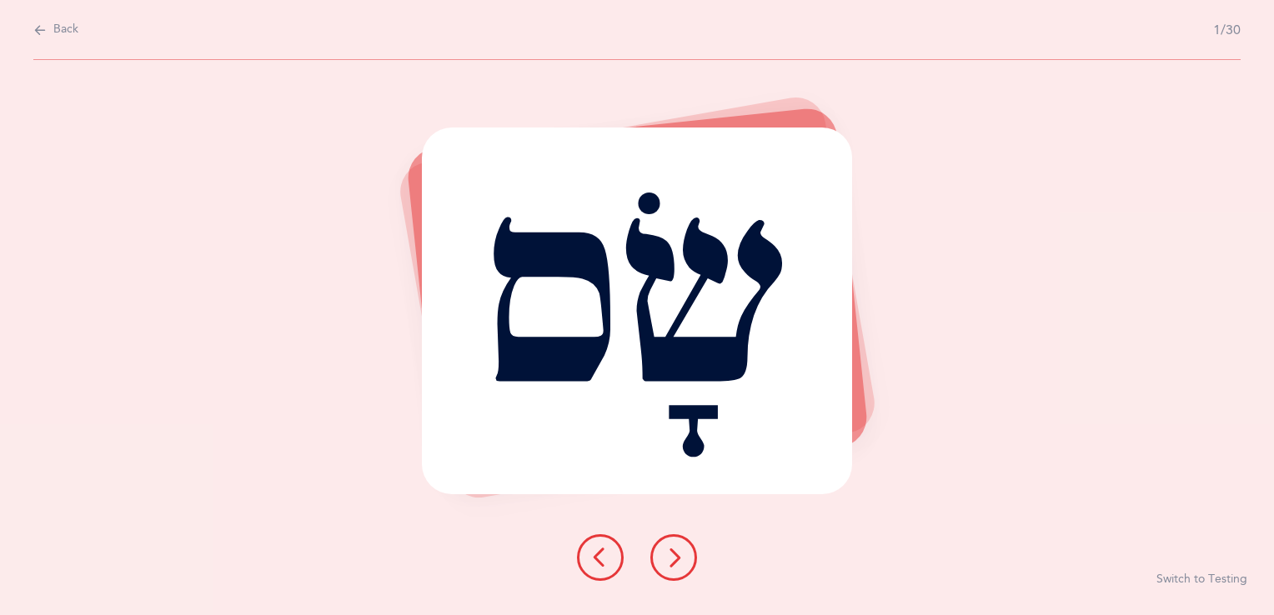
click at [671, 560] on icon at bounding box center [674, 558] width 20 height 20
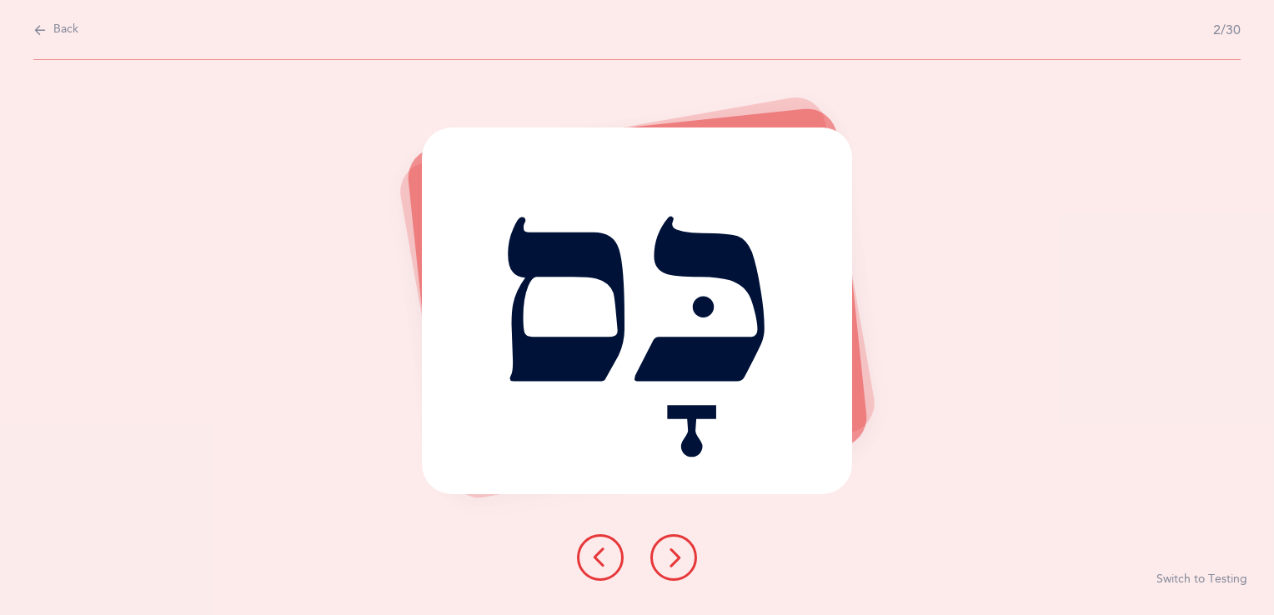
click at [671, 560] on icon at bounding box center [674, 558] width 20 height 20
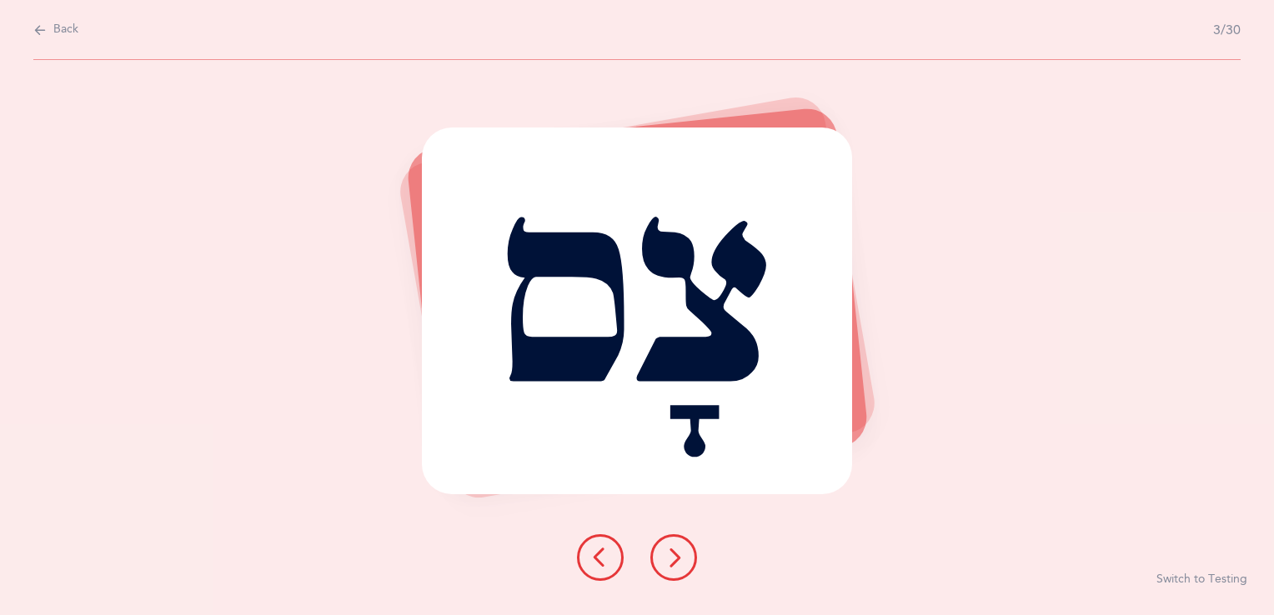
click at [673, 568] on button at bounding box center [673, 557] width 47 height 47
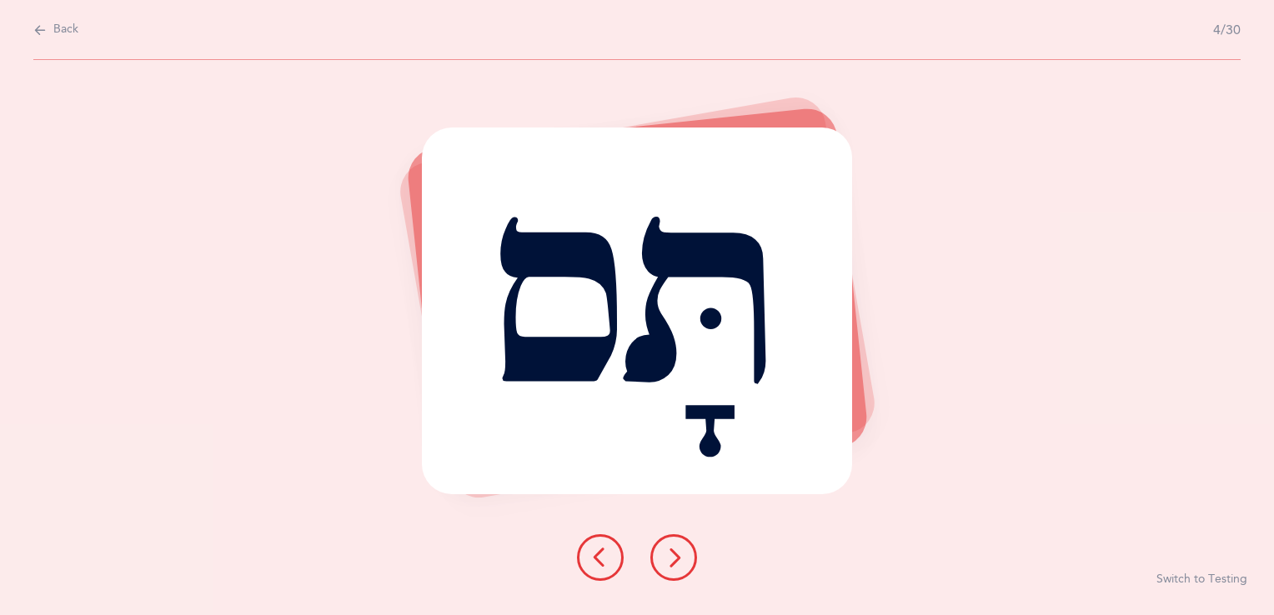
click at [673, 568] on button at bounding box center [673, 557] width 47 height 47
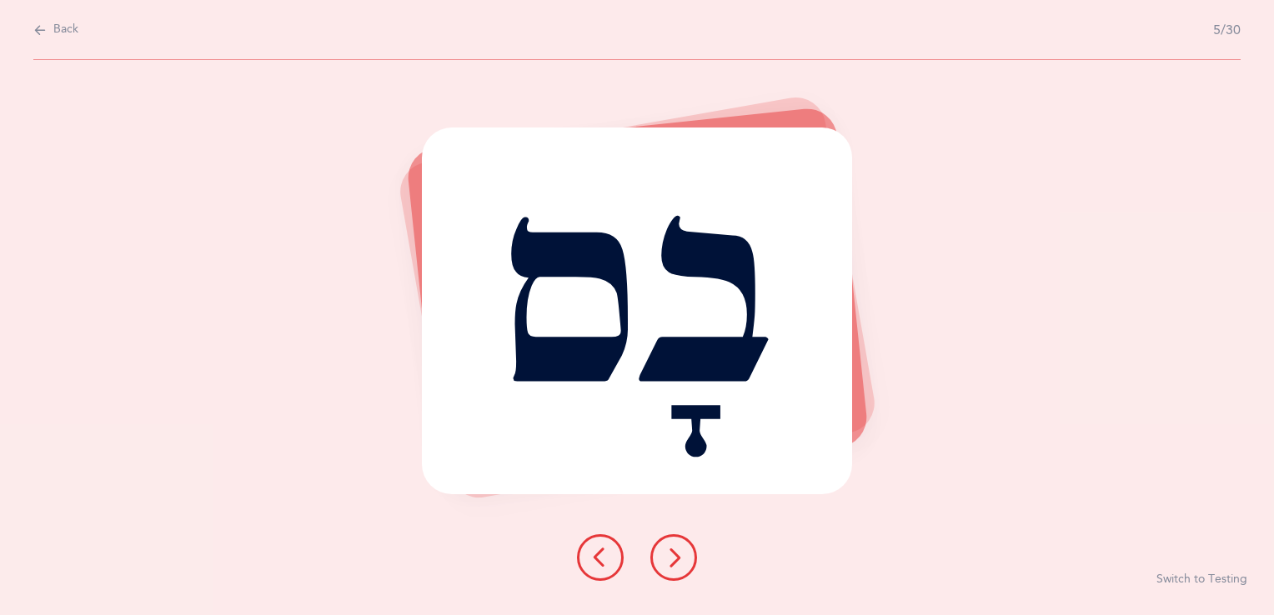
click at [673, 568] on button at bounding box center [673, 557] width 47 height 47
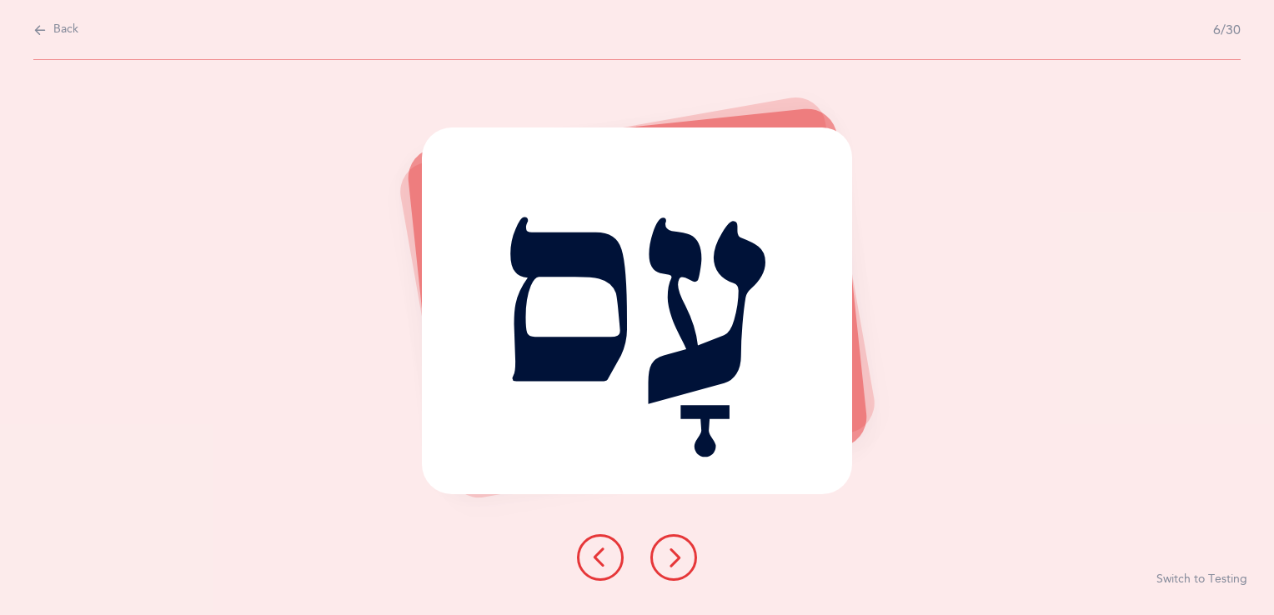
click at [673, 568] on button at bounding box center [673, 557] width 47 height 47
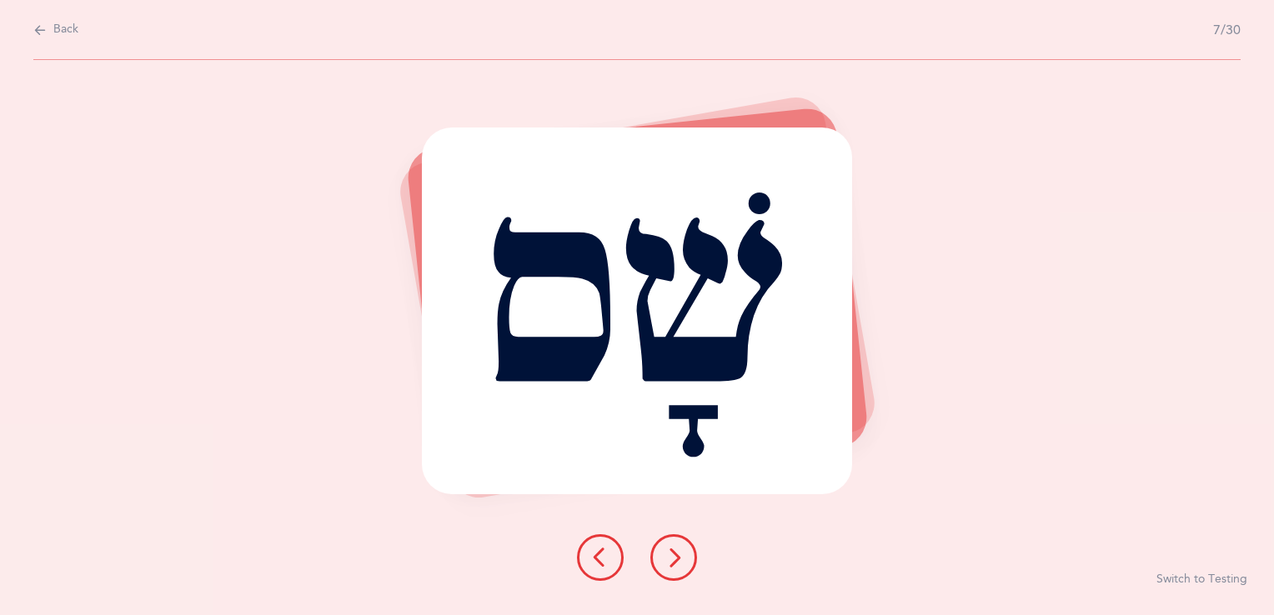
click at [673, 568] on button at bounding box center [673, 557] width 47 height 47
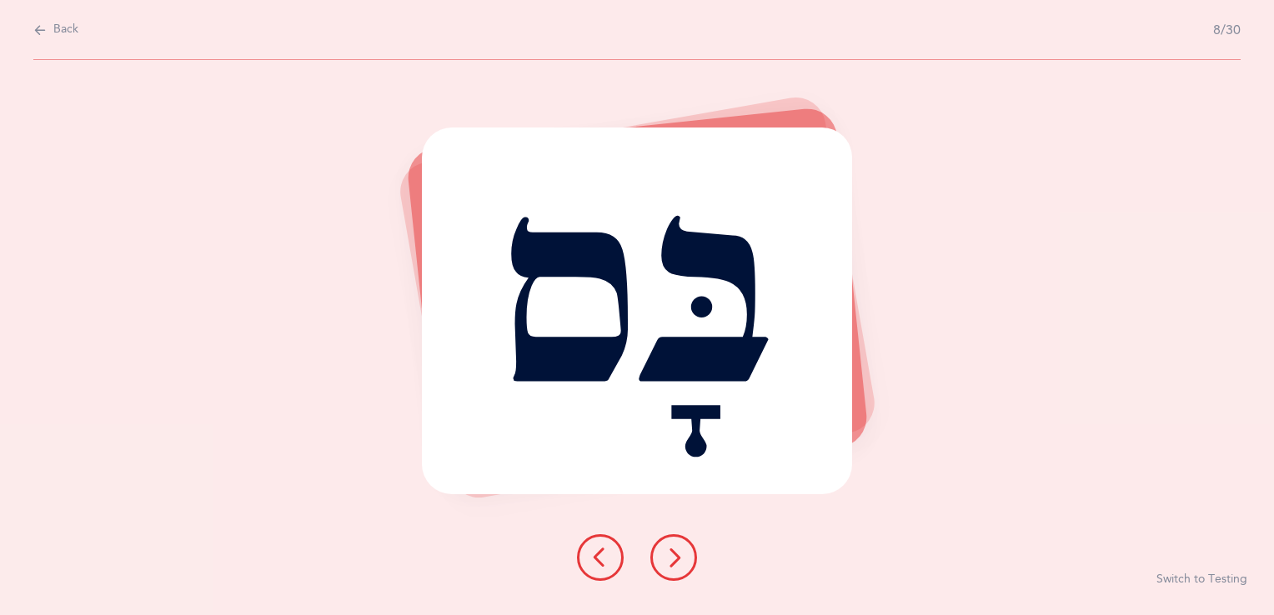
click at [673, 568] on button at bounding box center [673, 557] width 47 height 47
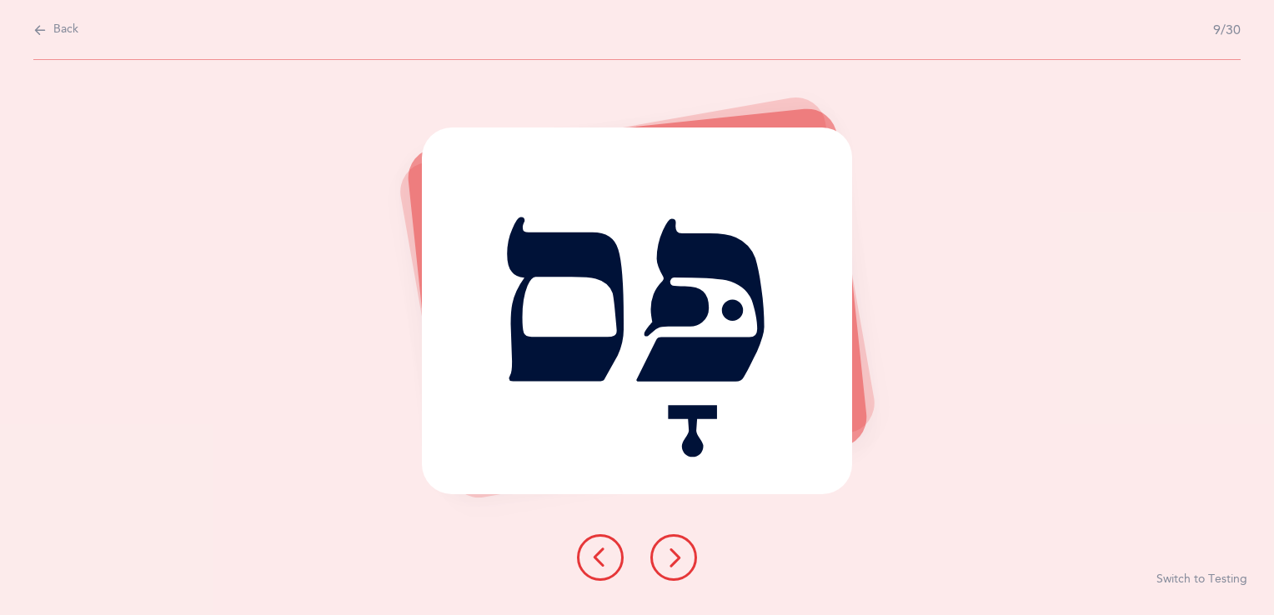
click at [673, 568] on button at bounding box center [673, 557] width 47 height 47
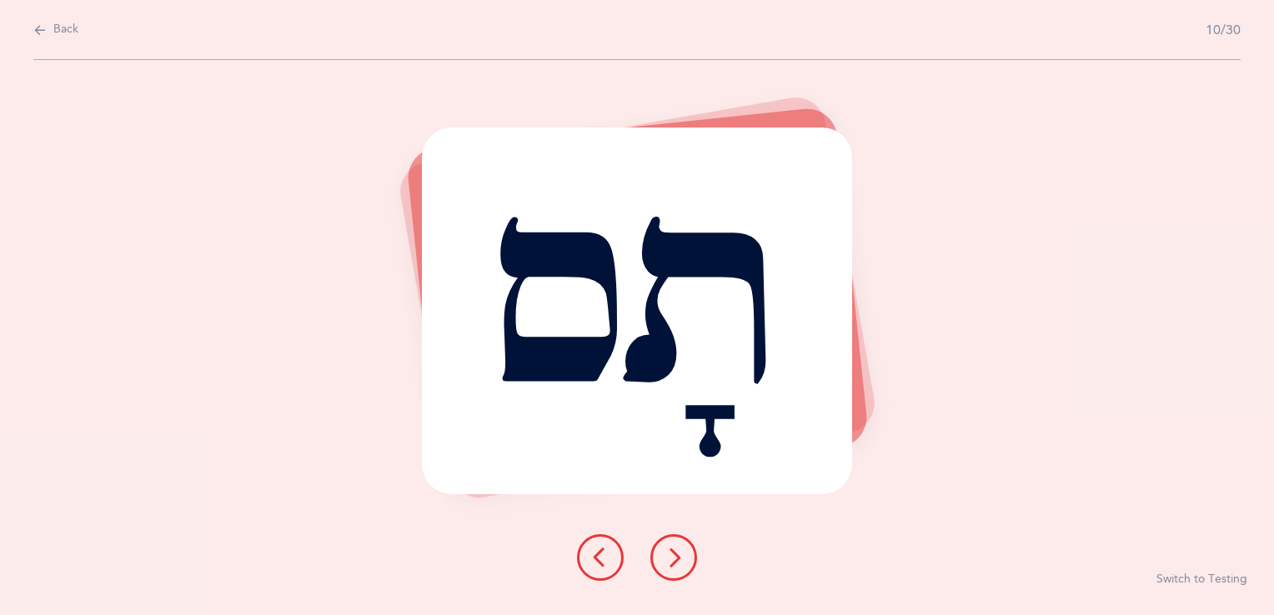
click at [673, 568] on button at bounding box center [673, 557] width 47 height 47
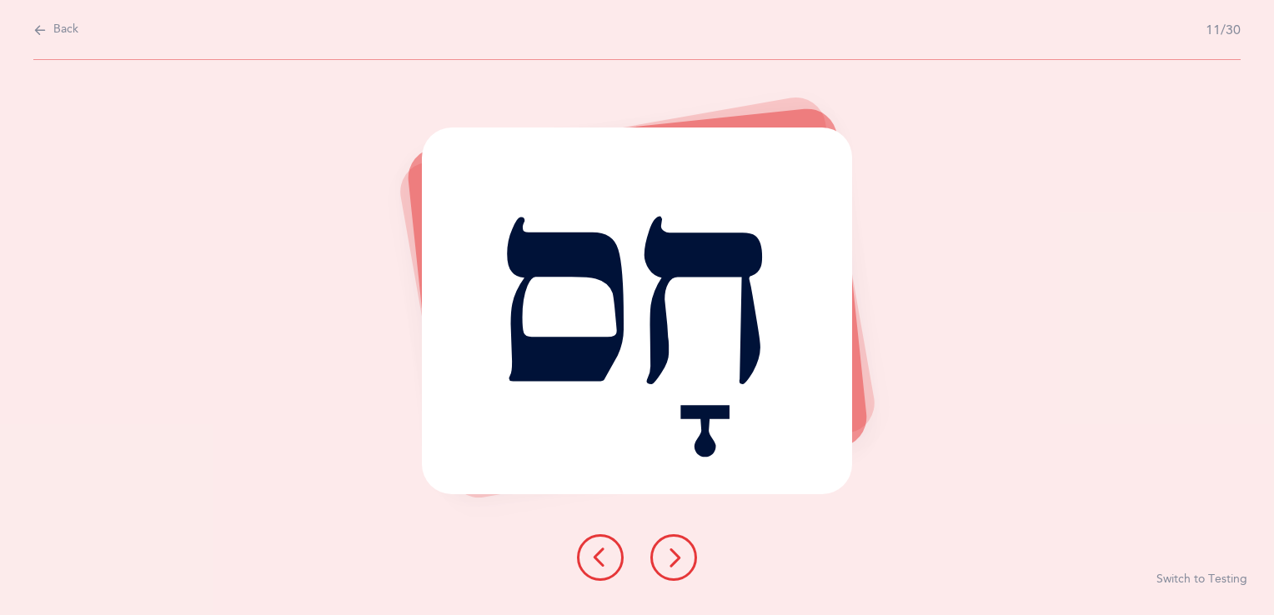
click at [673, 568] on button at bounding box center [673, 557] width 47 height 47
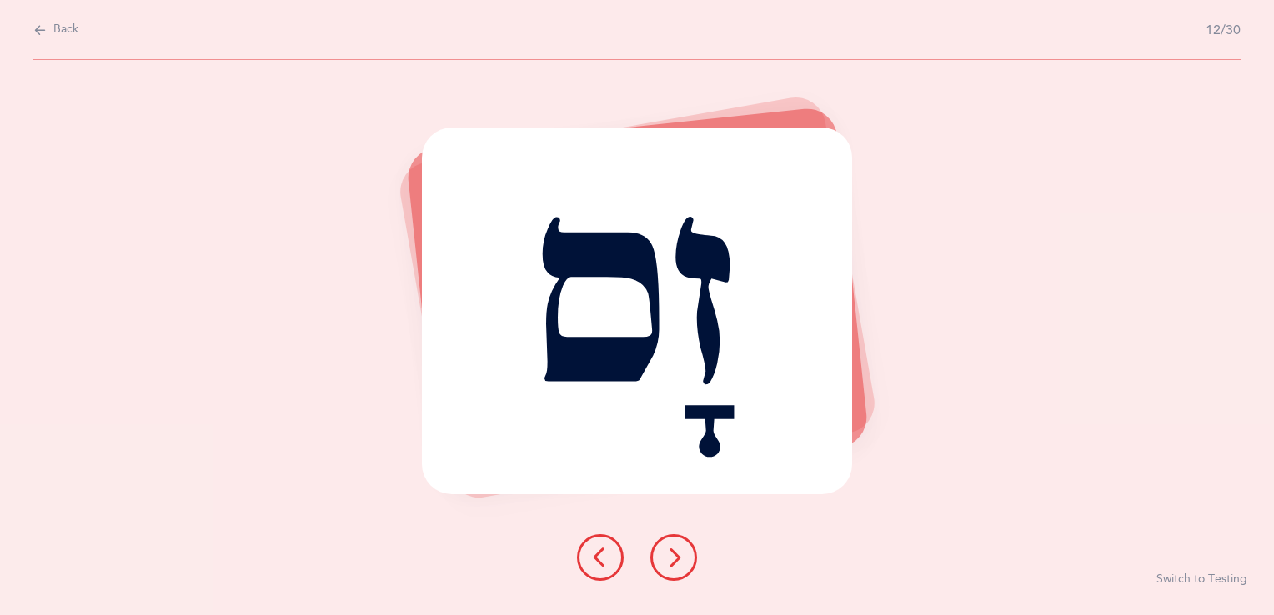
click at [673, 568] on button at bounding box center [673, 557] width 47 height 47
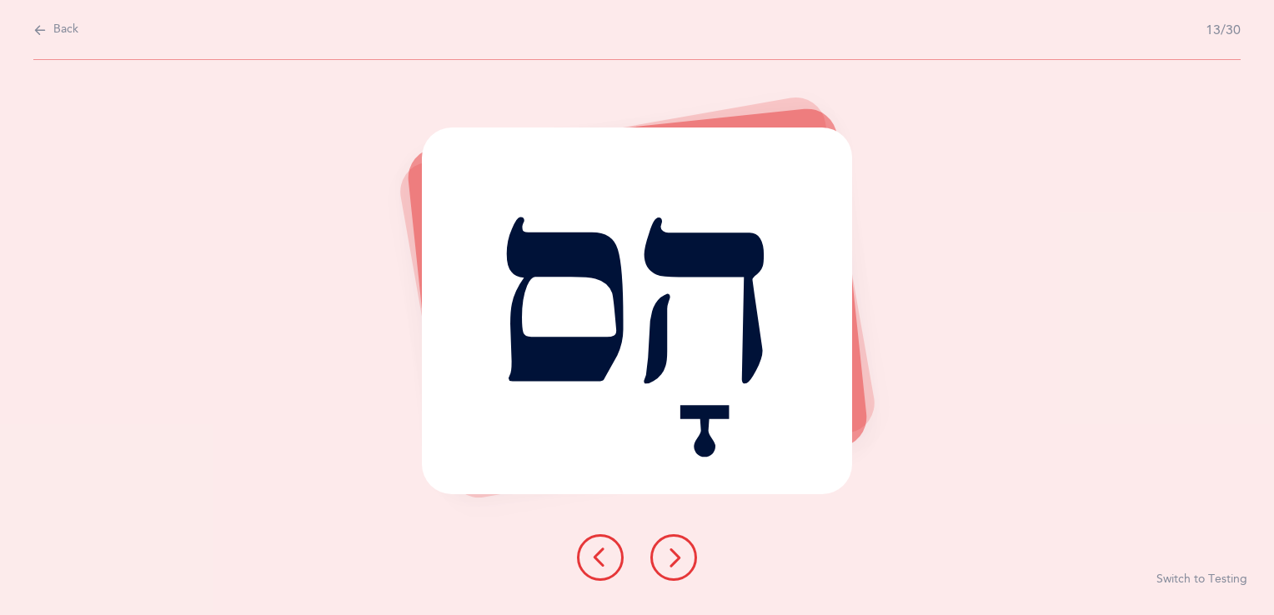
click at [50, 25] on button "Back" at bounding box center [55, 30] width 45 height 18
select select "28"
select select "single"
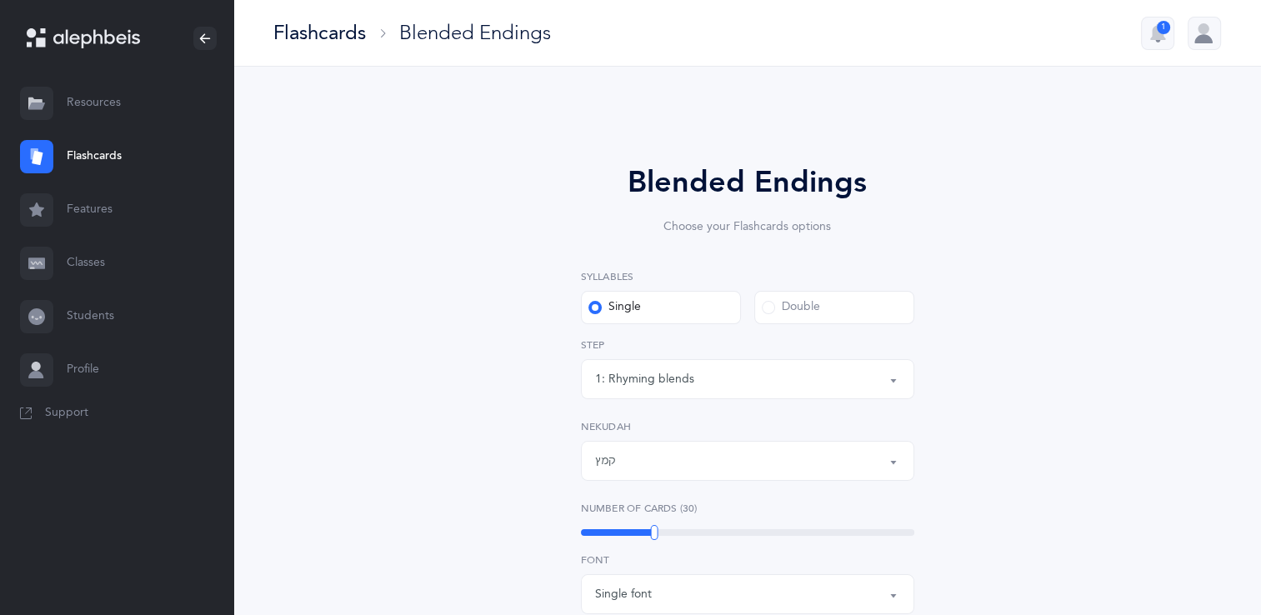
click at [894, 379] on button "1: Rhyming blends" at bounding box center [747, 379] width 333 height 40
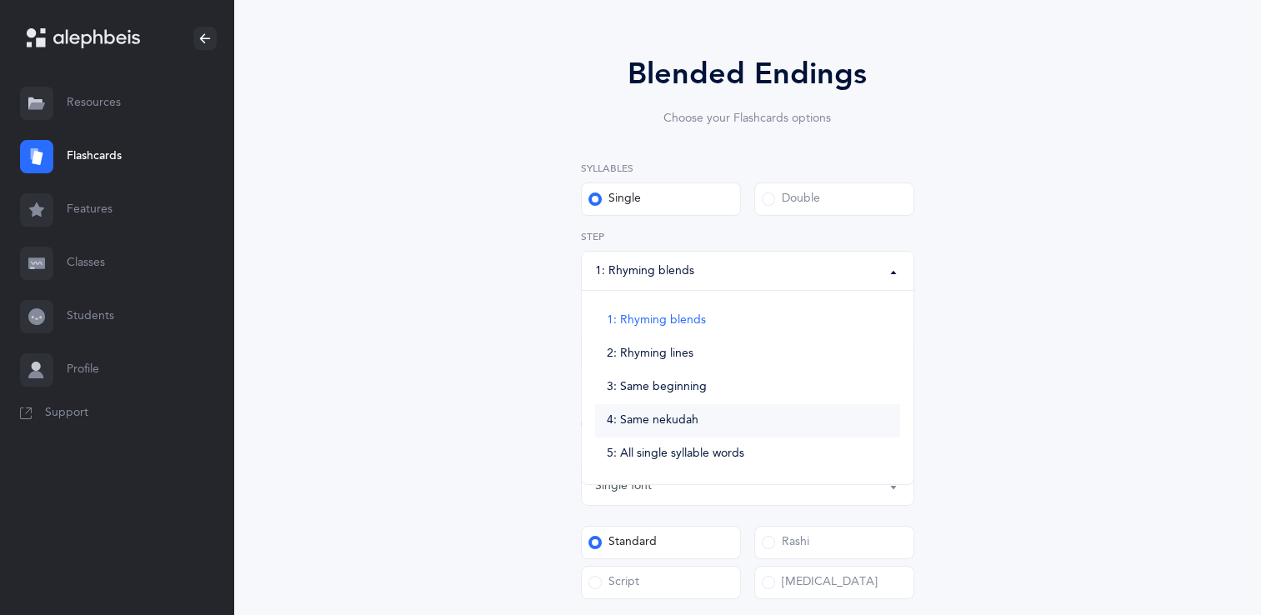
scroll to position [109, 0]
click at [1096, 365] on div "Blended Endings Choose your Flashcards options Syllables Single Double 1: Rhymi…" at bounding box center [748, 487] width 760 height 966
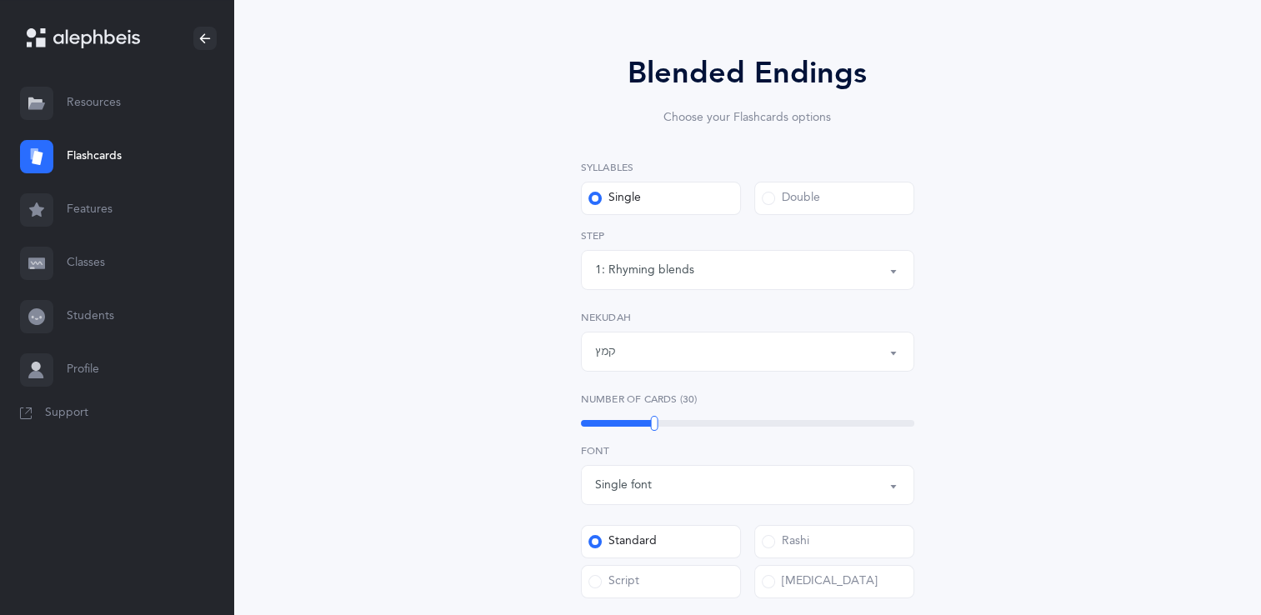
click at [899, 350] on button "קמץ" at bounding box center [747, 352] width 333 height 40
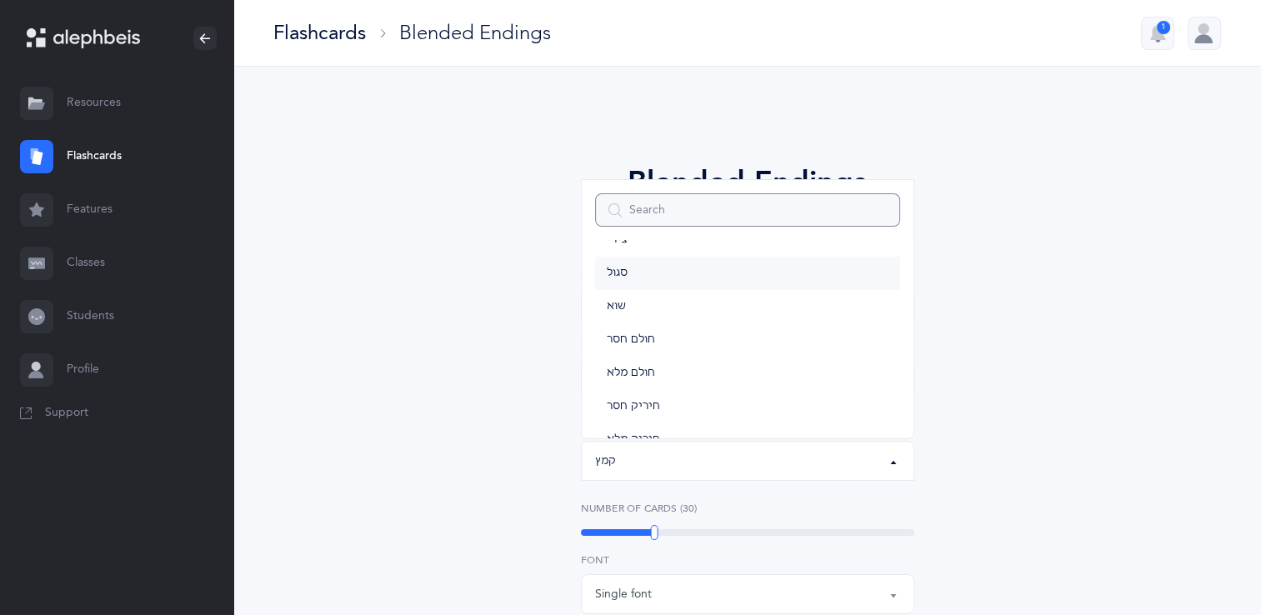
scroll to position [97, 0]
click at [619, 272] on span "סגול" at bounding box center [617, 273] width 21 height 15
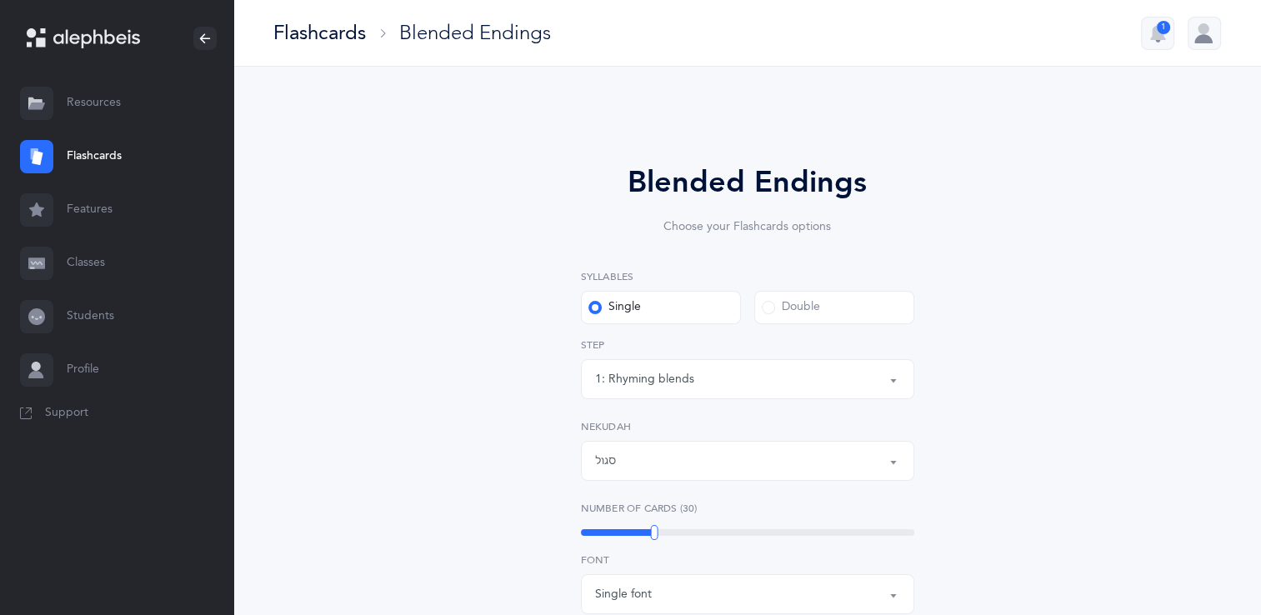
click at [890, 458] on button "סגול" at bounding box center [747, 461] width 333 height 40
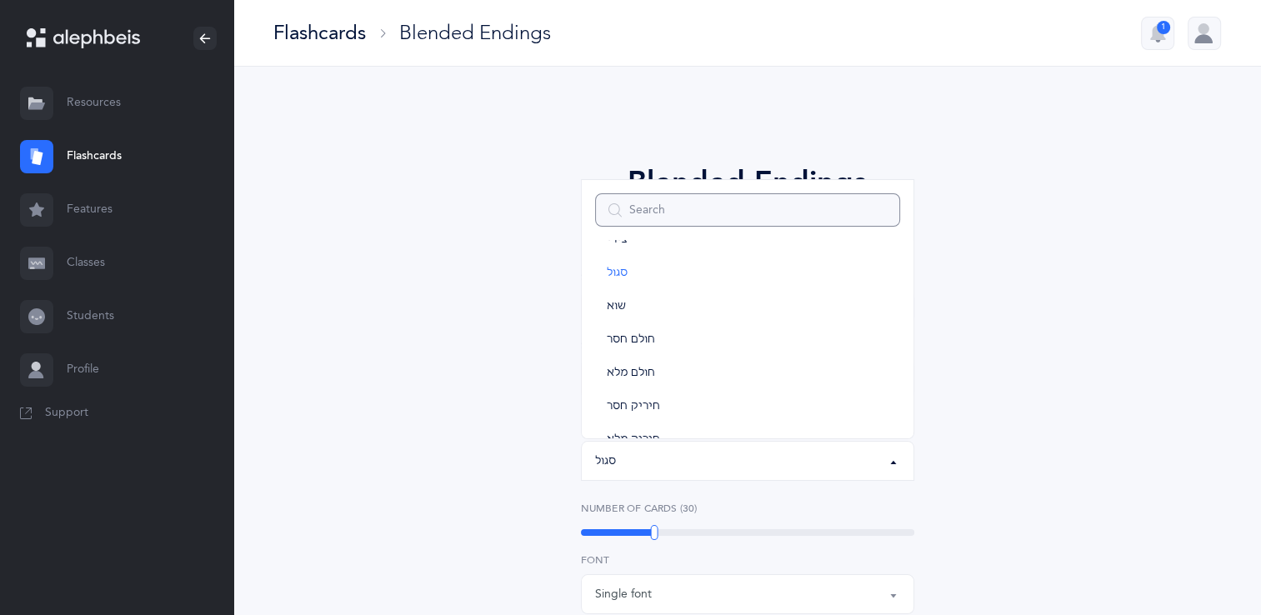
scroll to position [17, 0]
click at [614, 285] on span "פתח" at bounding box center [618, 286] width 22 height 15
select select "29"
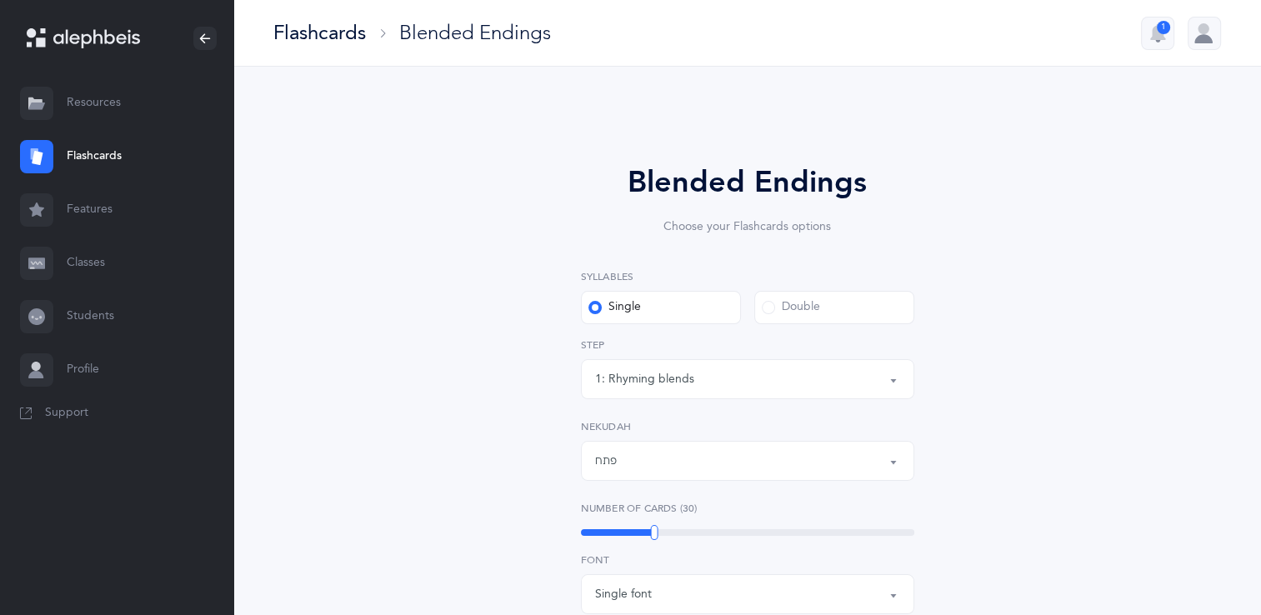
click at [890, 463] on button "פתח" at bounding box center [747, 461] width 333 height 40
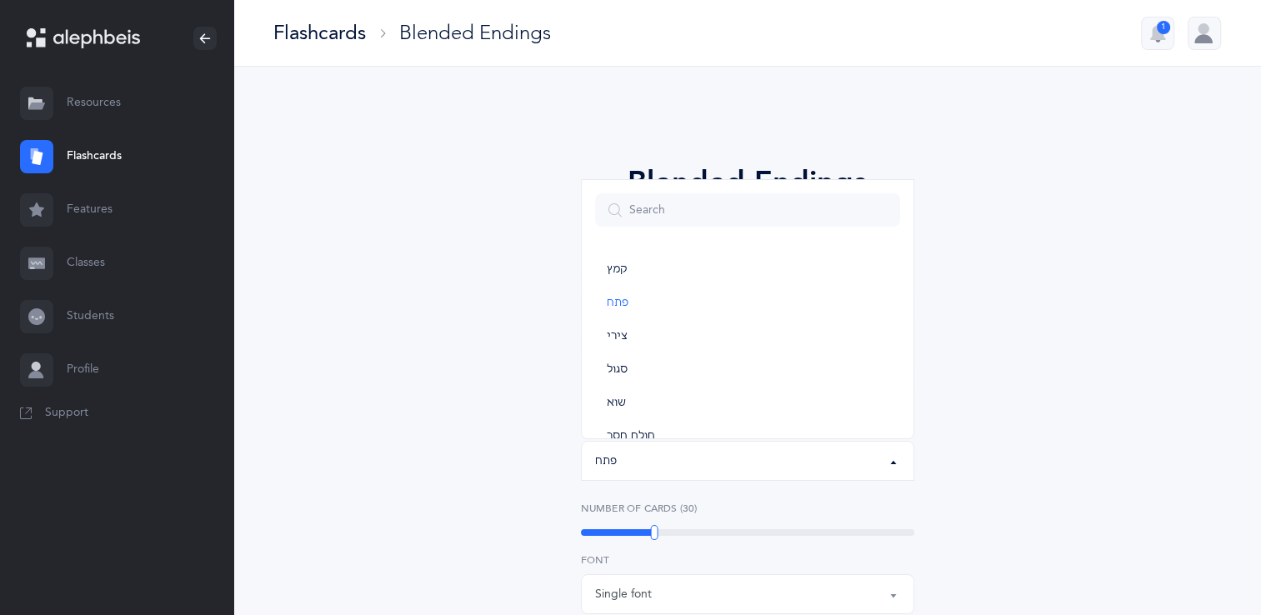
click at [1020, 387] on div "Blended Endings Choose your Flashcards options Syllables Single Double 1: Rhymi…" at bounding box center [748, 596] width 760 height 966
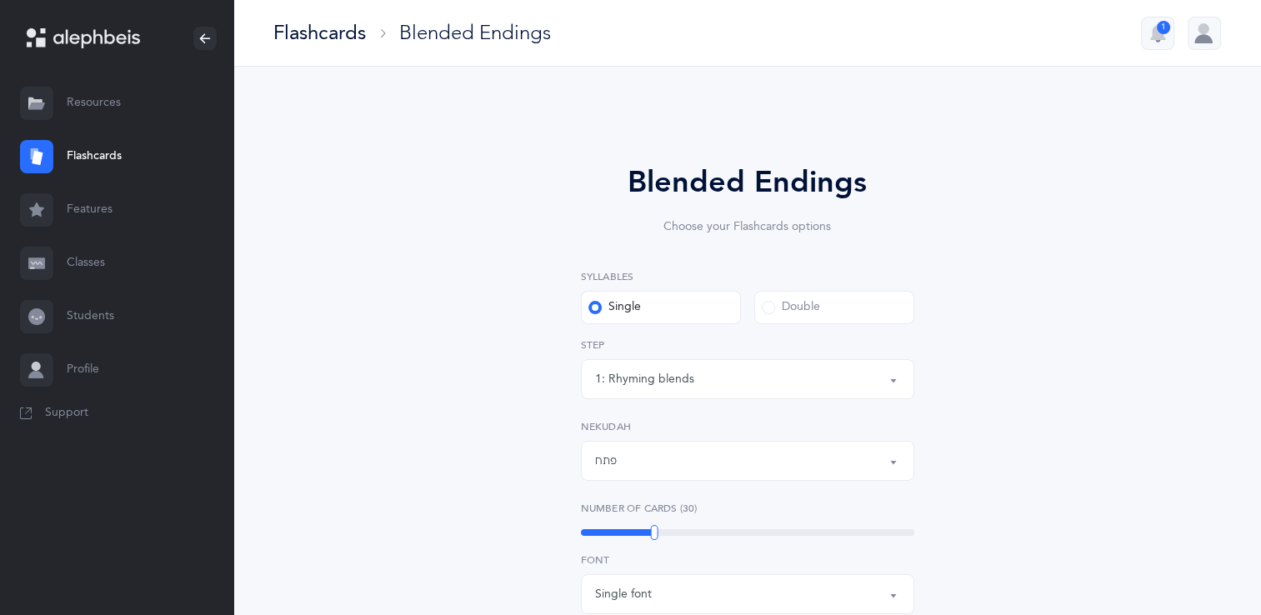
click at [892, 379] on button "1: Rhyming blends" at bounding box center [747, 379] width 333 height 40
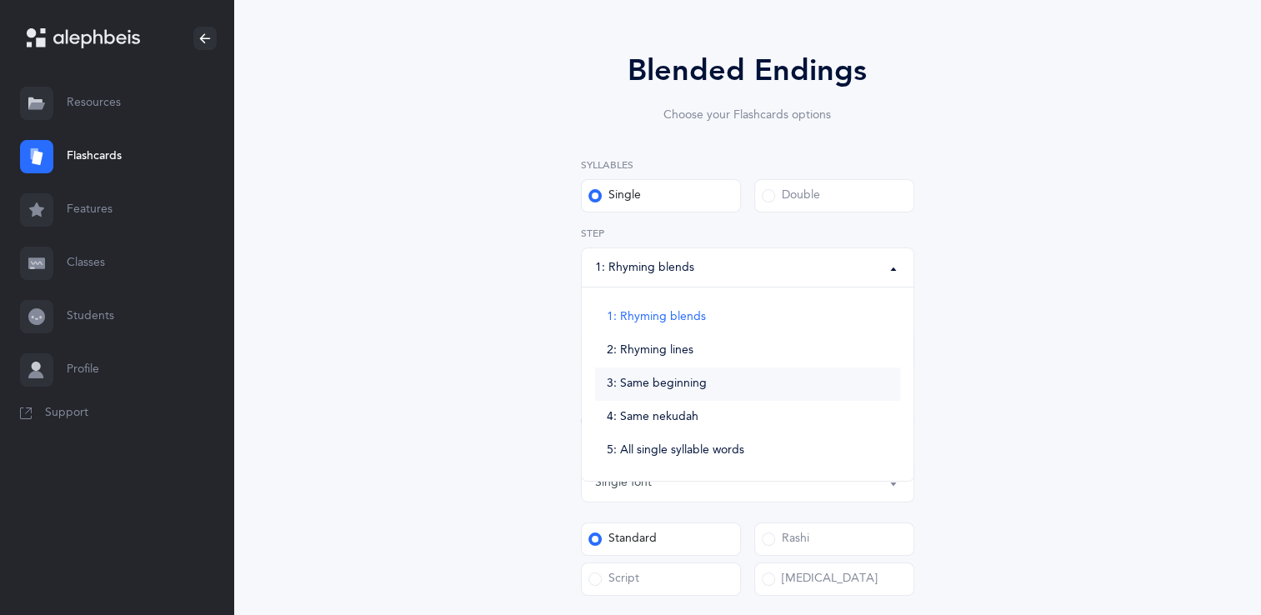
scroll to position [107, 0]
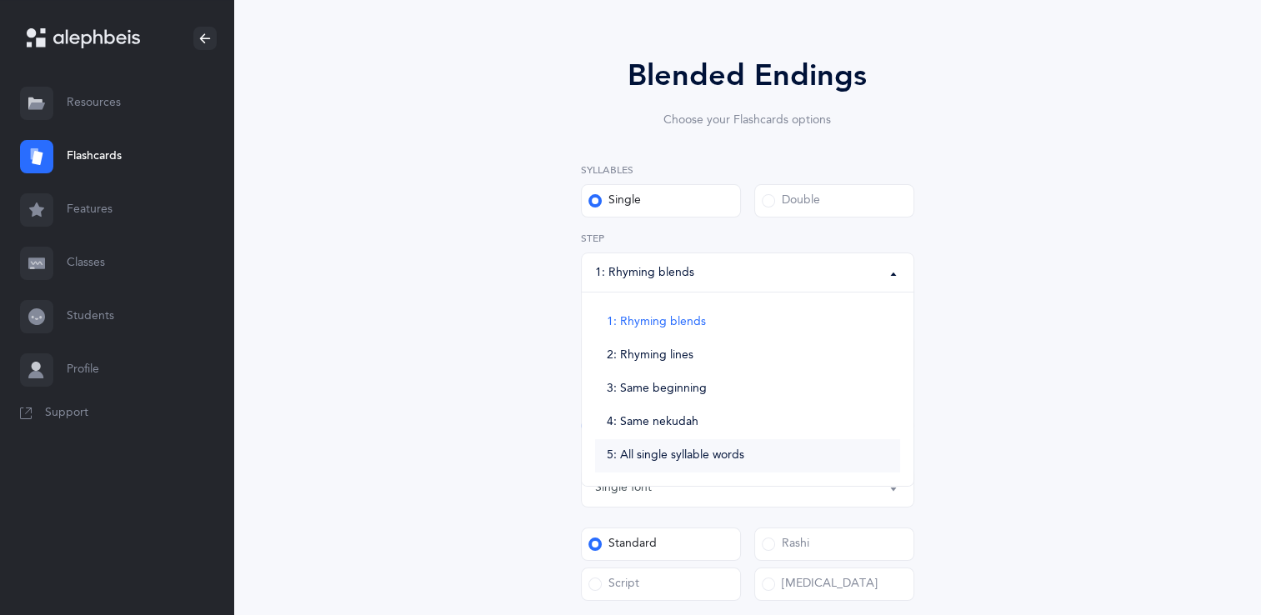
click at [719, 456] on span "5: All single syllable words" at bounding box center [676, 456] width 138 height 15
select select "5"
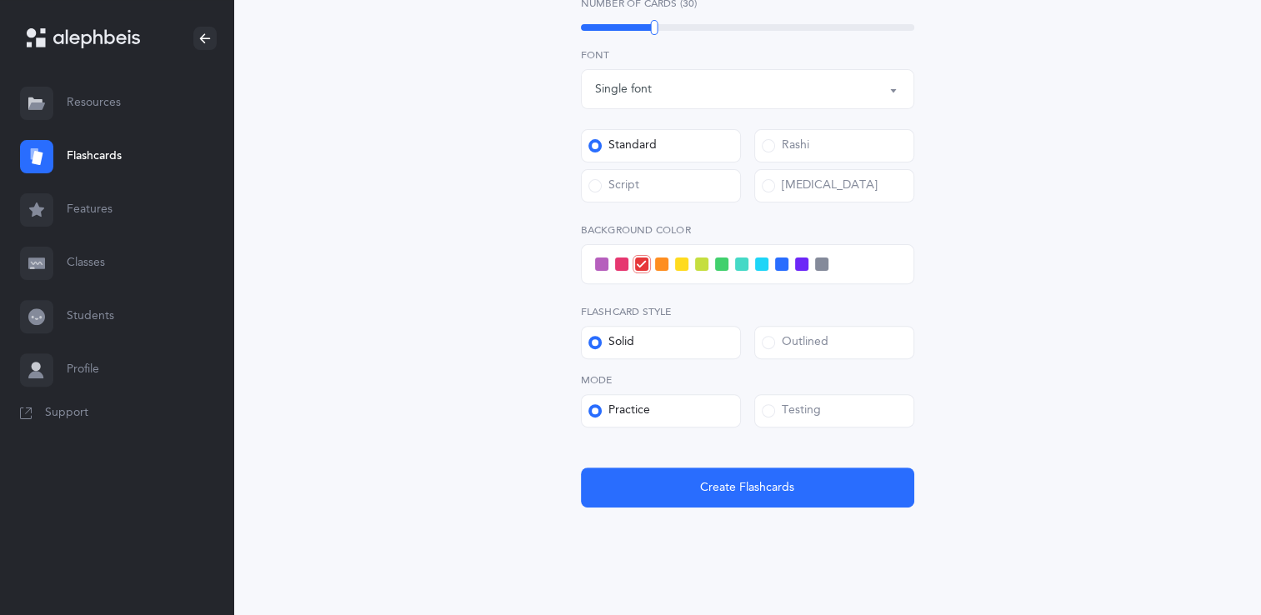
scroll to position [506, 0]
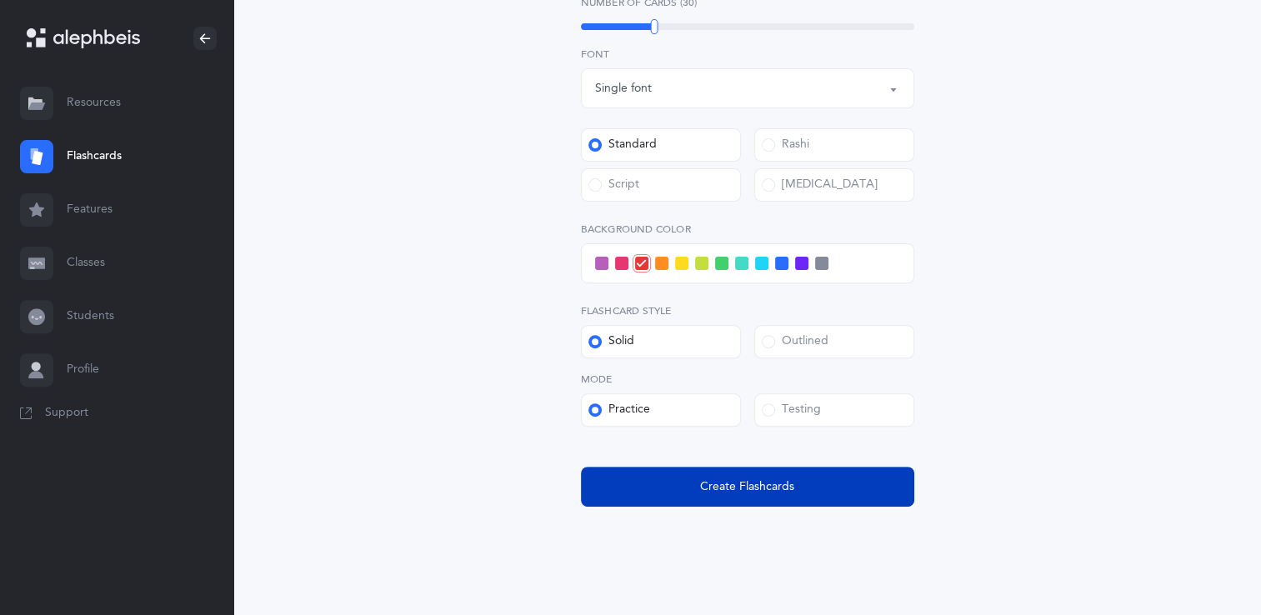
click at [730, 480] on span "Create Flashcards" at bounding box center [747, 488] width 94 height 18
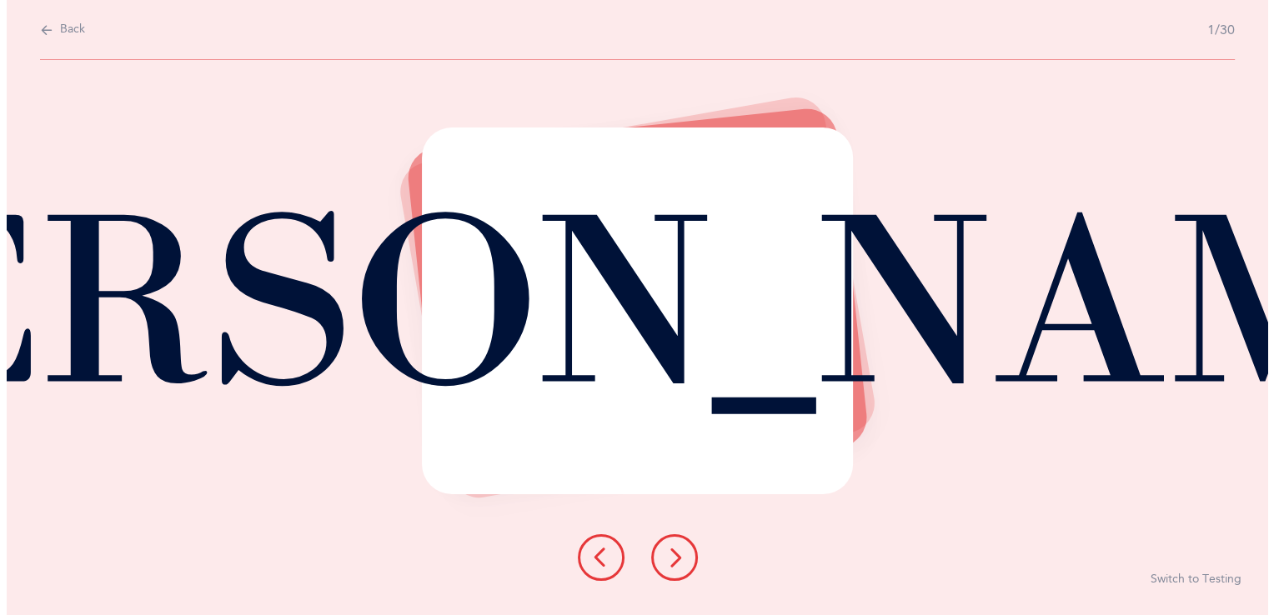
scroll to position [0, 0]
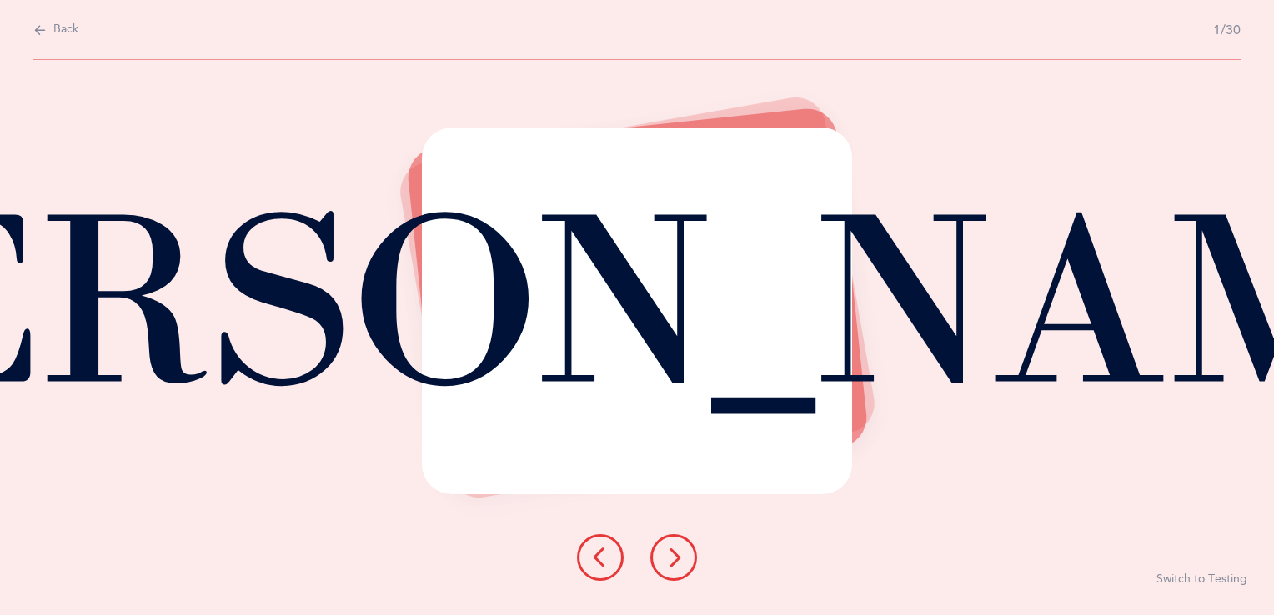
click at [673, 556] on icon at bounding box center [674, 558] width 20 height 20
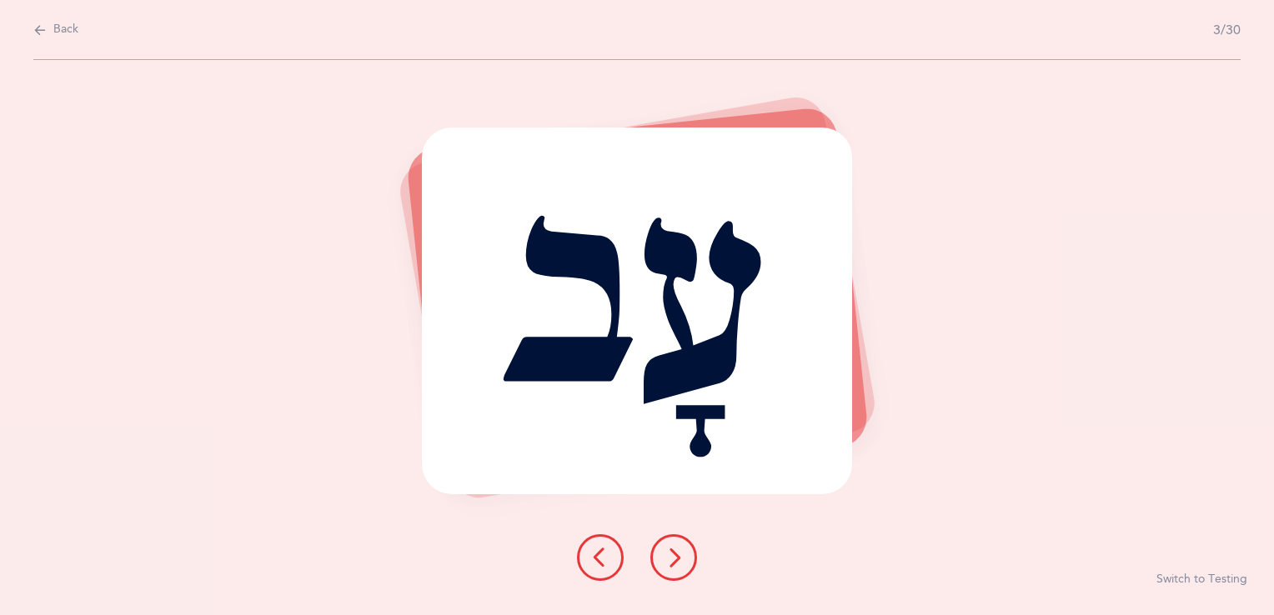
click at [673, 556] on icon at bounding box center [674, 558] width 20 height 20
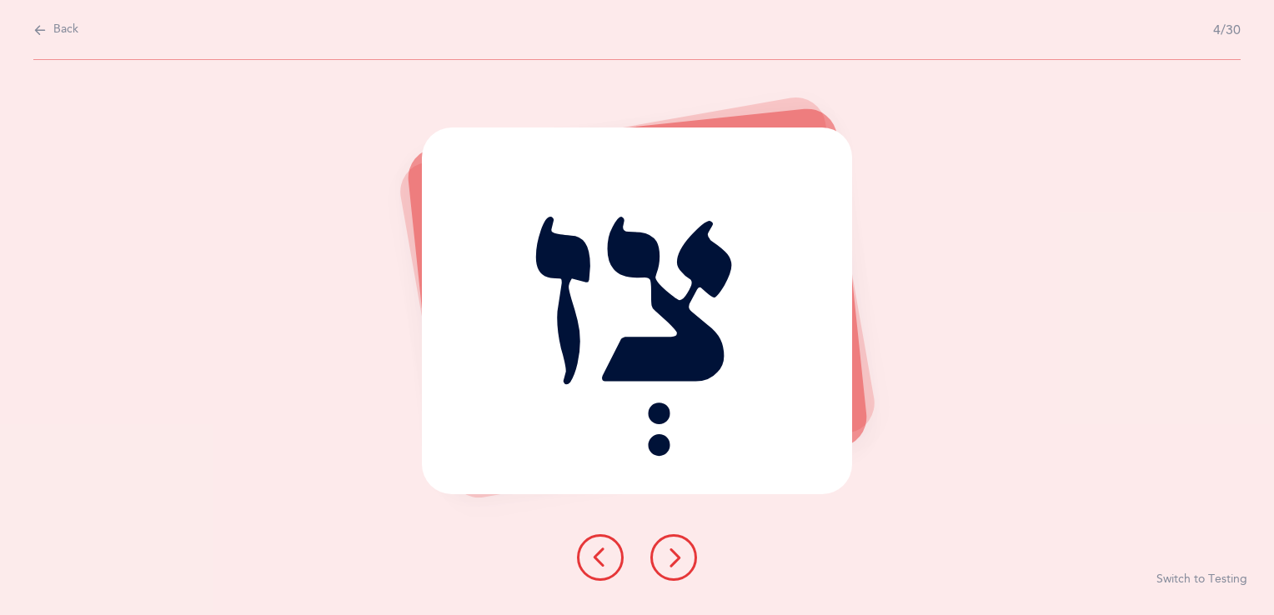
click at [673, 556] on icon at bounding box center [674, 558] width 20 height 20
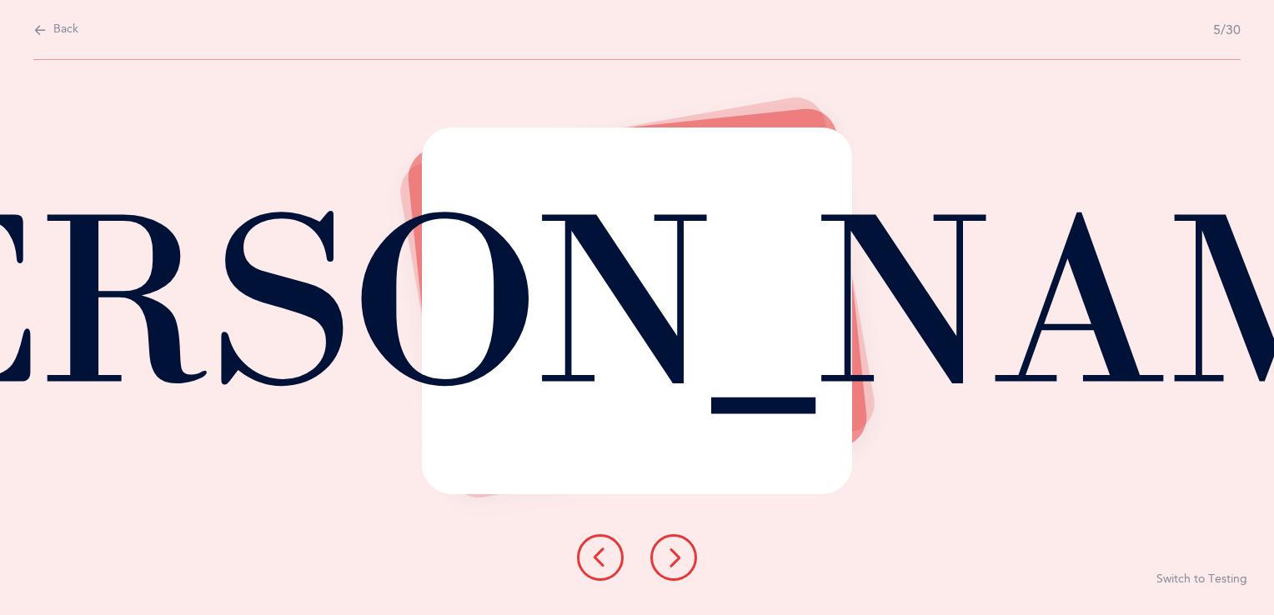
click at [675, 558] on icon at bounding box center [674, 558] width 20 height 20
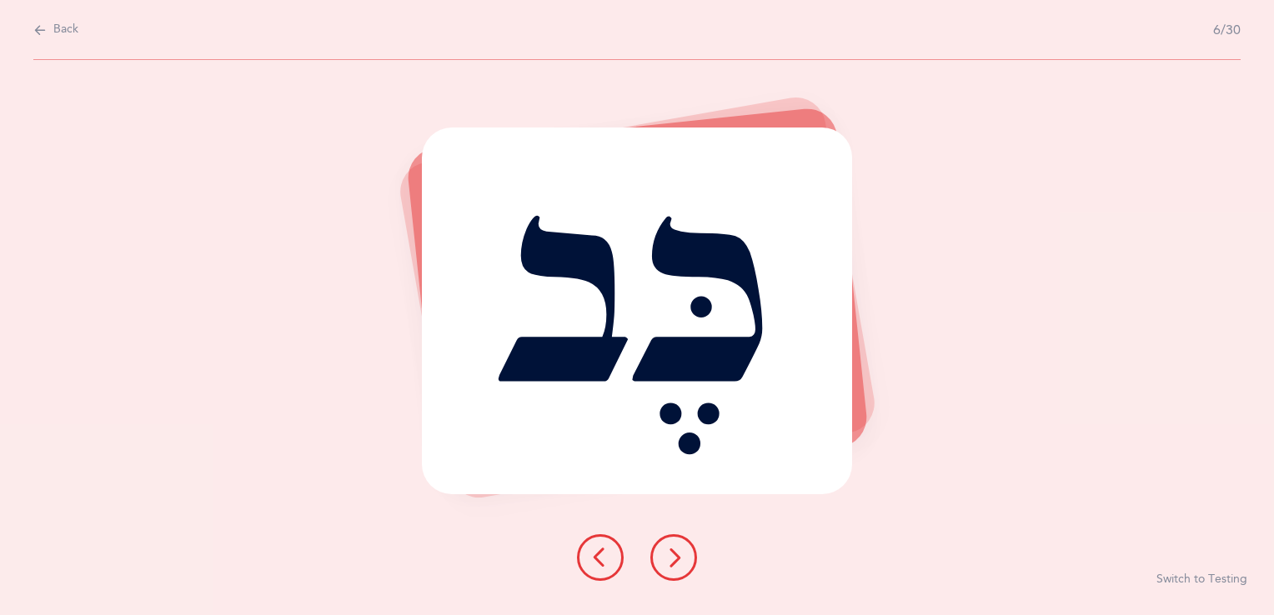
click at [681, 562] on icon at bounding box center [674, 558] width 20 height 20
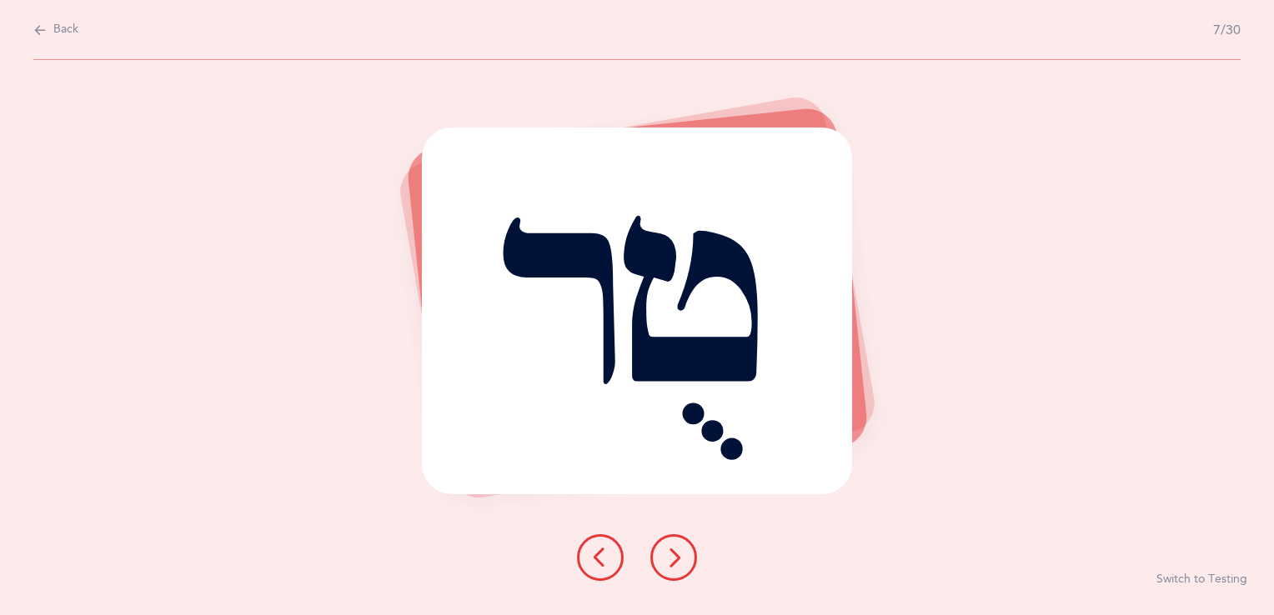
click at [666, 553] on icon at bounding box center [674, 558] width 20 height 20
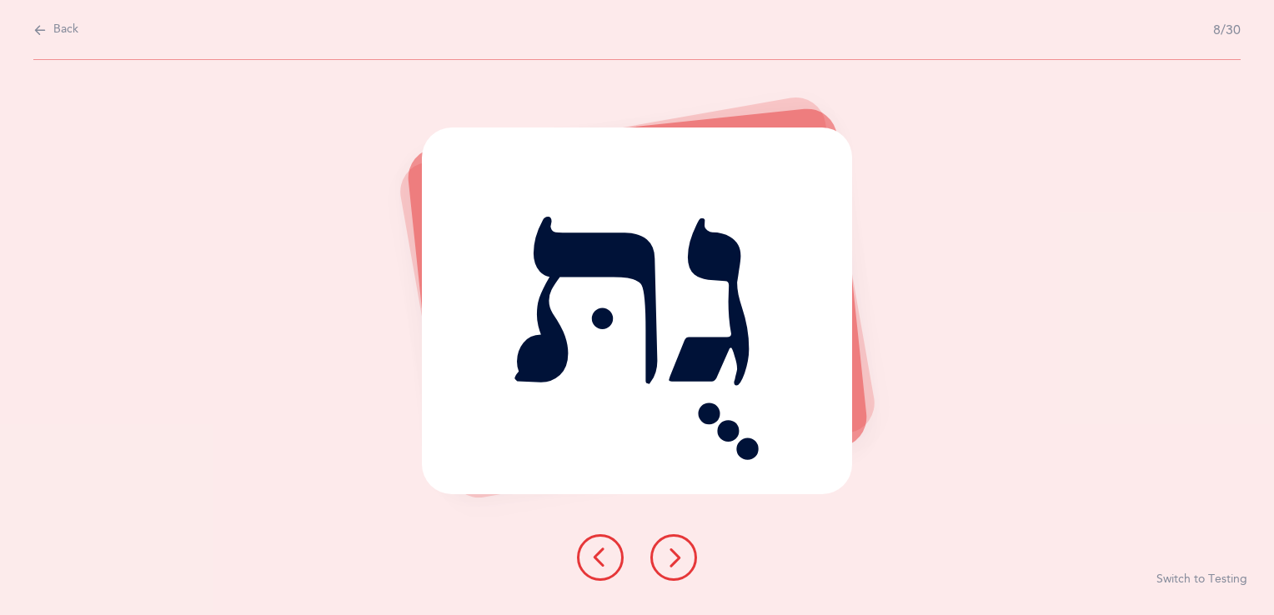
click at [664, 557] on icon at bounding box center [674, 558] width 20 height 20
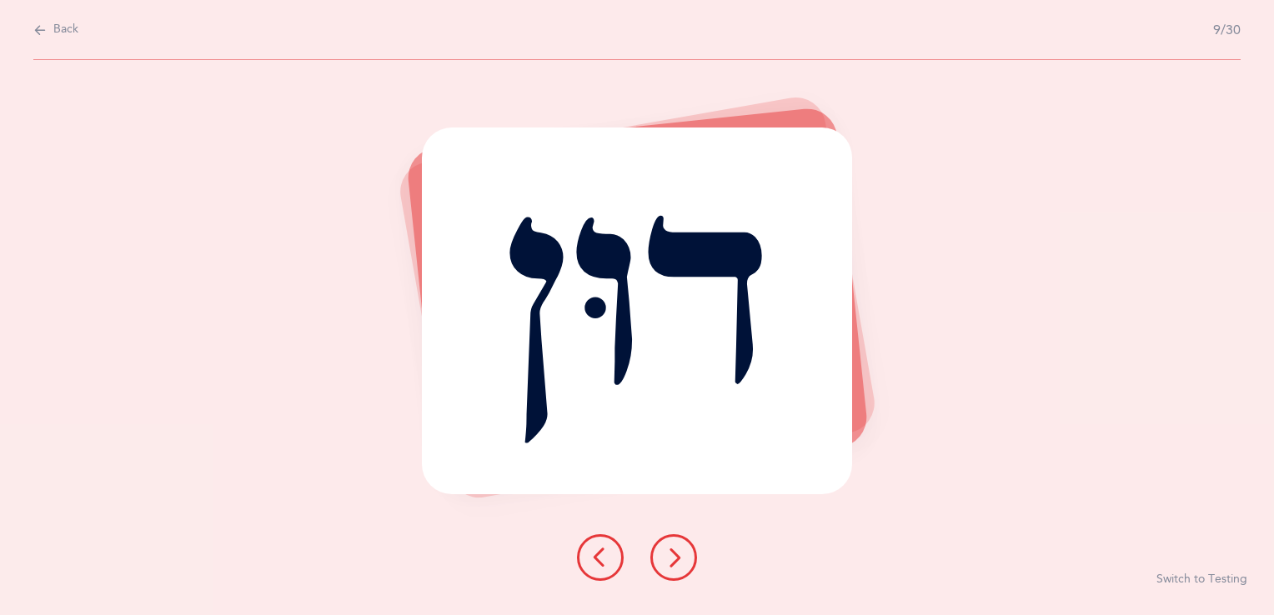
click at [677, 557] on icon at bounding box center [674, 558] width 20 height 20
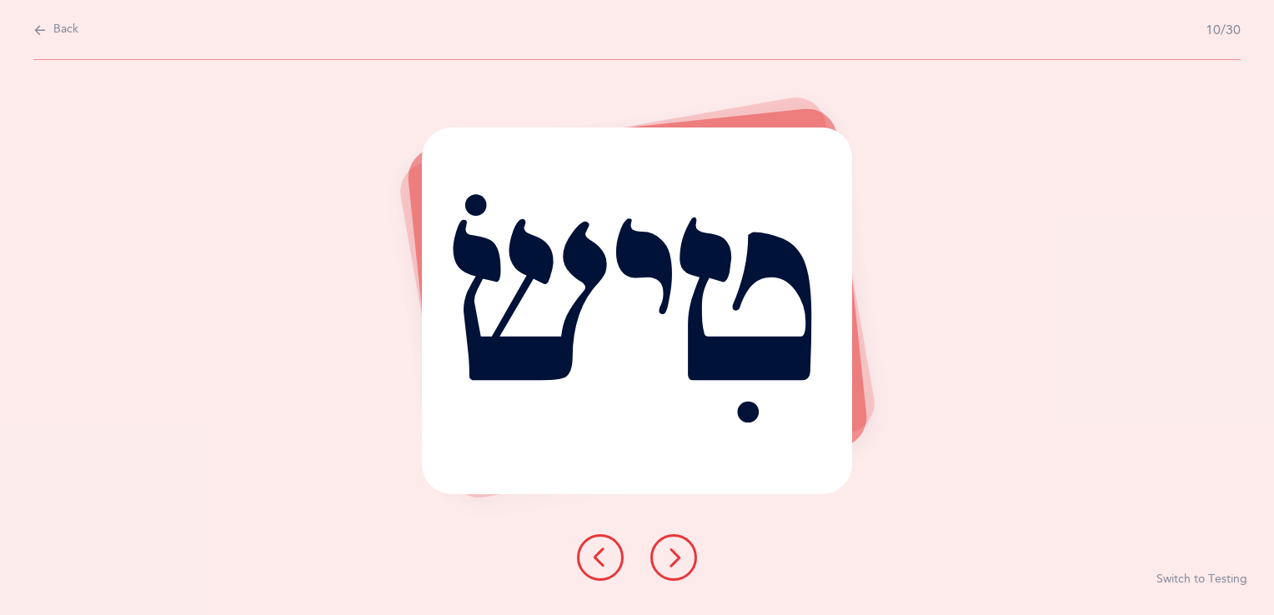
click at [673, 555] on icon at bounding box center [674, 558] width 20 height 20
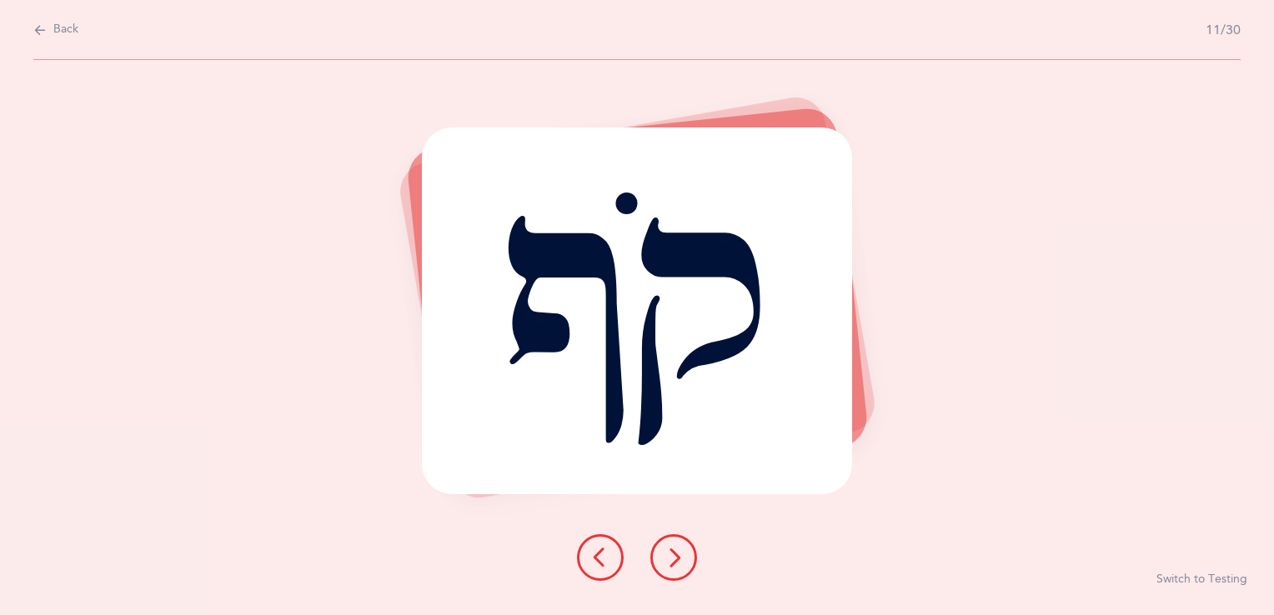
click at [667, 552] on icon at bounding box center [674, 558] width 20 height 20
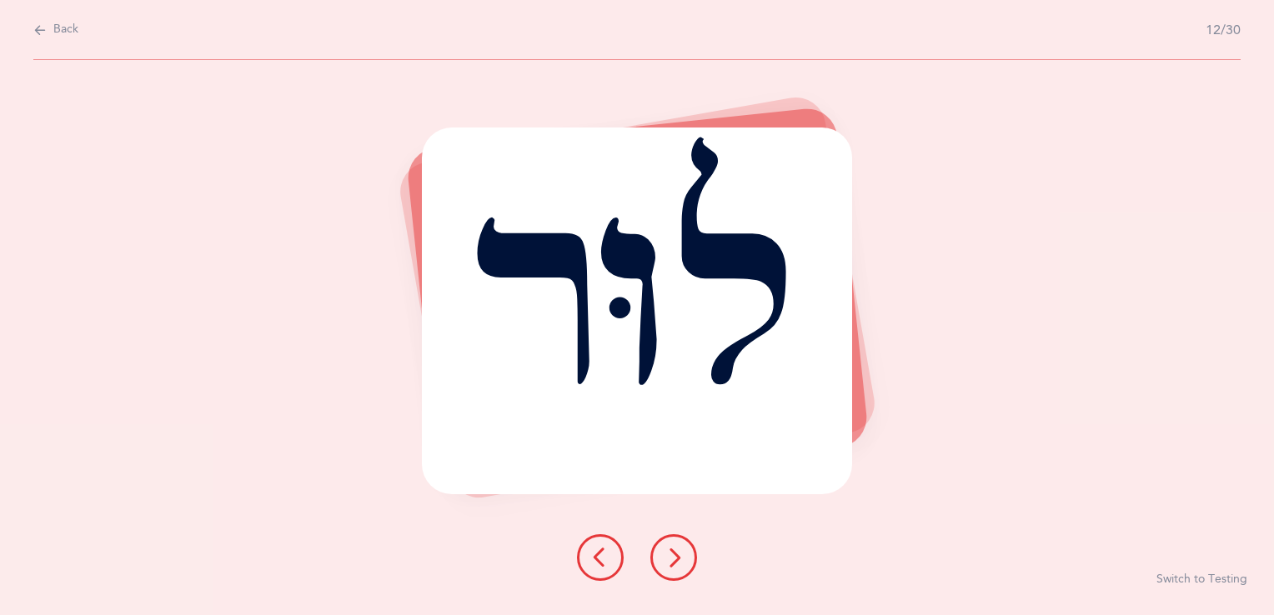
click at [659, 559] on button at bounding box center [673, 557] width 47 height 47
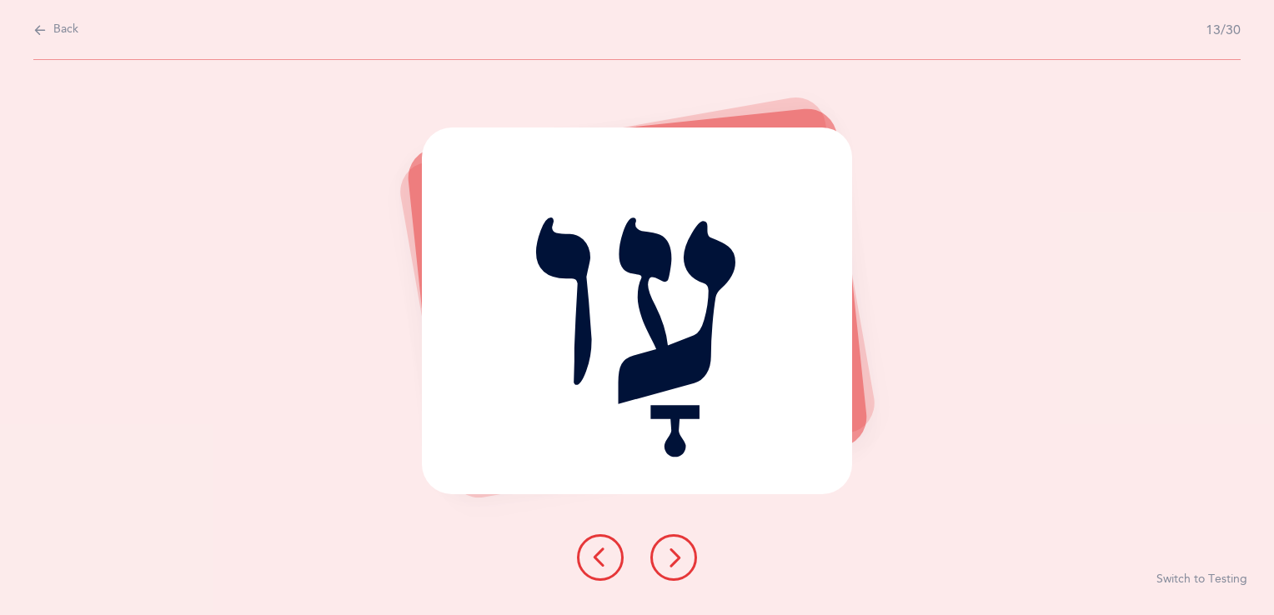
click at [659, 559] on button at bounding box center [673, 557] width 47 height 47
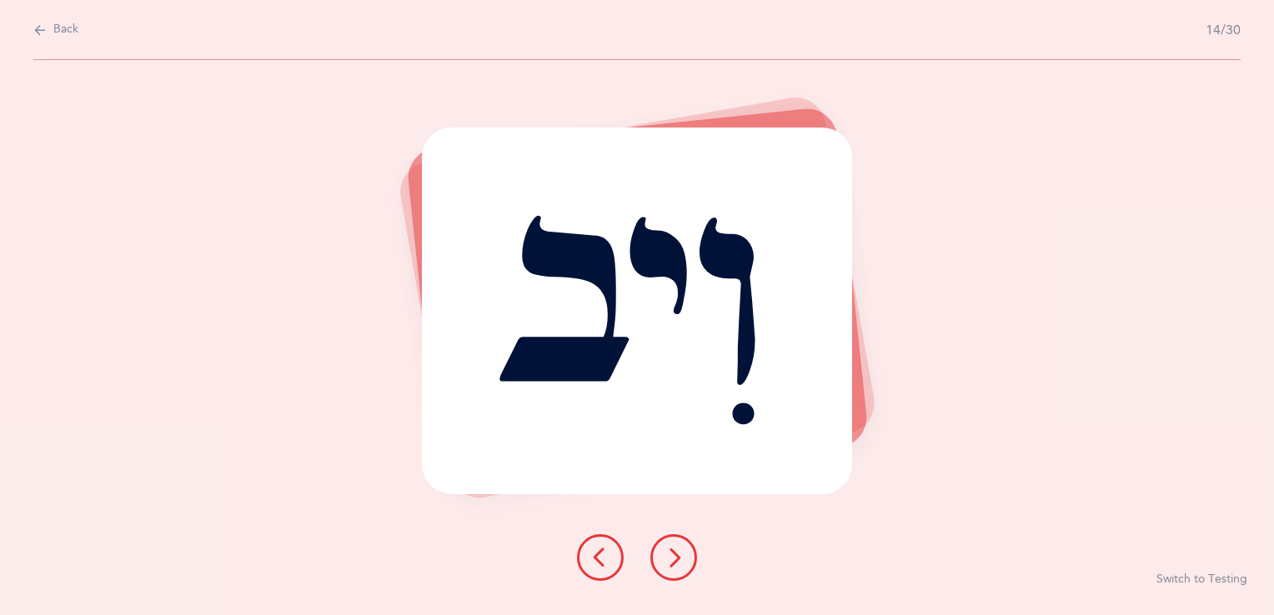
click at [659, 559] on button at bounding box center [673, 557] width 47 height 47
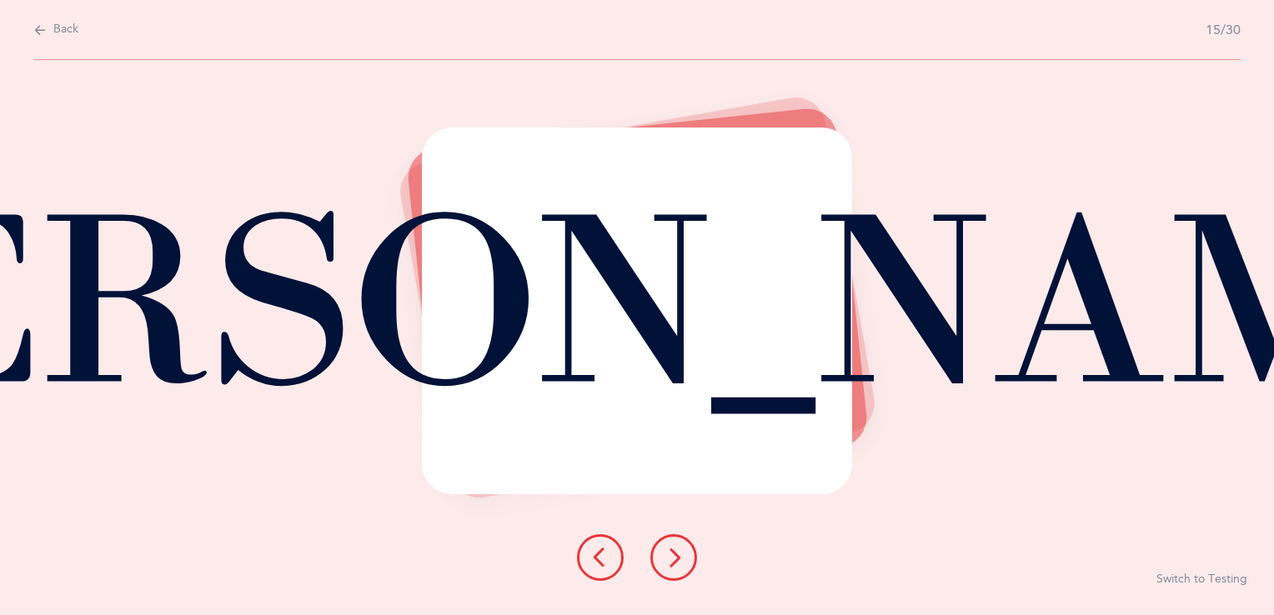
click at [659, 559] on button at bounding box center [673, 557] width 47 height 47
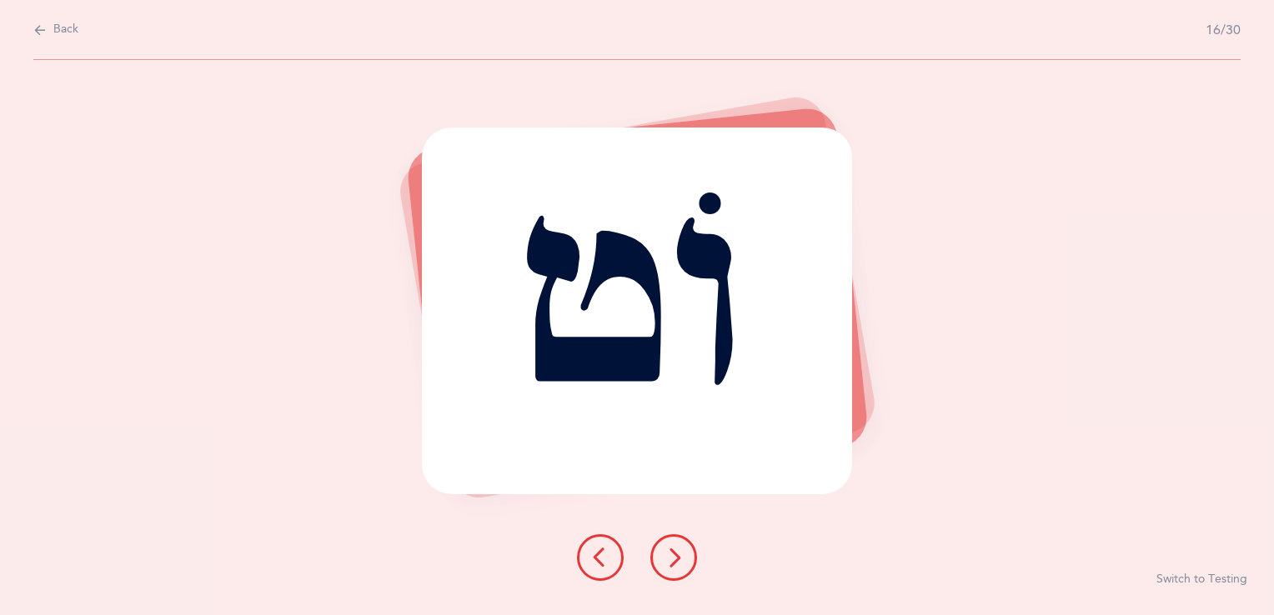
click at [659, 559] on button at bounding box center [673, 557] width 47 height 47
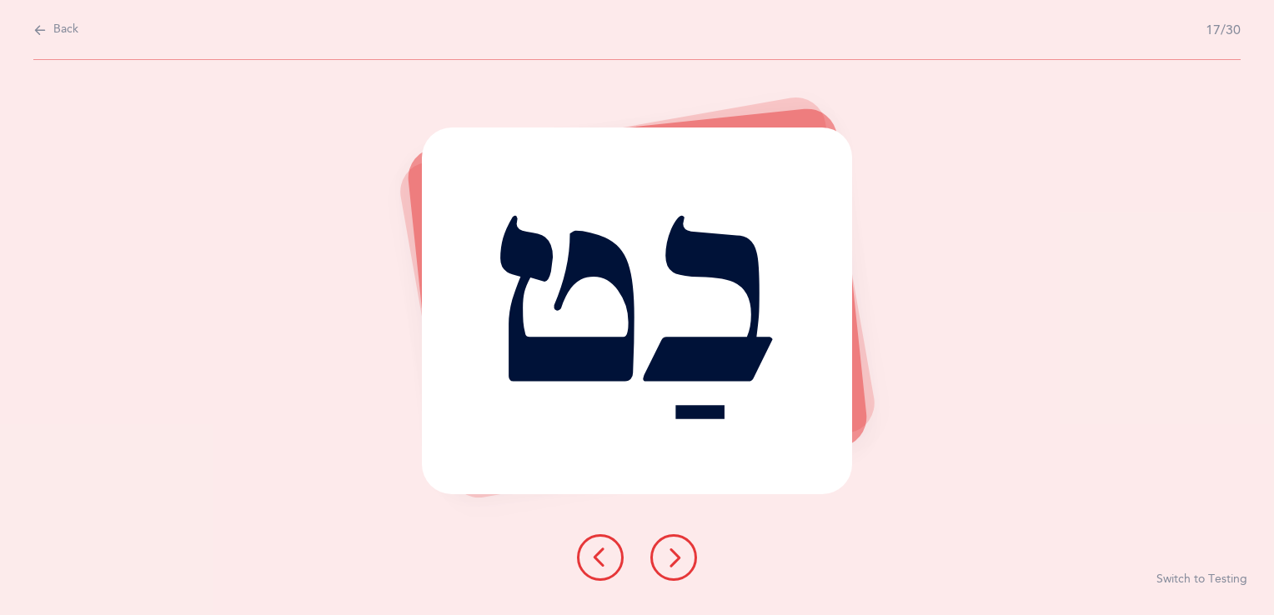
click at [659, 559] on button at bounding box center [673, 557] width 47 height 47
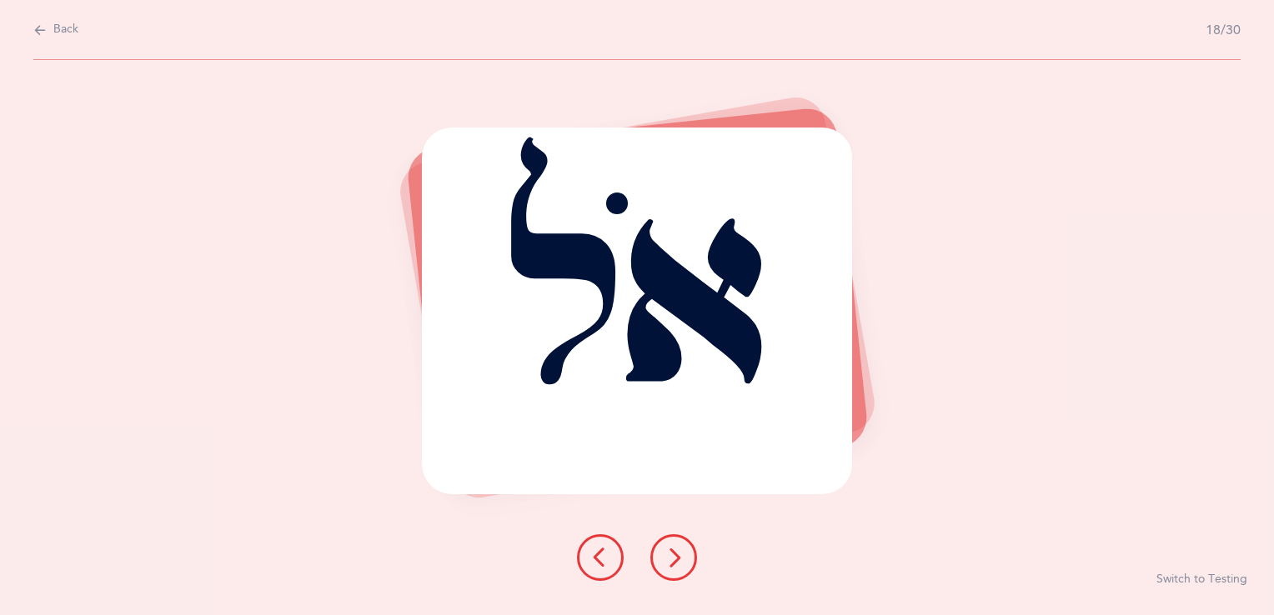
click at [659, 559] on button at bounding box center [673, 557] width 47 height 47
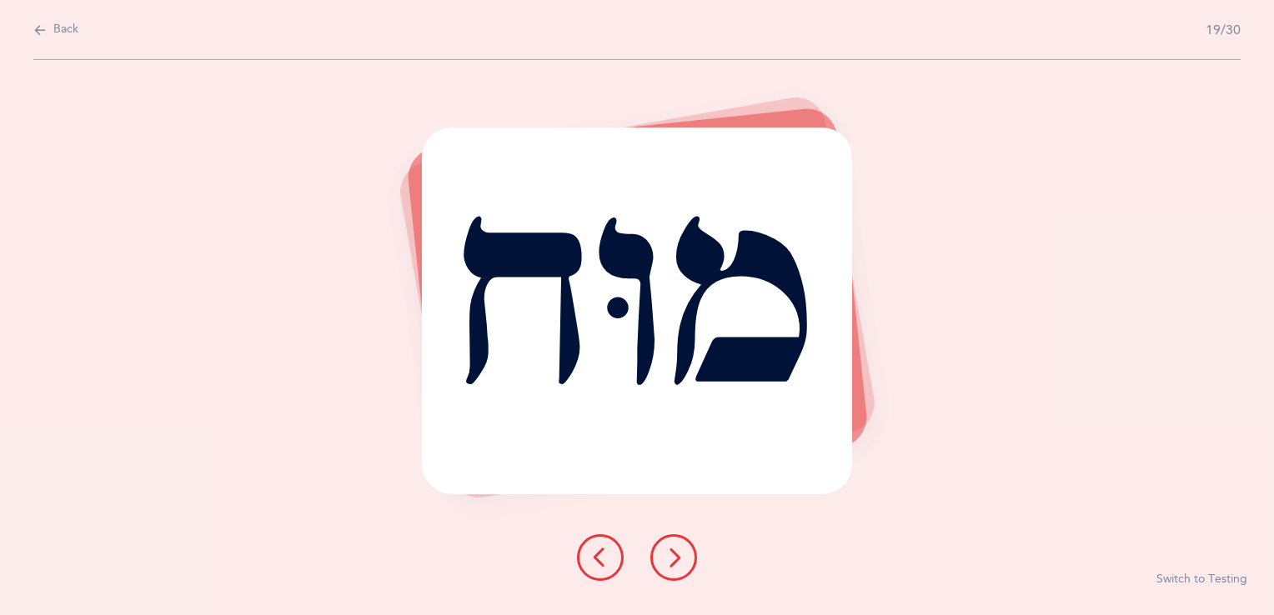
click at [659, 559] on button at bounding box center [673, 557] width 47 height 47
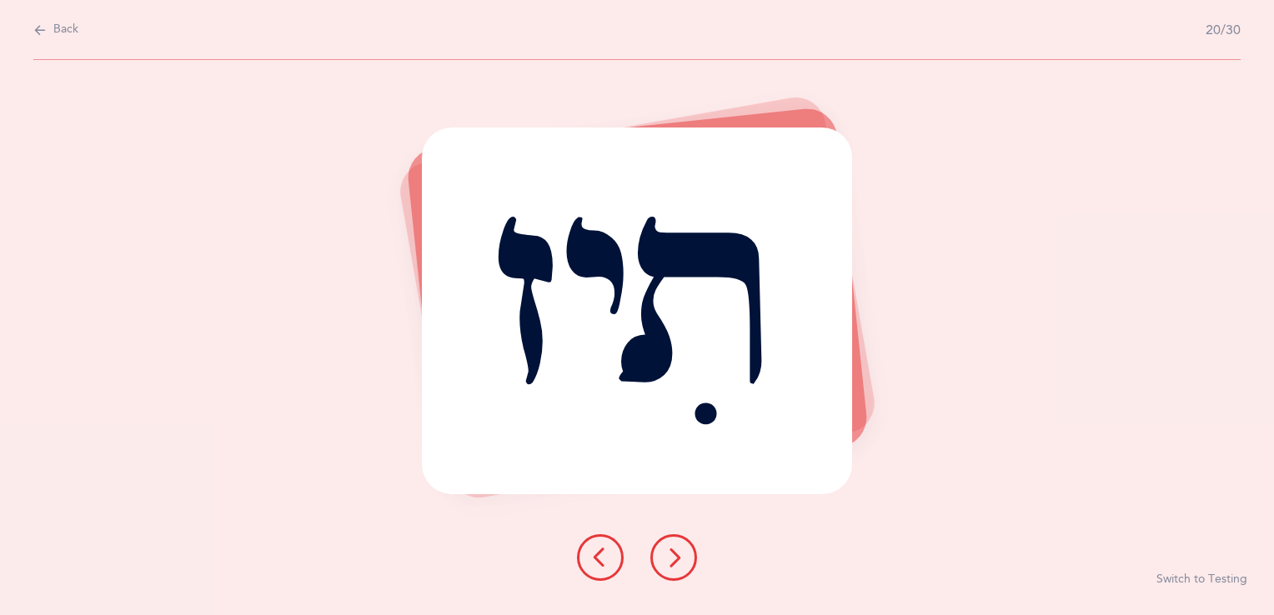
click at [659, 559] on button at bounding box center [673, 557] width 47 height 47
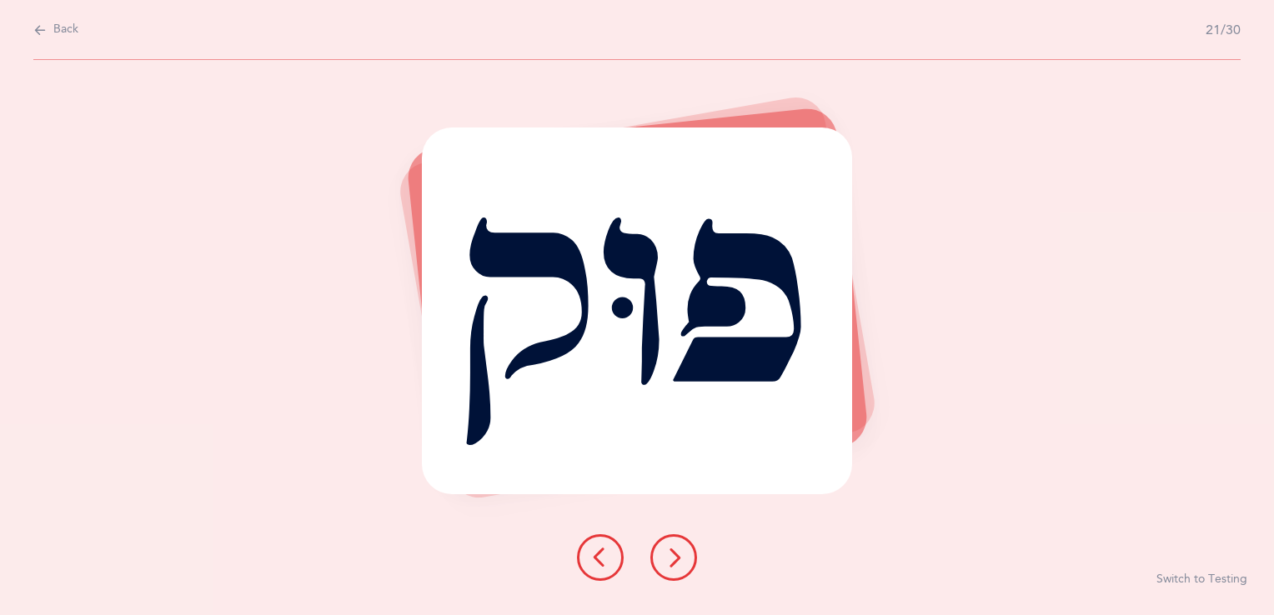
click at [605, 567] on icon at bounding box center [600, 558] width 20 height 20
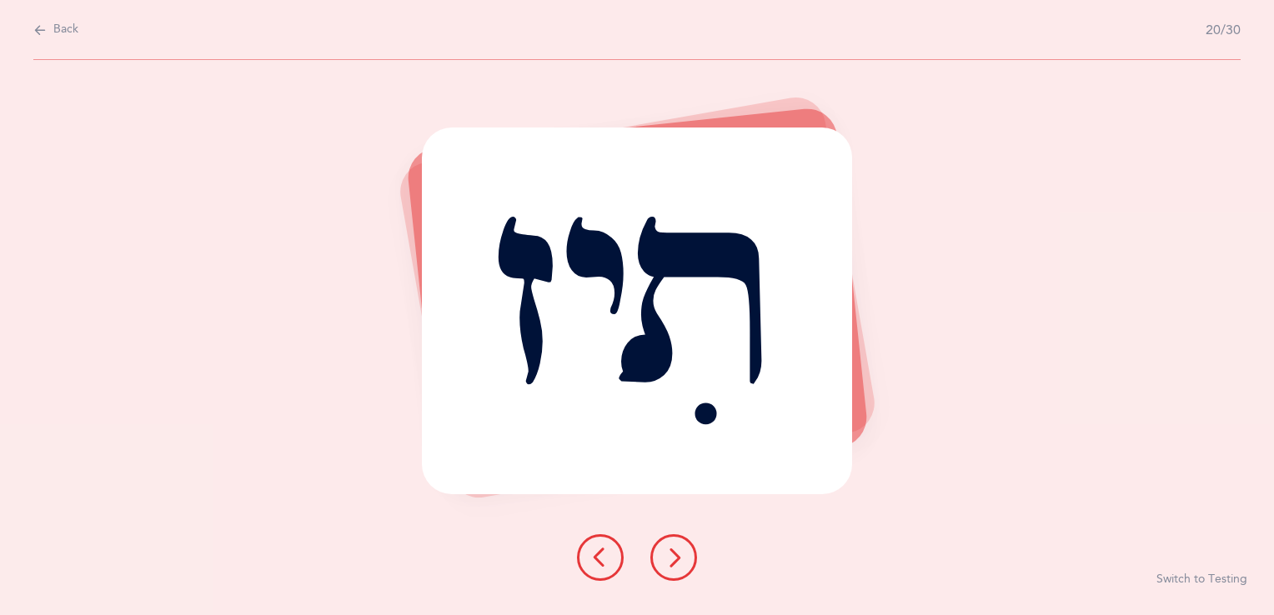
click at [673, 560] on icon at bounding box center [674, 558] width 20 height 20
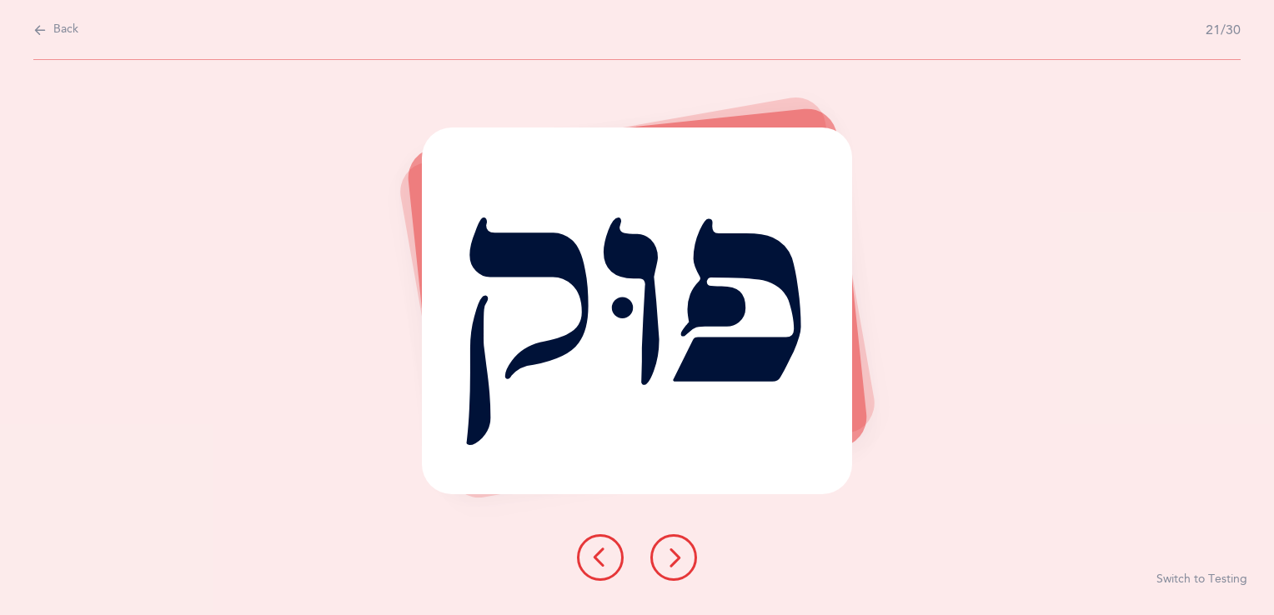
click at [671, 545] on button at bounding box center [673, 557] width 47 height 47
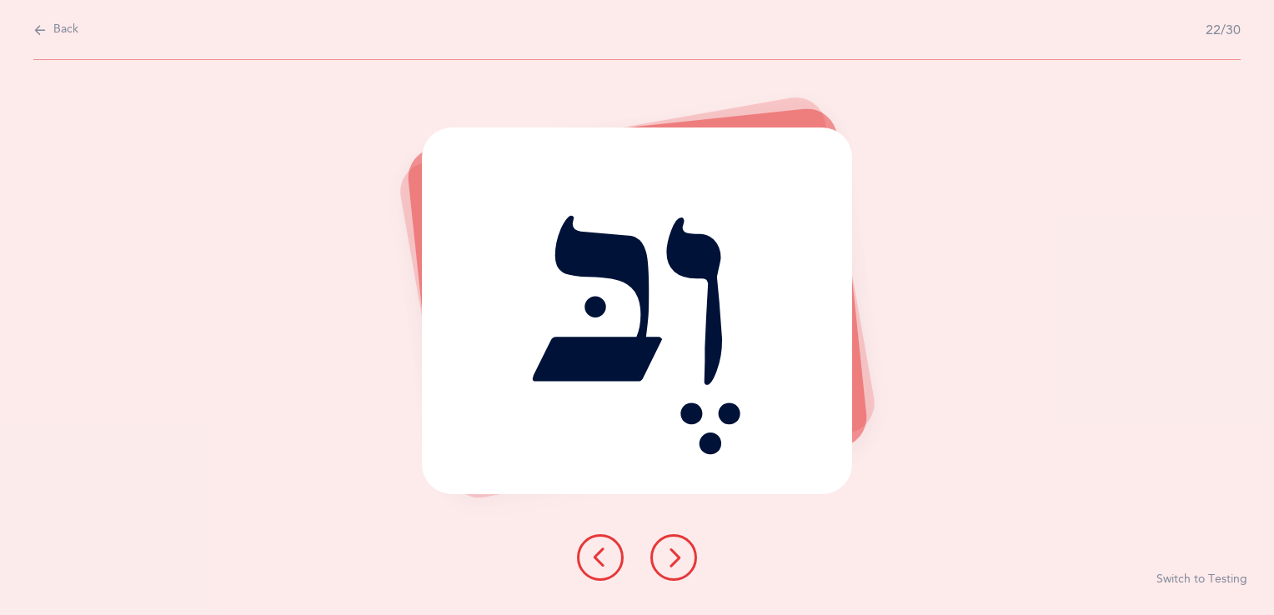
click at [674, 544] on button at bounding box center [673, 557] width 47 height 47
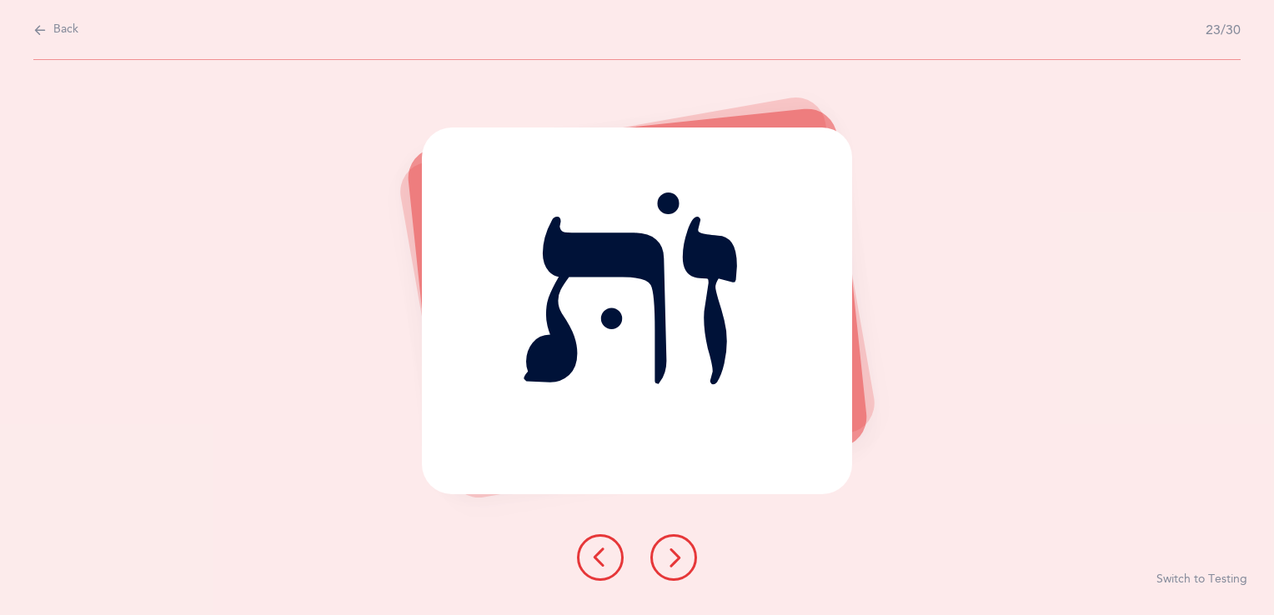
click at [672, 549] on icon at bounding box center [674, 558] width 20 height 20
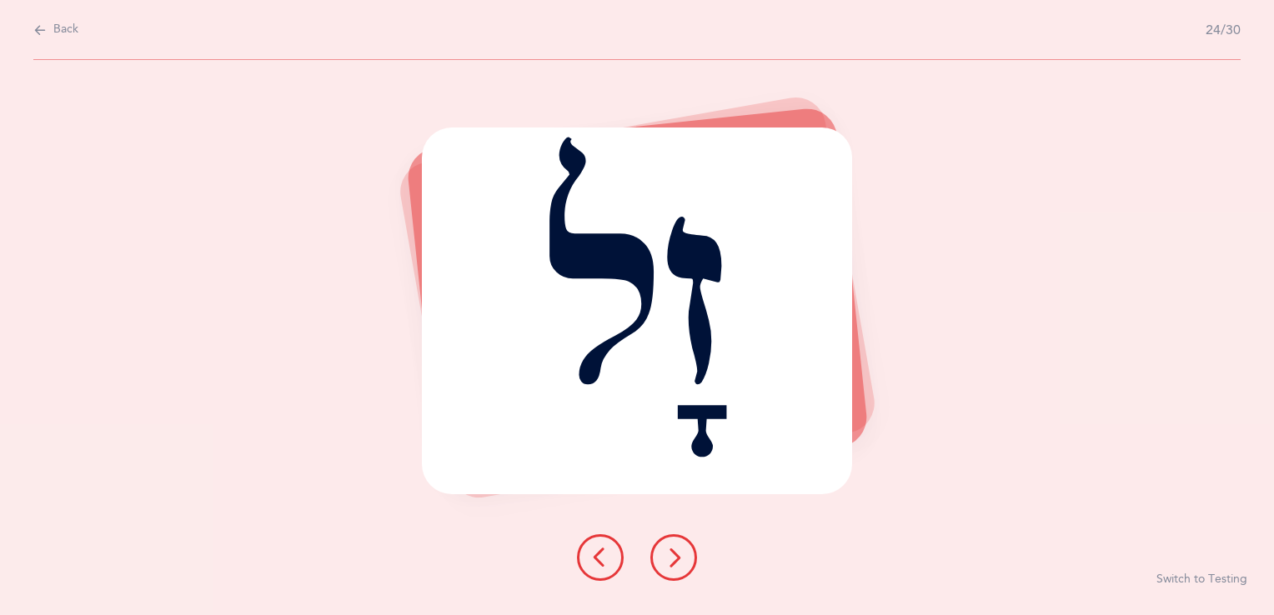
click at [670, 571] on button at bounding box center [673, 557] width 47 height 47
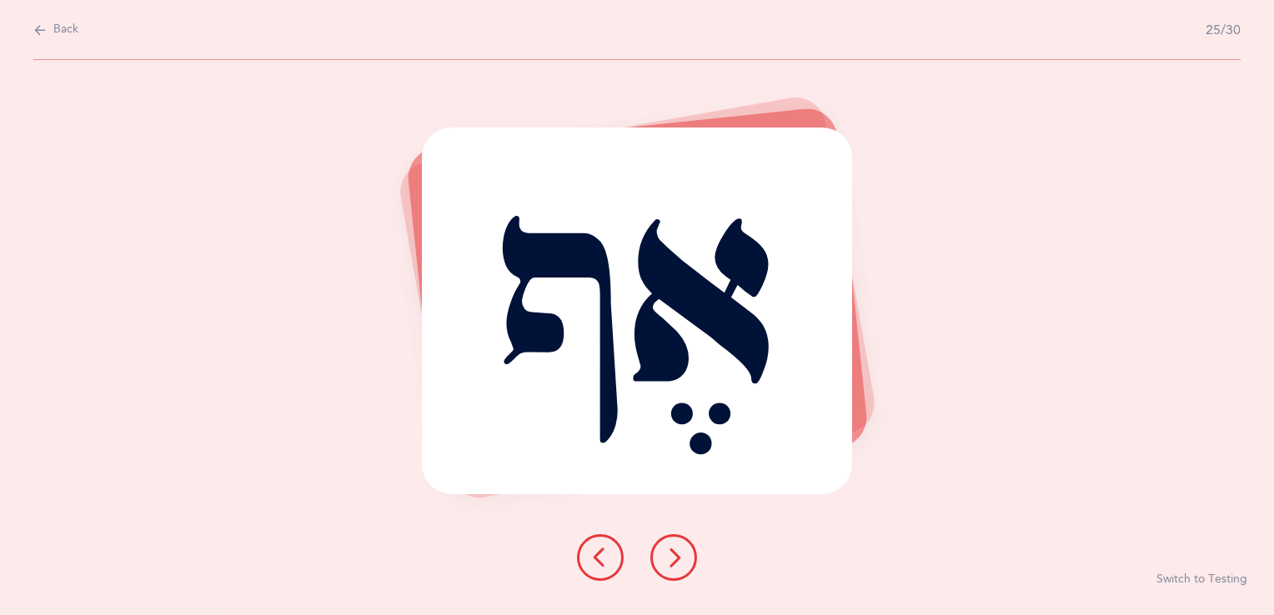
click at [677, 556] on icon at bounding box center [674, 558] width 20 height 20
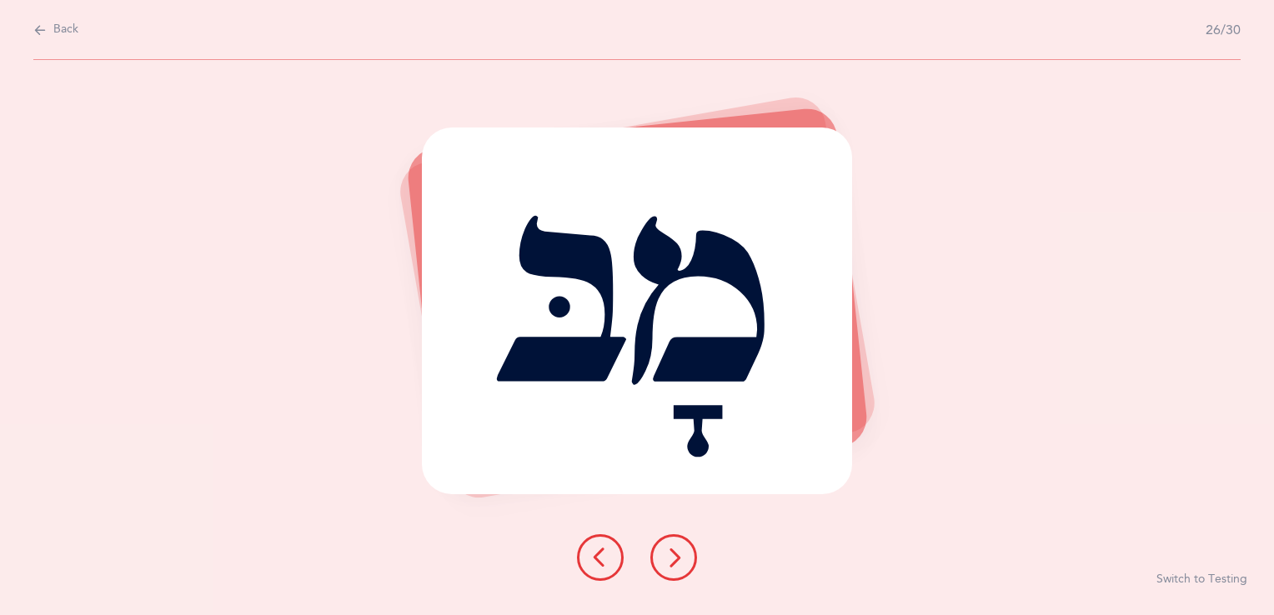
click at [676, 556] on icon at bounding box center [674, 558] width 20 height 20
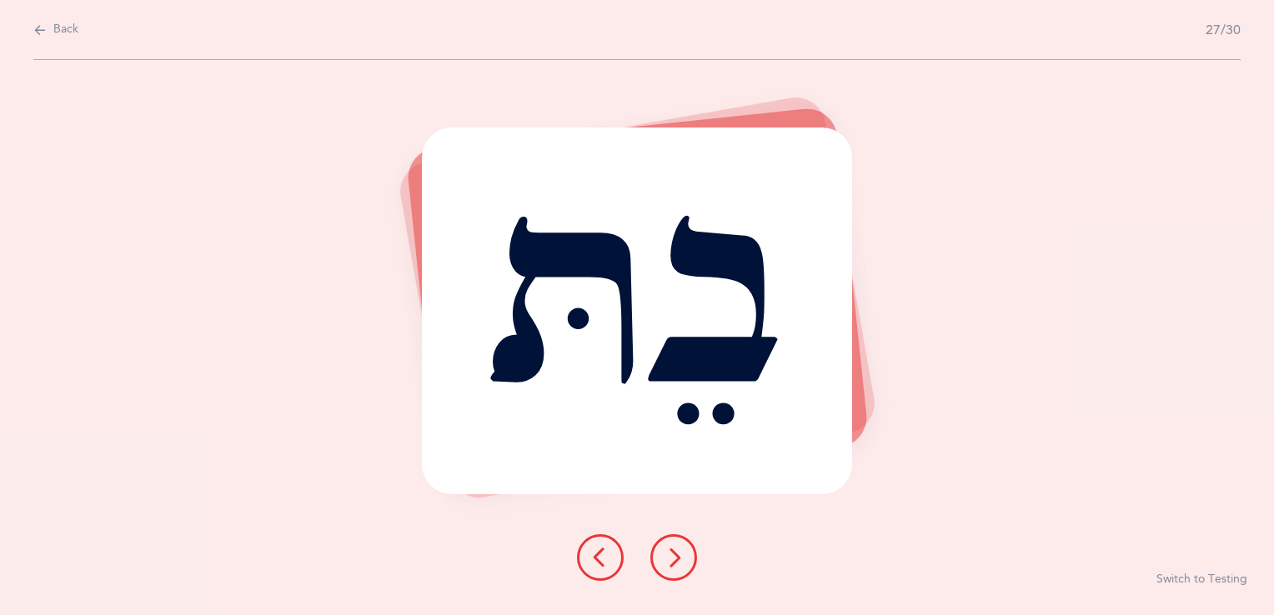
click at [678, 562] on icon at bounding box center [674, 558] width 20 height 20
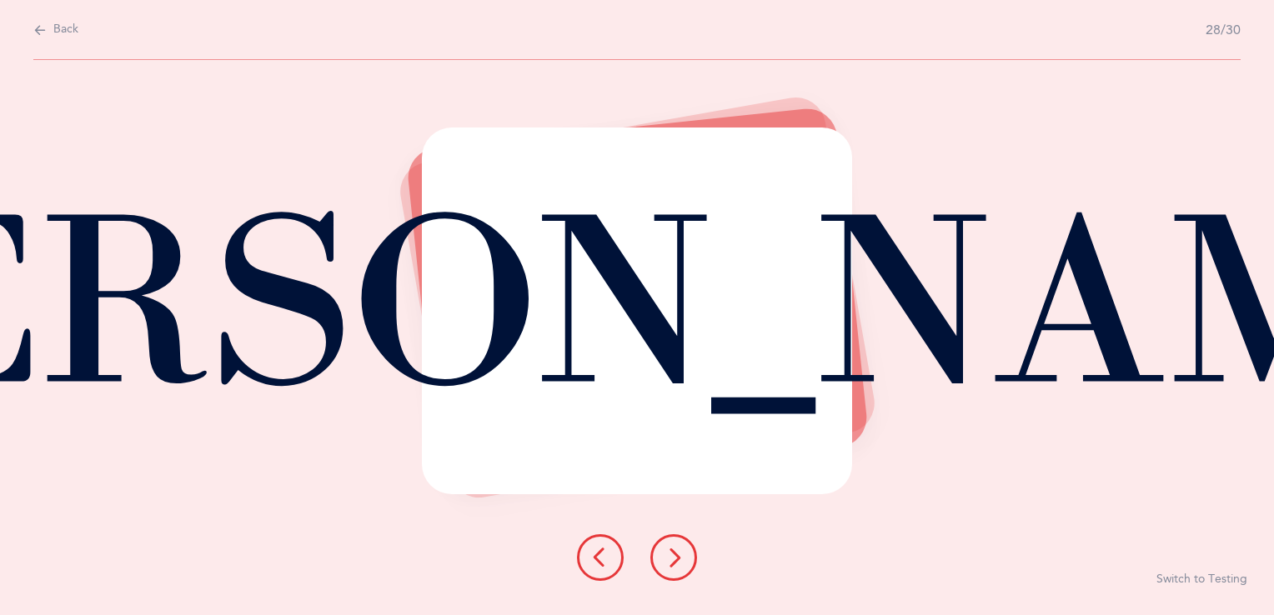
click at [675, 542] on button at bounding box center [673, 557] width 47 height 47
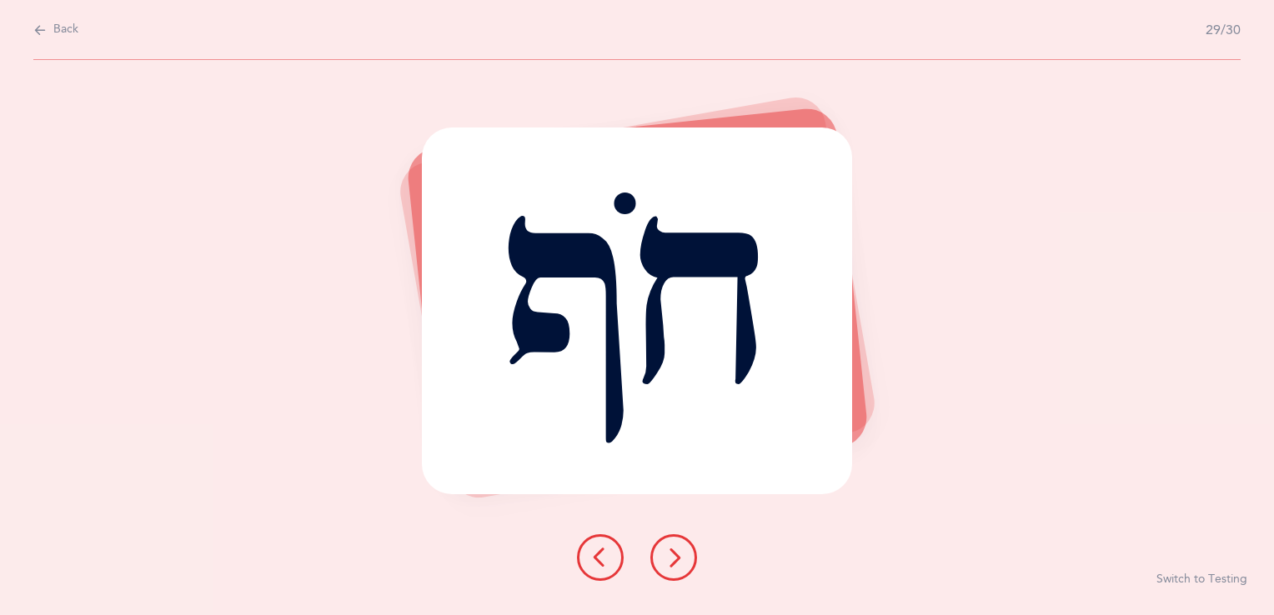
click at [668, 550] on icon at bounding box center [674, 558] width 20 height 20
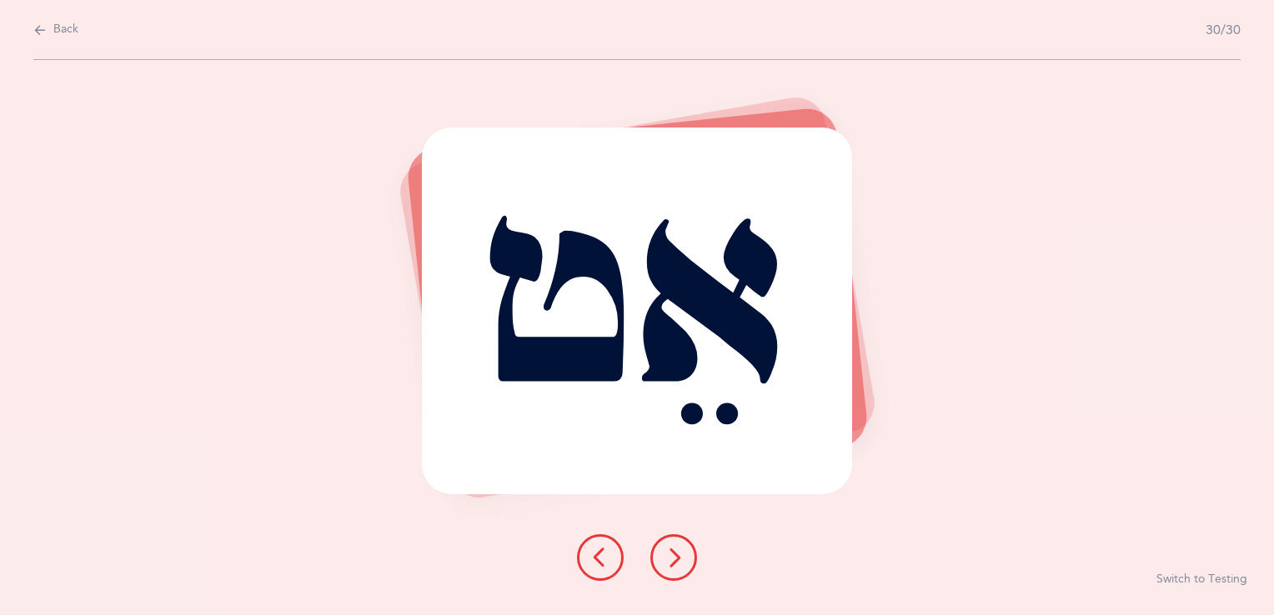
click at [684, 569] on button at bounding box center [673, 557] width 47 height 47
